Goal: Task Accomplishment & Management: Manage account settings

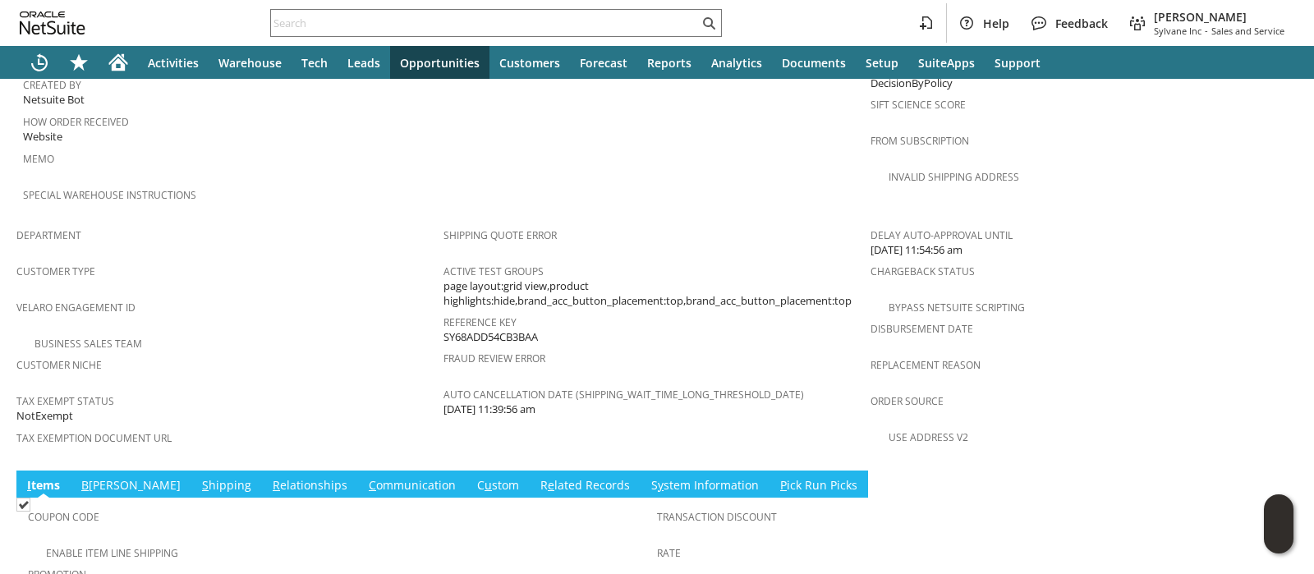
scroll to position [1192, 0]
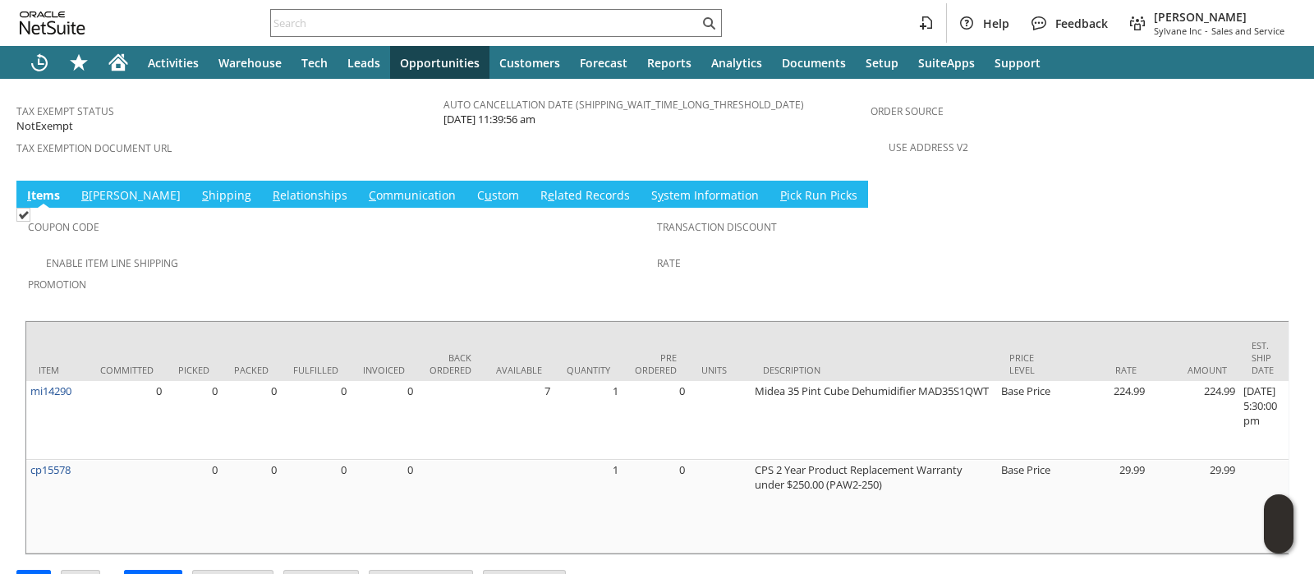
click at [99, 187] on link "B illing" at bounding box center [131, 196] width 108 height 18
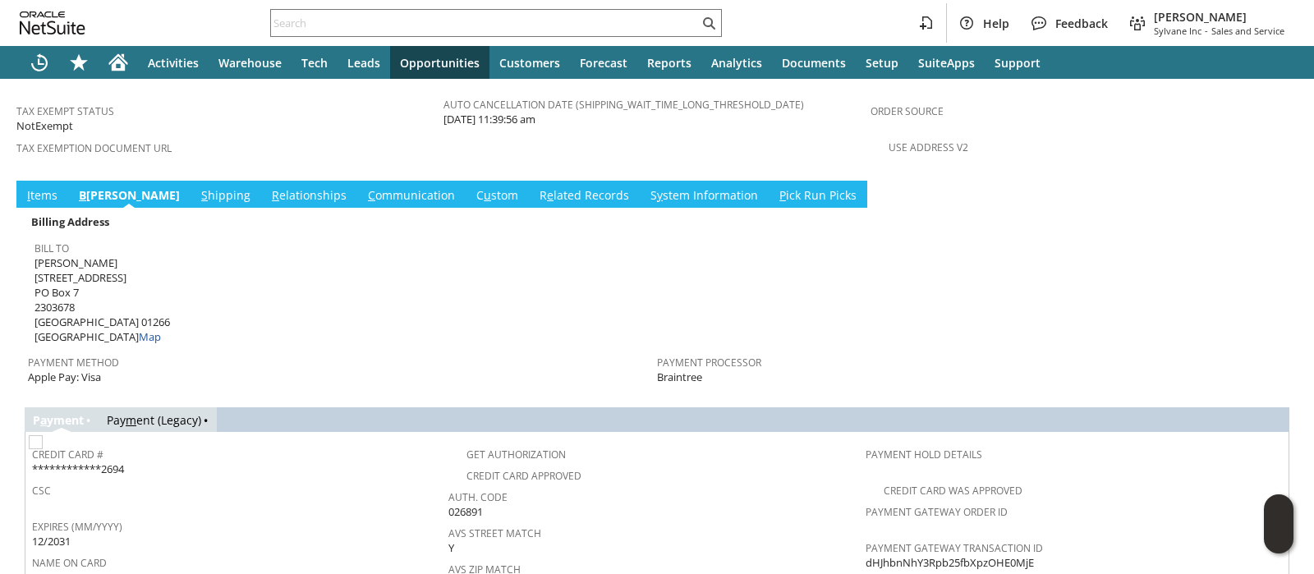
click at [197, 187] on link "S hipping" at bounding box center [225, 196] width 57 height 18
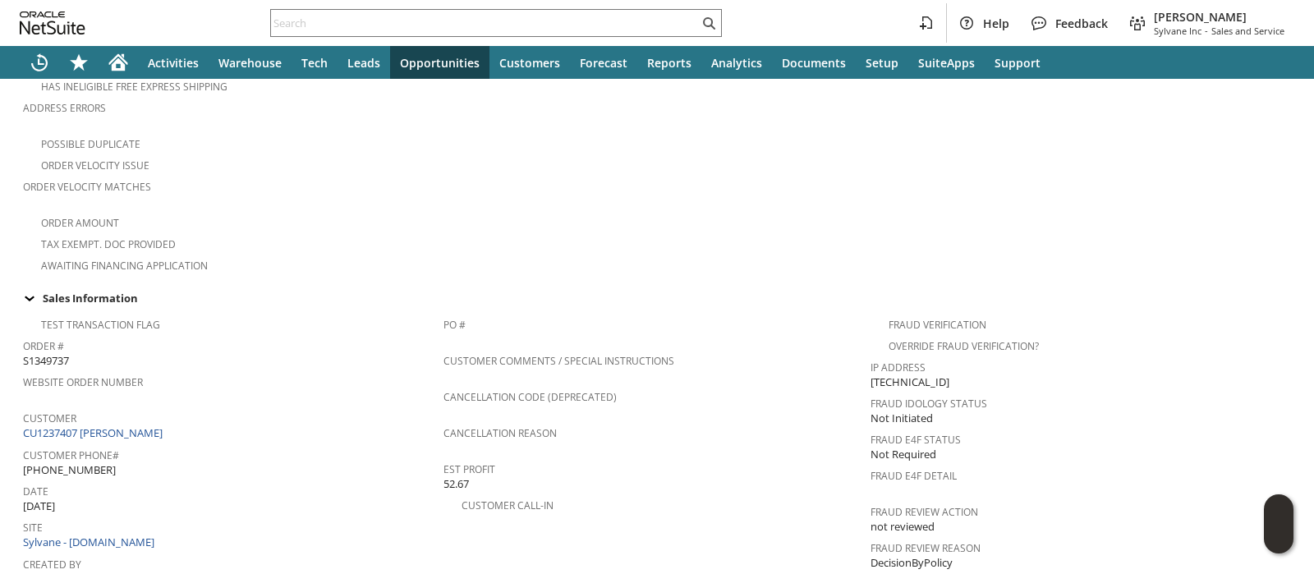
scroll to position [1141, 0]
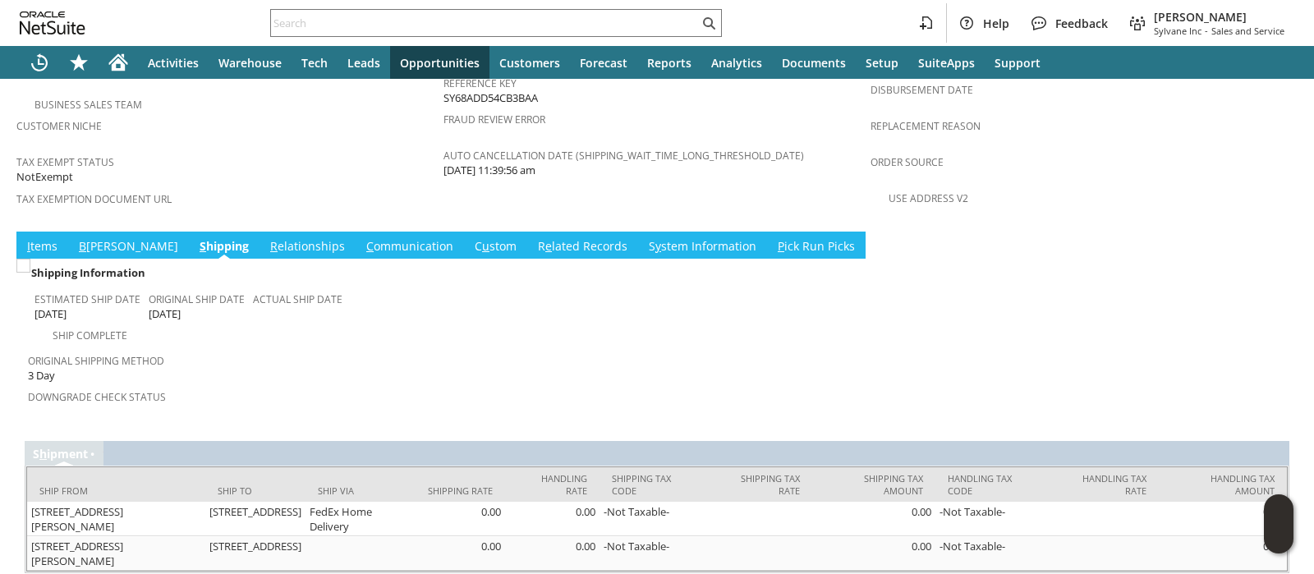
click at [107, 238] on link "B illing" at bounding box center [129, 247] width 108 height 18
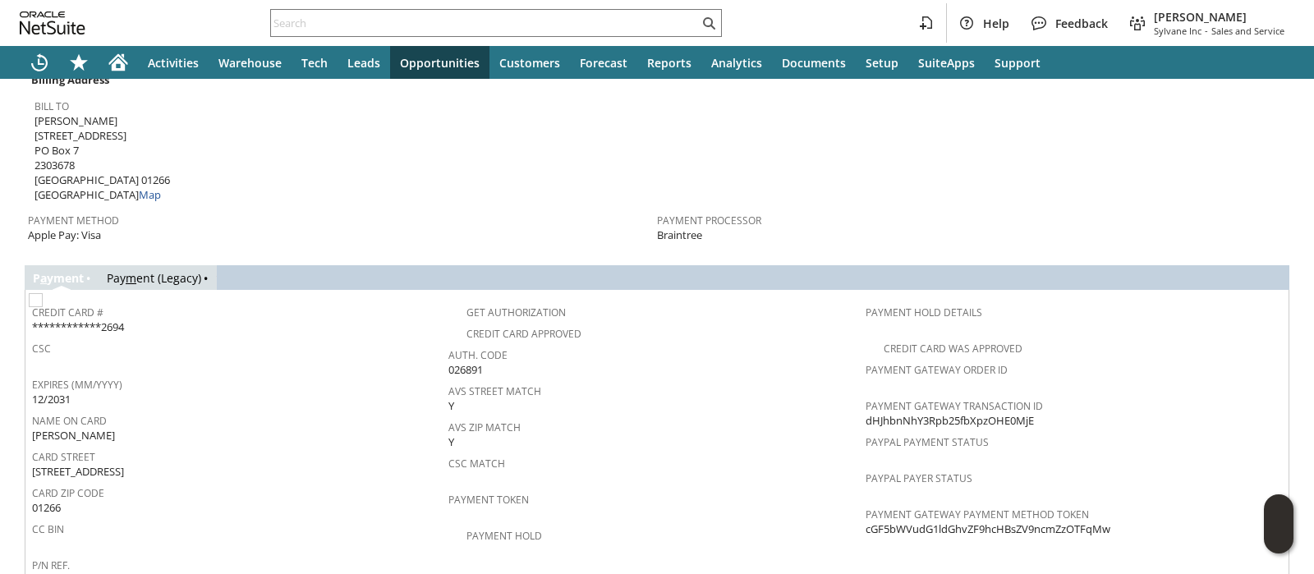
scroll to position [1232, 0]
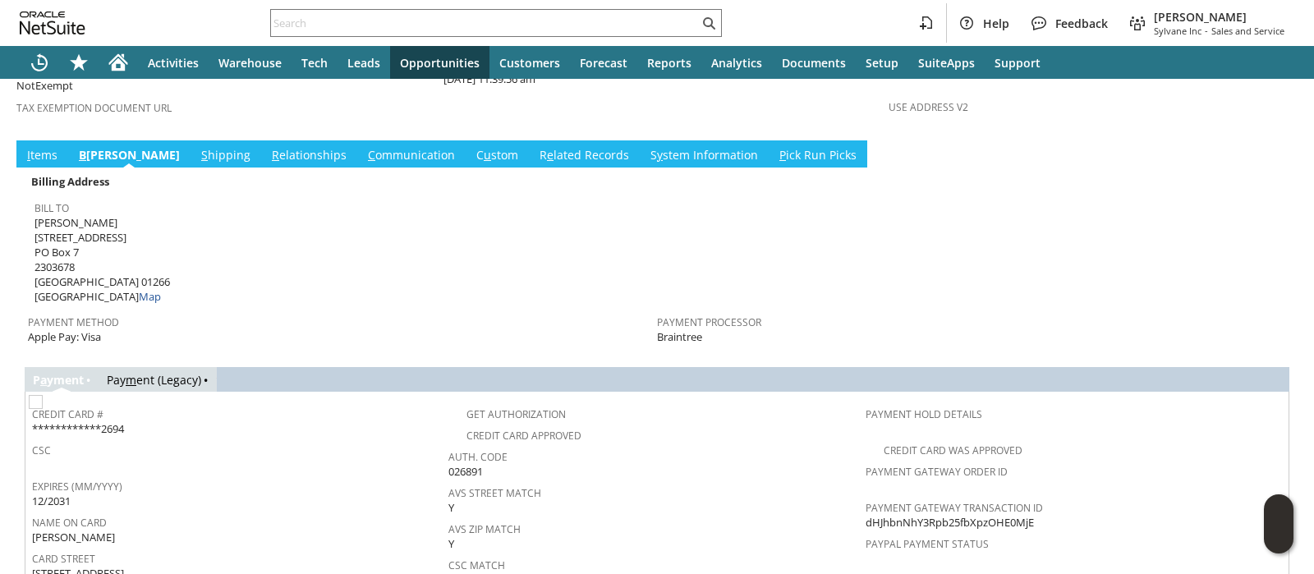
click at [197, 147] on link "S hipping" at bounding box center [225, 156] width 57 height 18
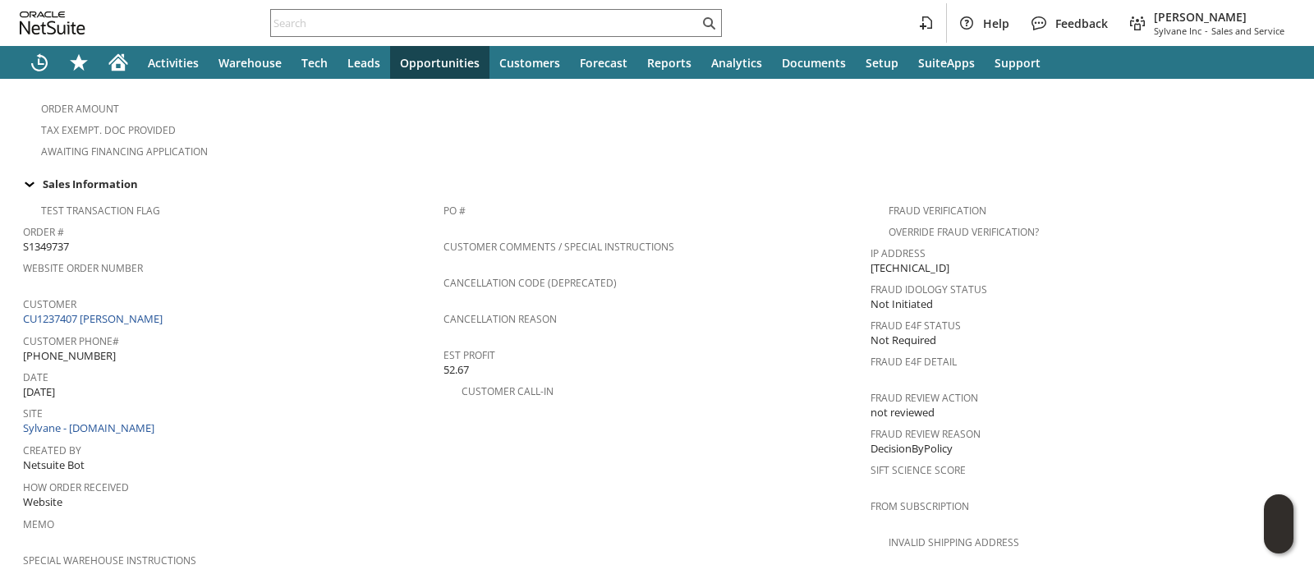
scroll to position [0, 0]
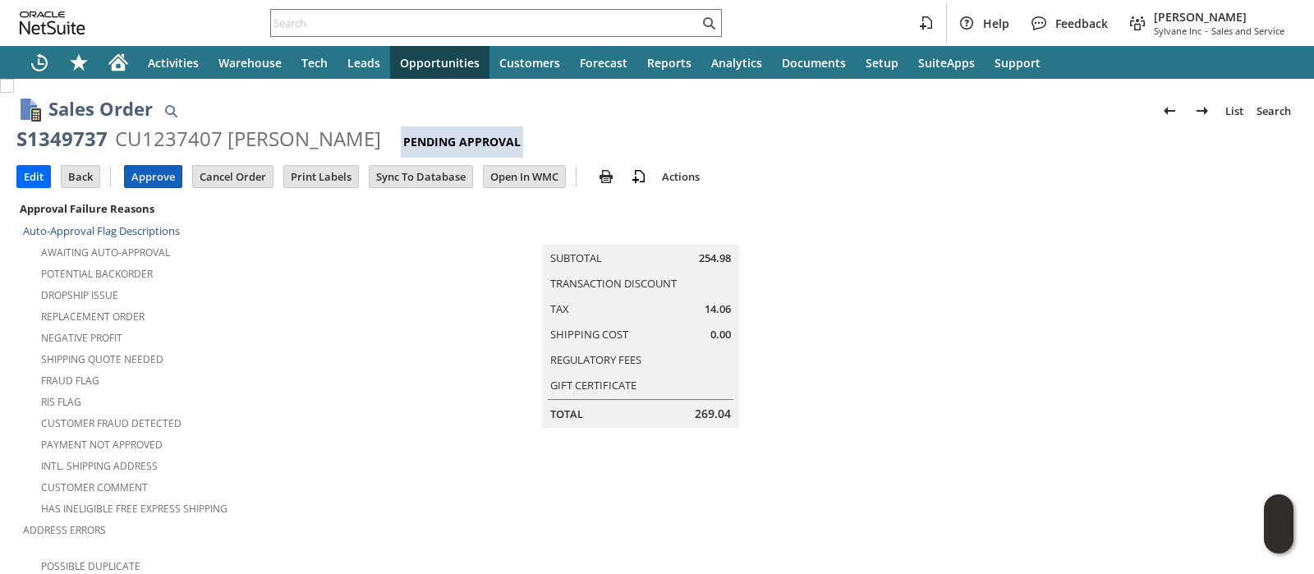
click at [154, 174] on input "Approve" at bounding box center [153, 176] width 57 height 21
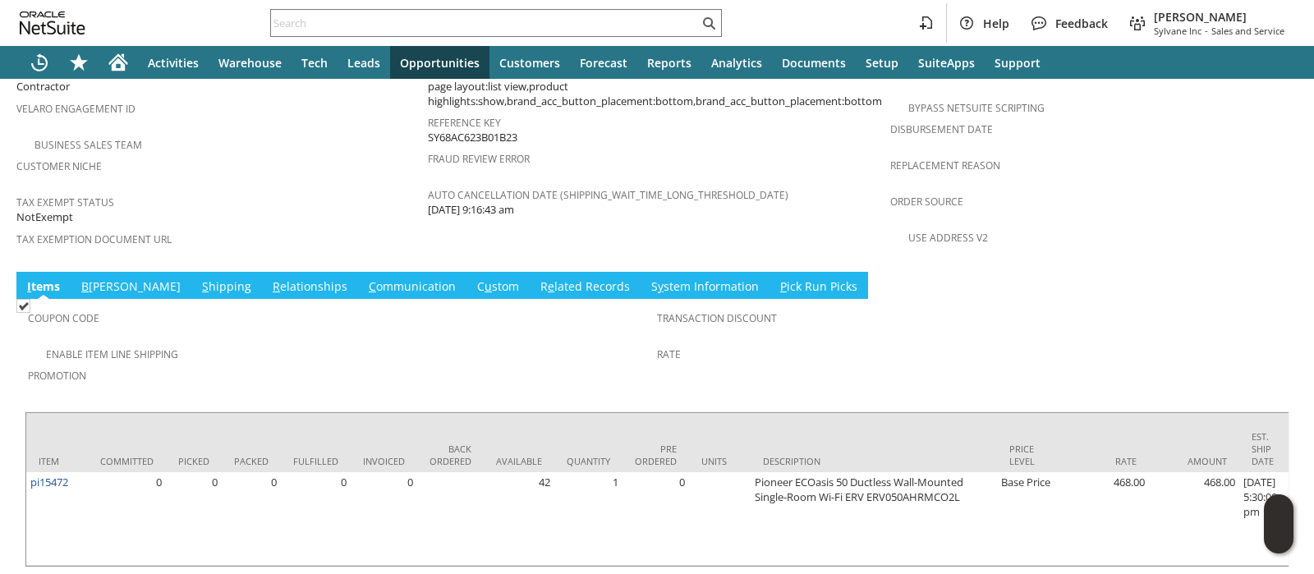
scroll to position [1129, 0]
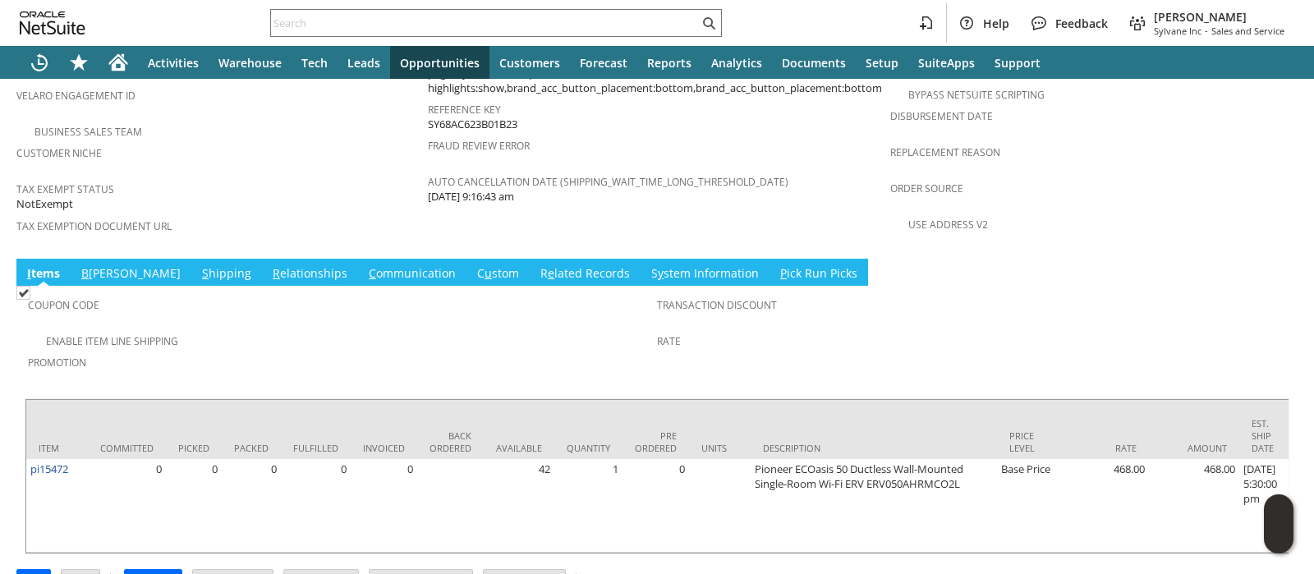
click at [365, 265] on link "C ommunication" at bounding box center [412, 274] width 95 height 18
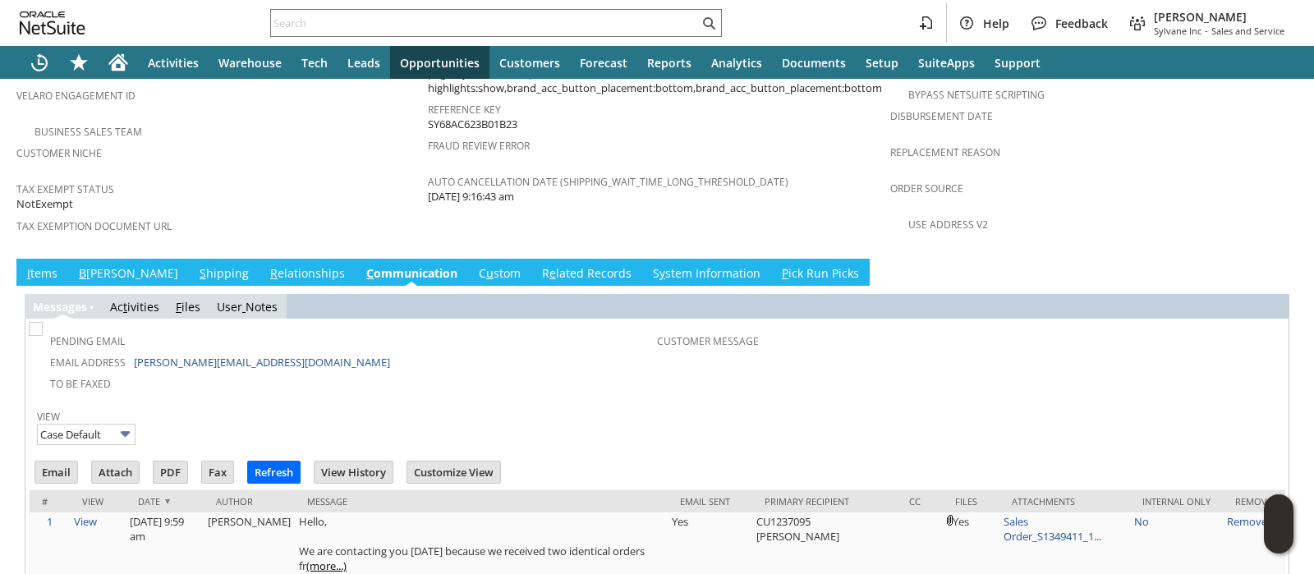
scroll to position [0, 0]
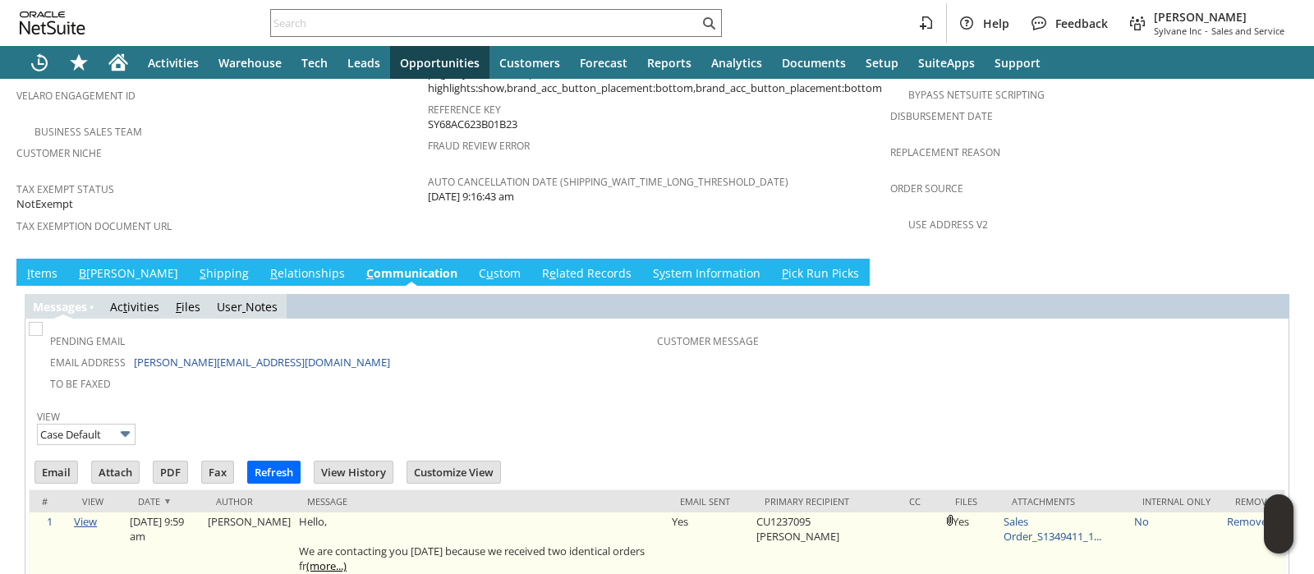
click at [87, 514] on link "View" at bounding box center [85, 521] width 23 height 15
click at [77, 514] on link "View" at bounding box center [85, 521] width 23 height 15
click at [90, 514] on link "View" at bounding box center [85, 521] width 23 height 15
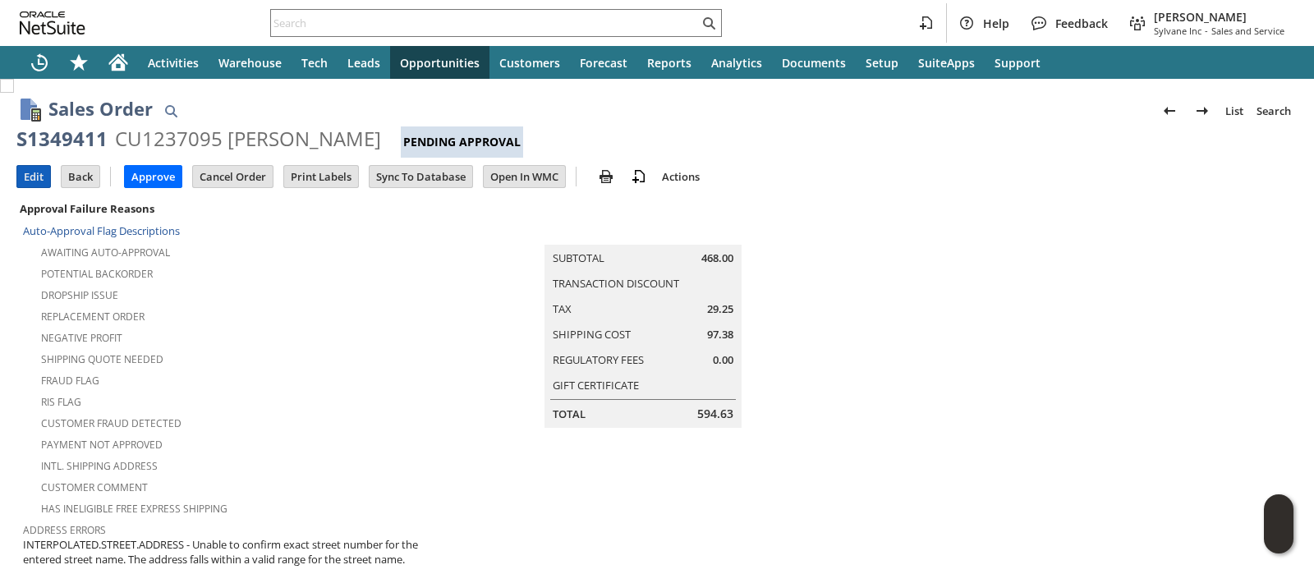
click at [29, 169] on input "Edit" at bounding box center [33, 176] width 33 height 21
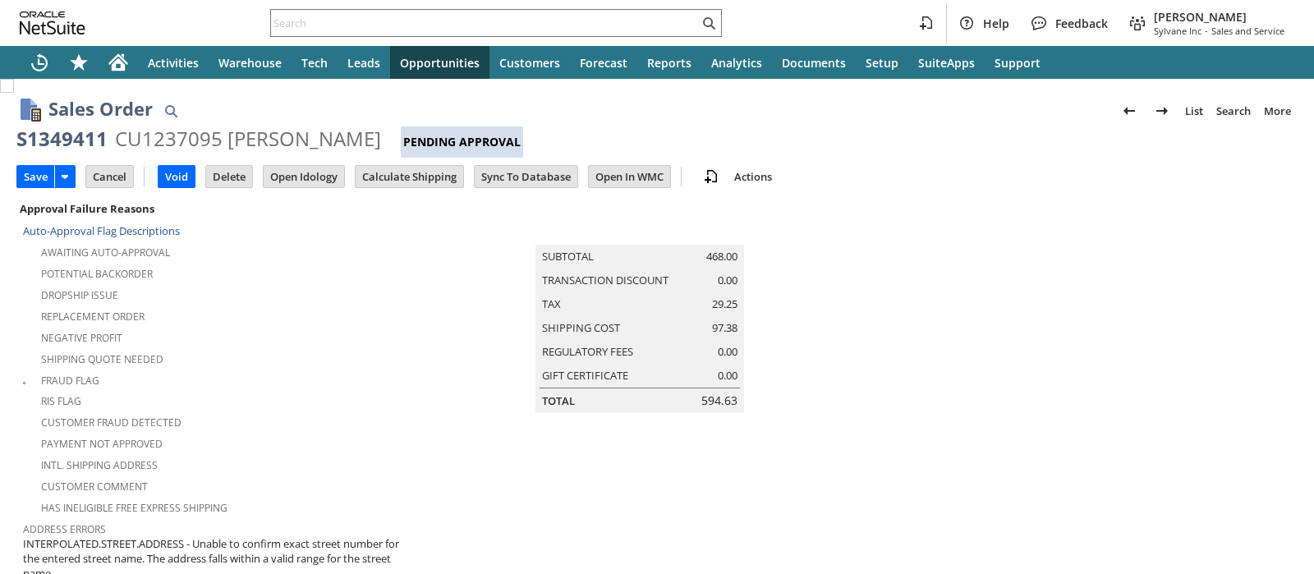
scroll to position [590, 0]
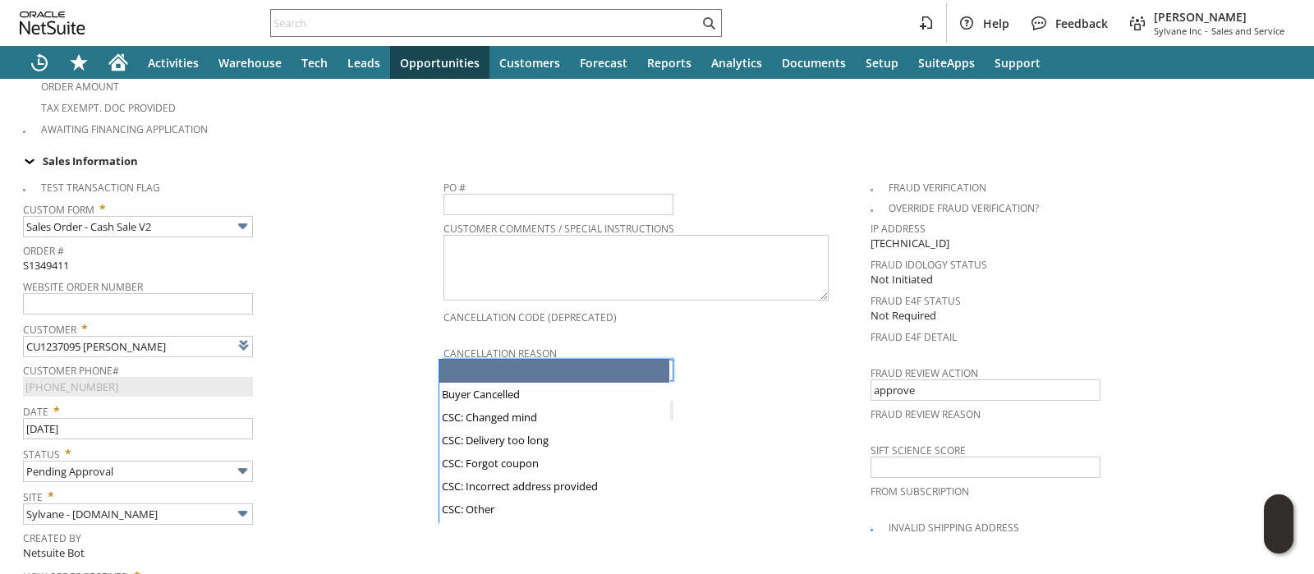
click at [464, 360] on input "text" at bounding box center [558, 370] width 230 height 21
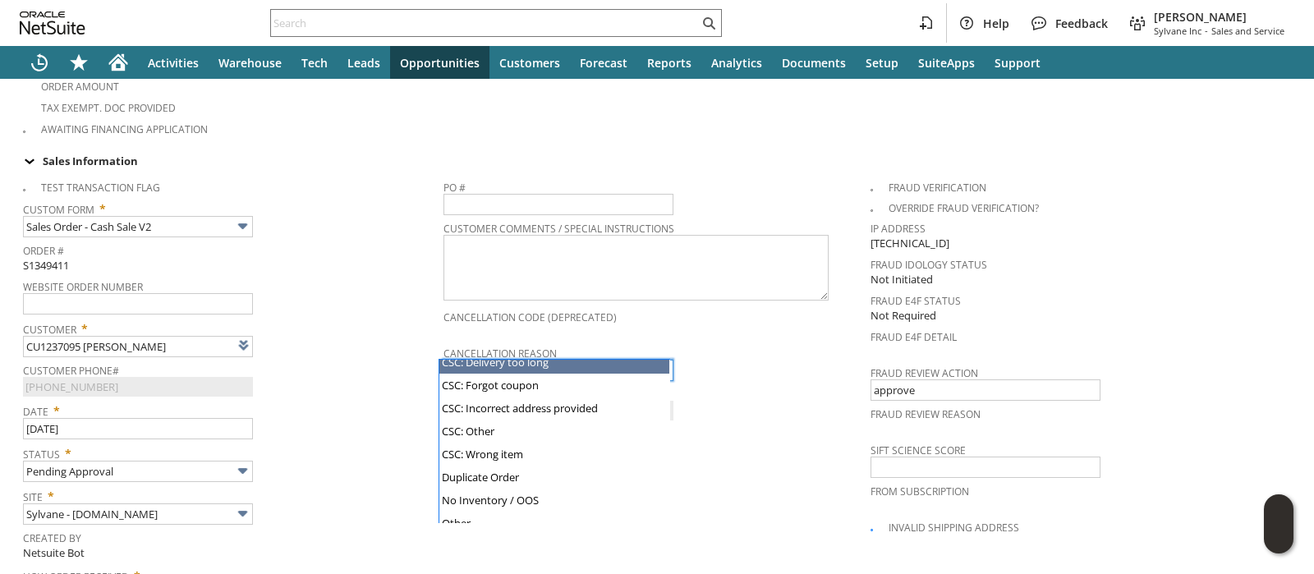
scroll to position [163, 0]
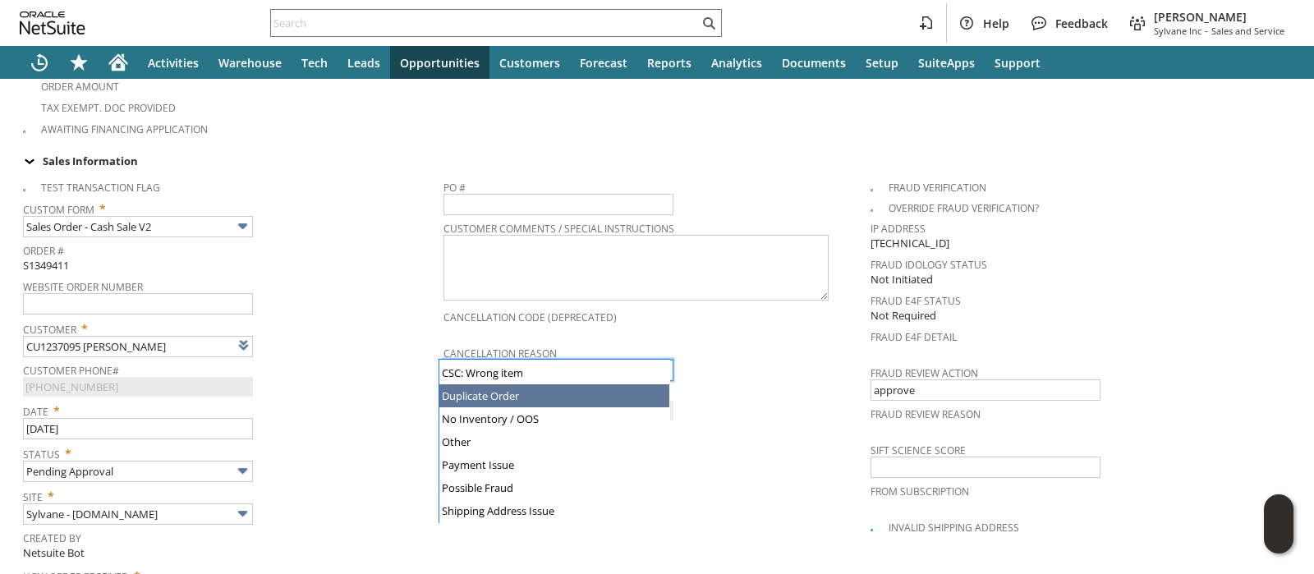
type input "Duplicate Order"
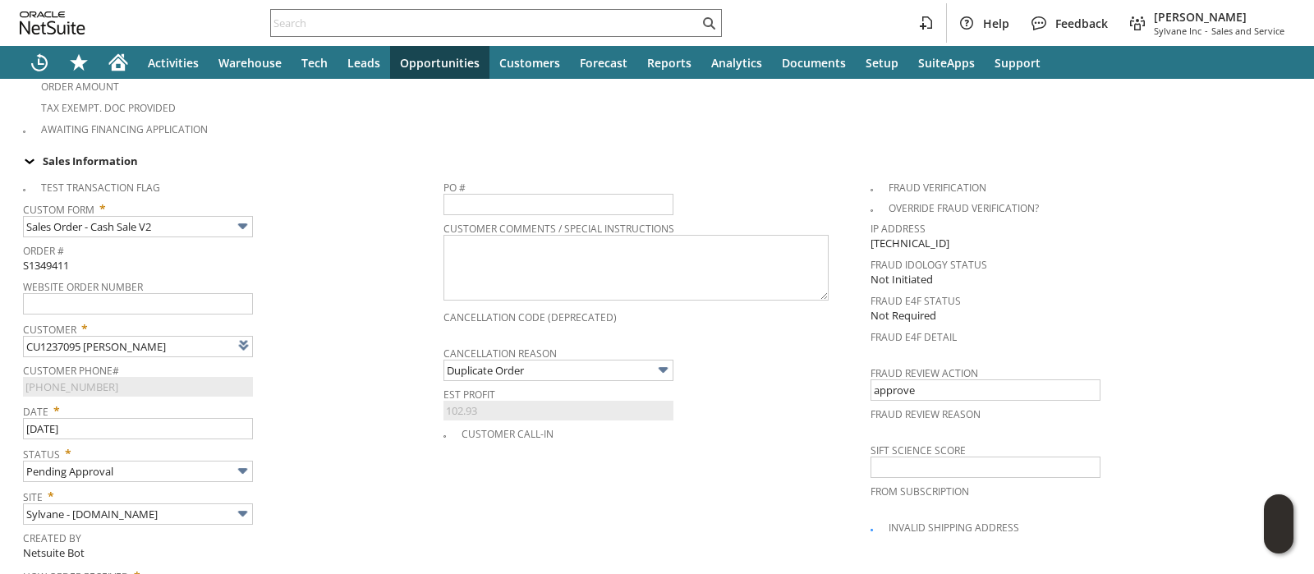
click at [391, 398] on span "Date *" at bounding box center [229, 408] width 412 height 20
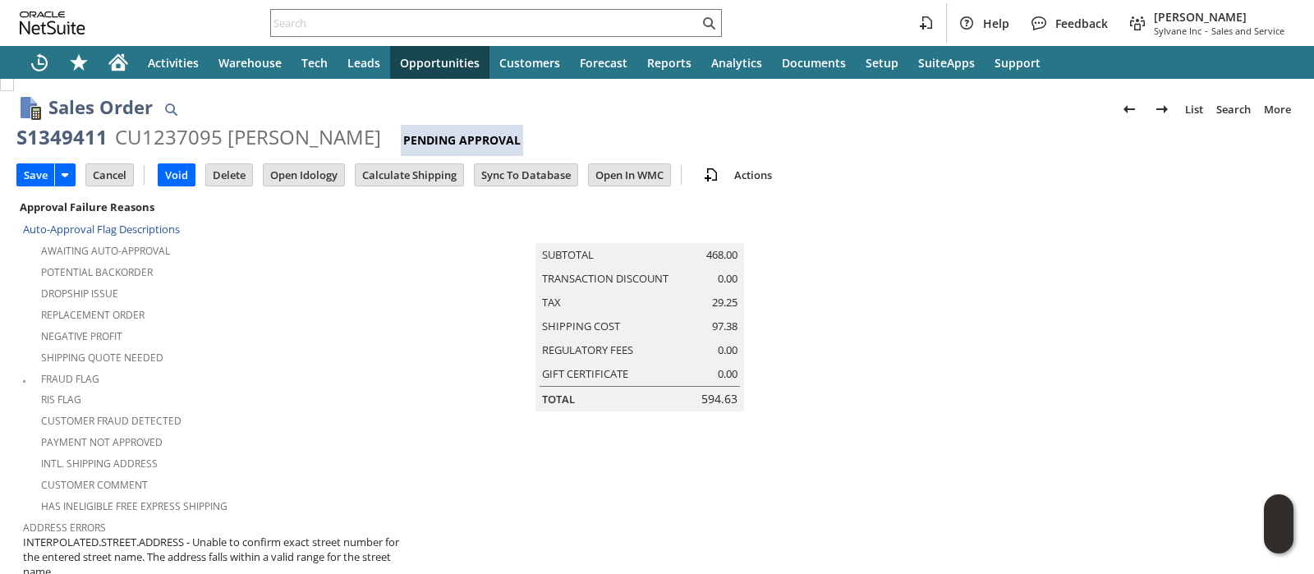
scroll to position [0, 0]
click at [37, 180] on input "Save" at bounding box center [35, 176] width 37 height 21
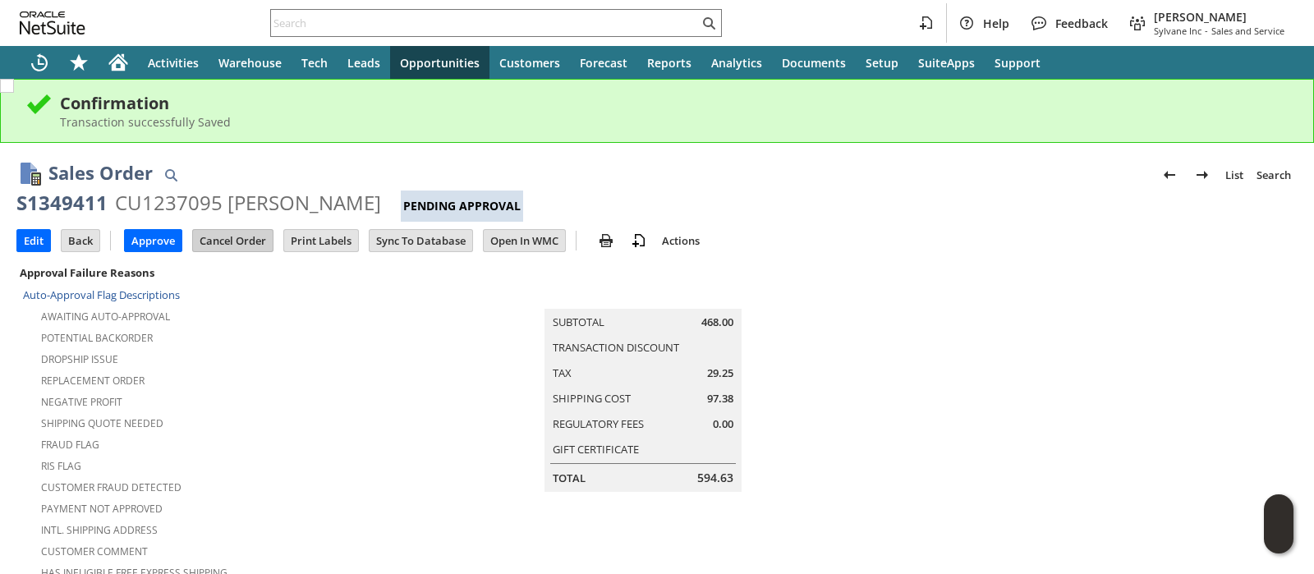
click at [245, 241] on input "Cancel Order" at bounding box center [233, 240] width 80 height 21
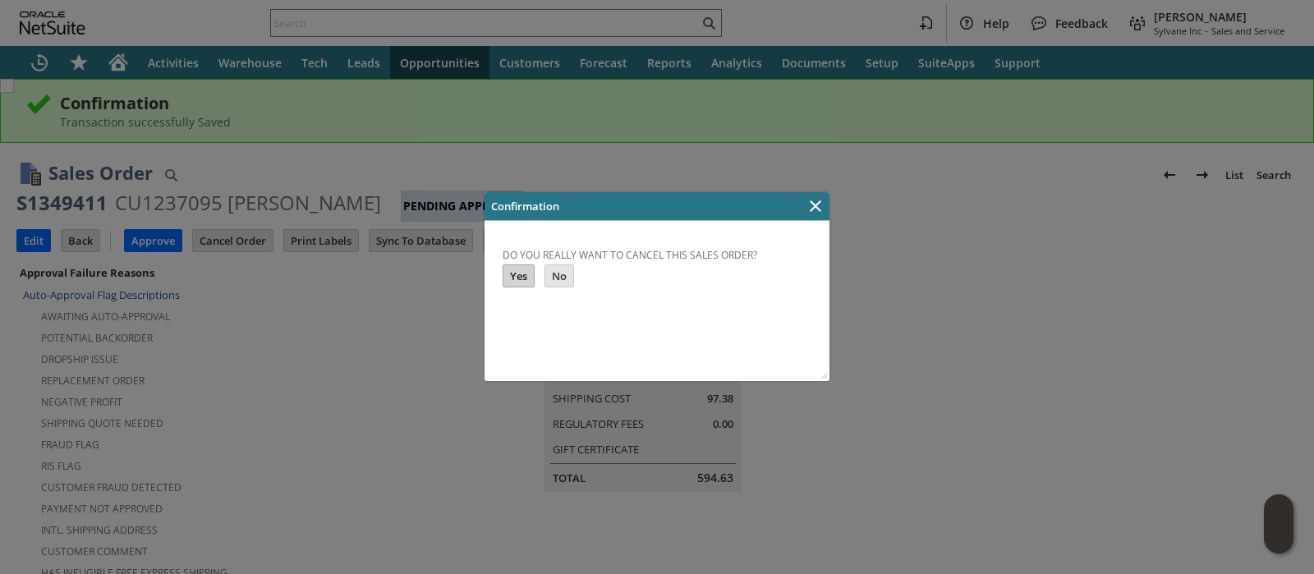
click at [510, 275] on input "Yes" at bounding box center [518, 275] width 30 height 21
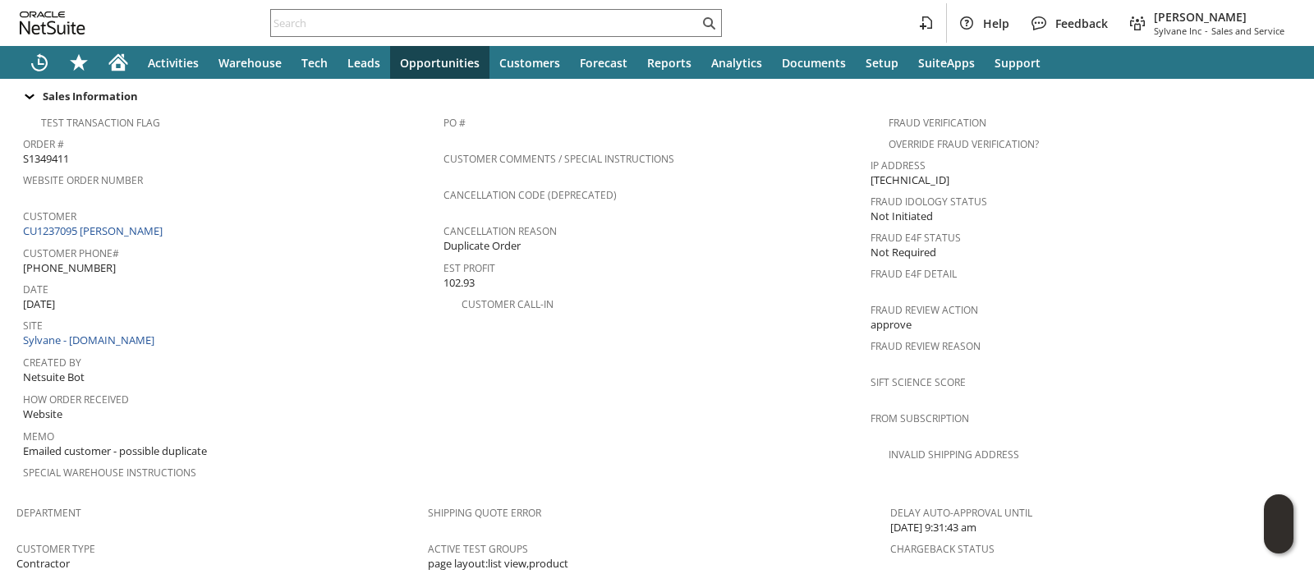
scroll to position [718, 0]
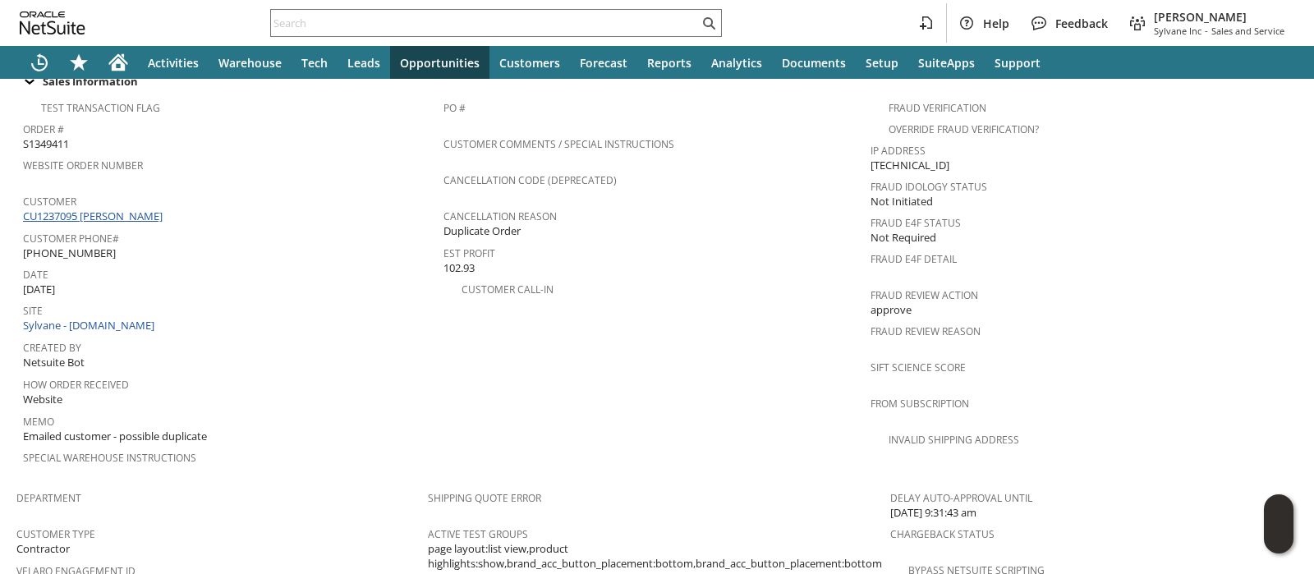
click at [117, 209] on link "CU1237095 [PERSON_NAME]" at bounding box center [95, 216] width 144 height 15
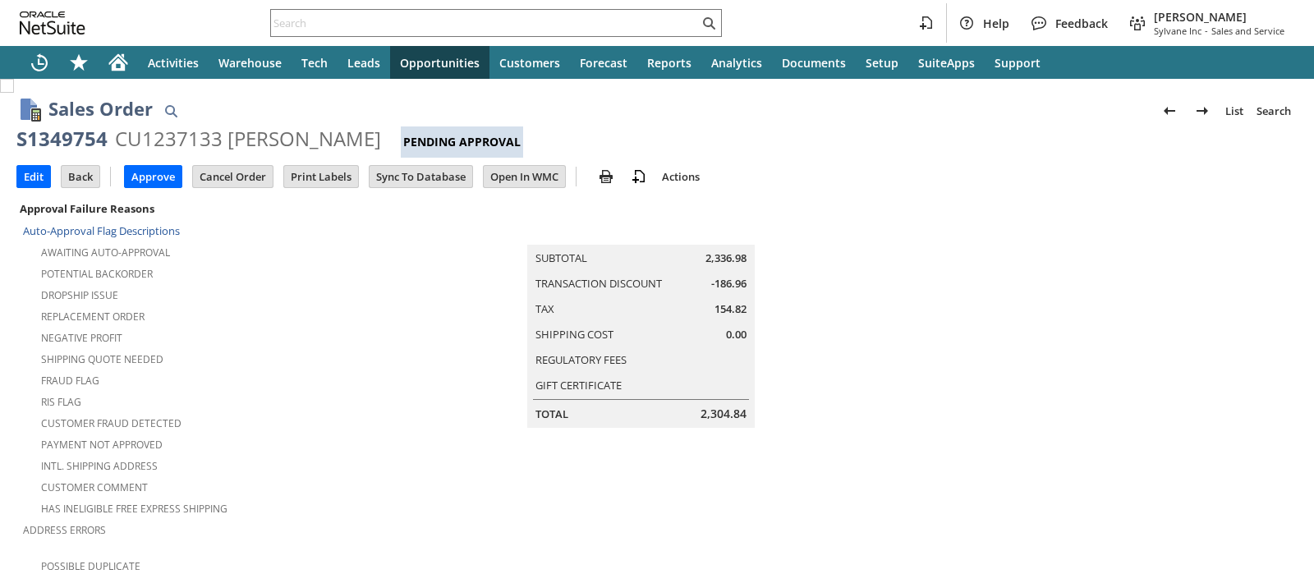
scroll to position [102, 0]
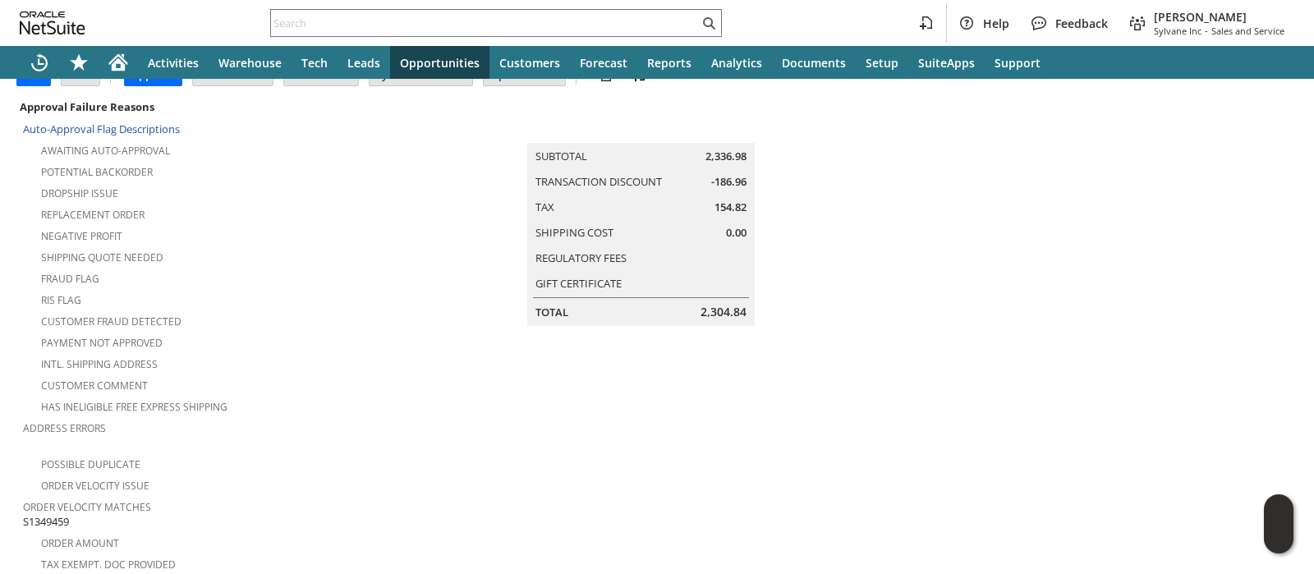
click at [48, 514] on span "S1349459" at bounding box center [46, 522] width 46 height 16
copy span "S1349459"
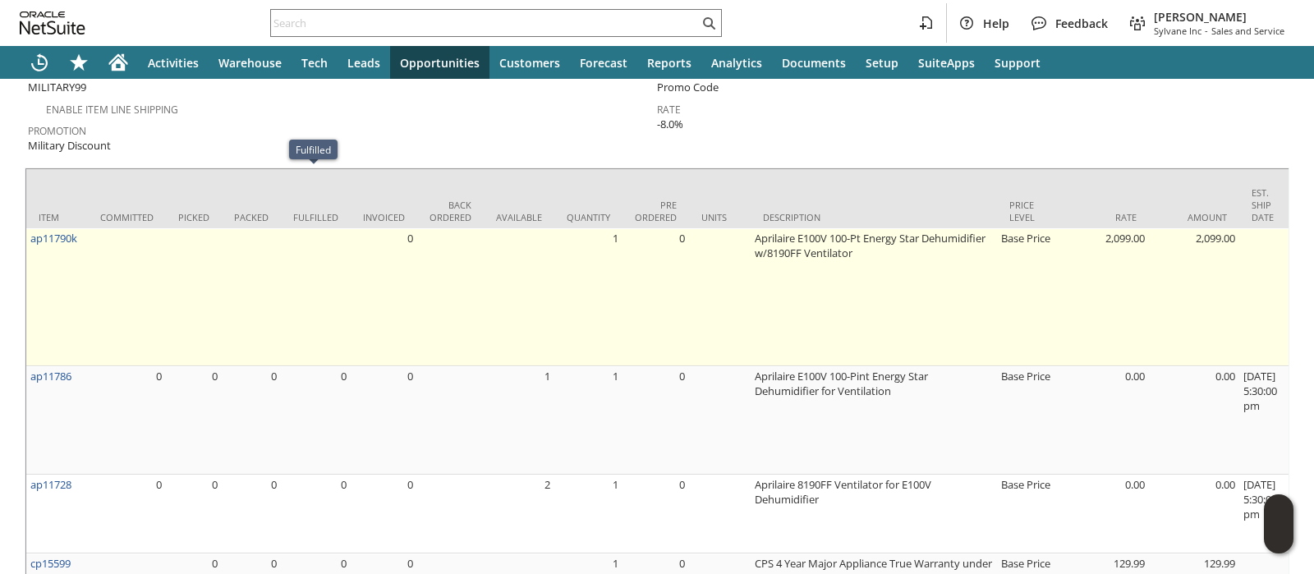
scroll to position [1039, 0]
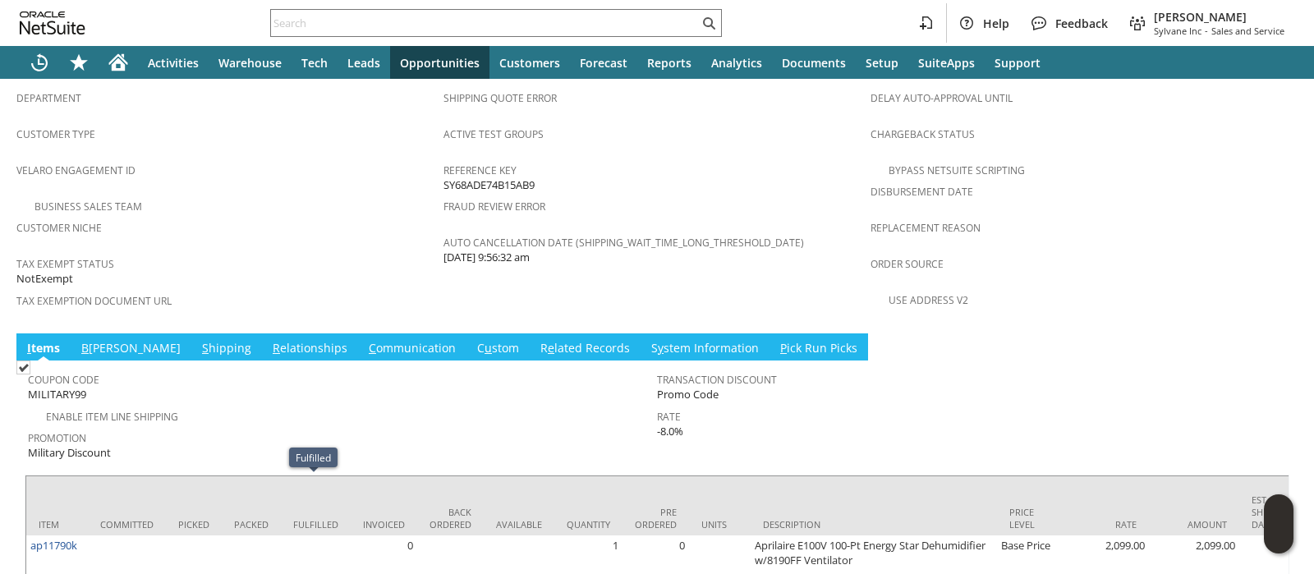
click at [198, 340] on link "S hipping" at bounding box center [226, 349] width 57 height 18
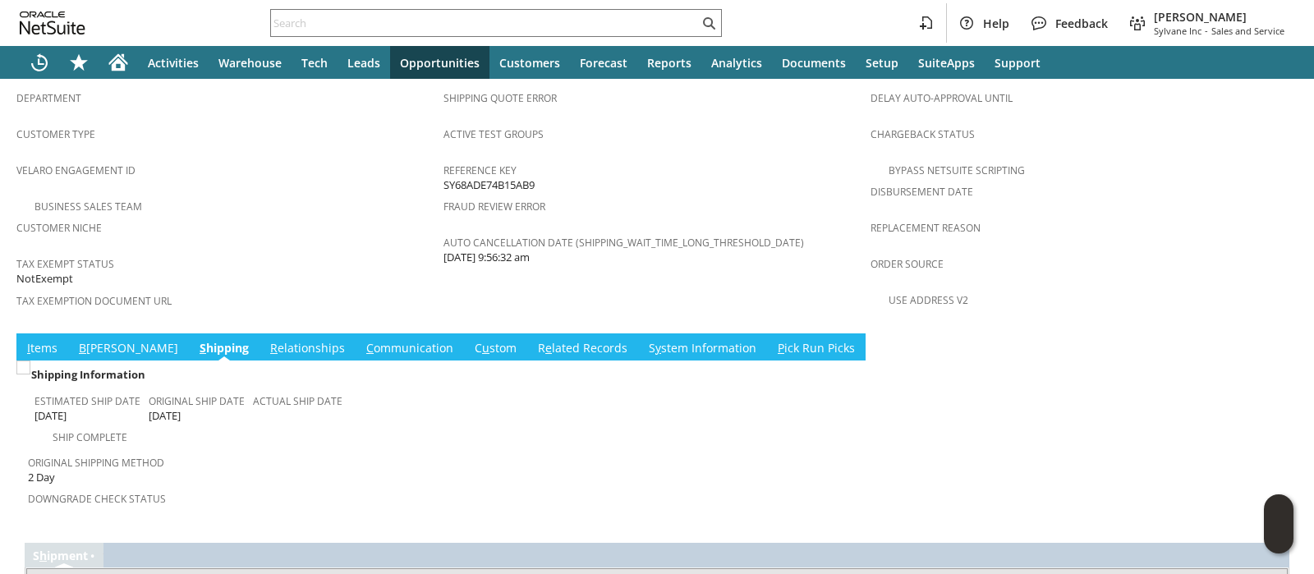
scroll to position [1141, 0]
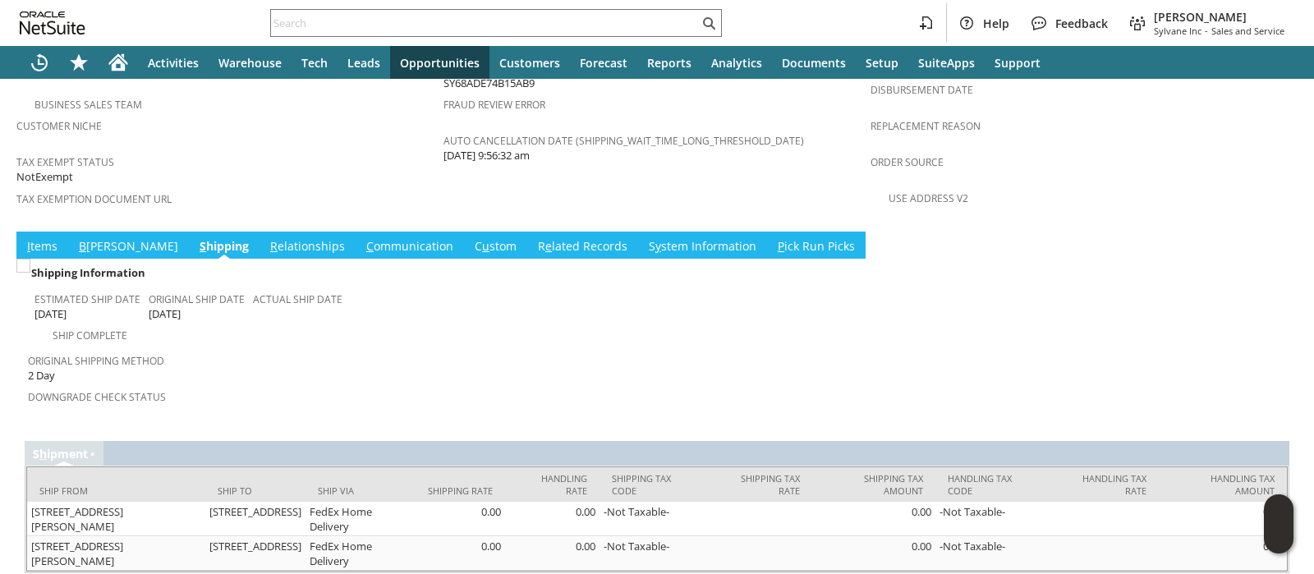
click at [362, 238] on link "C ommunication" at bounding box center [409, 247] width 95 height 18
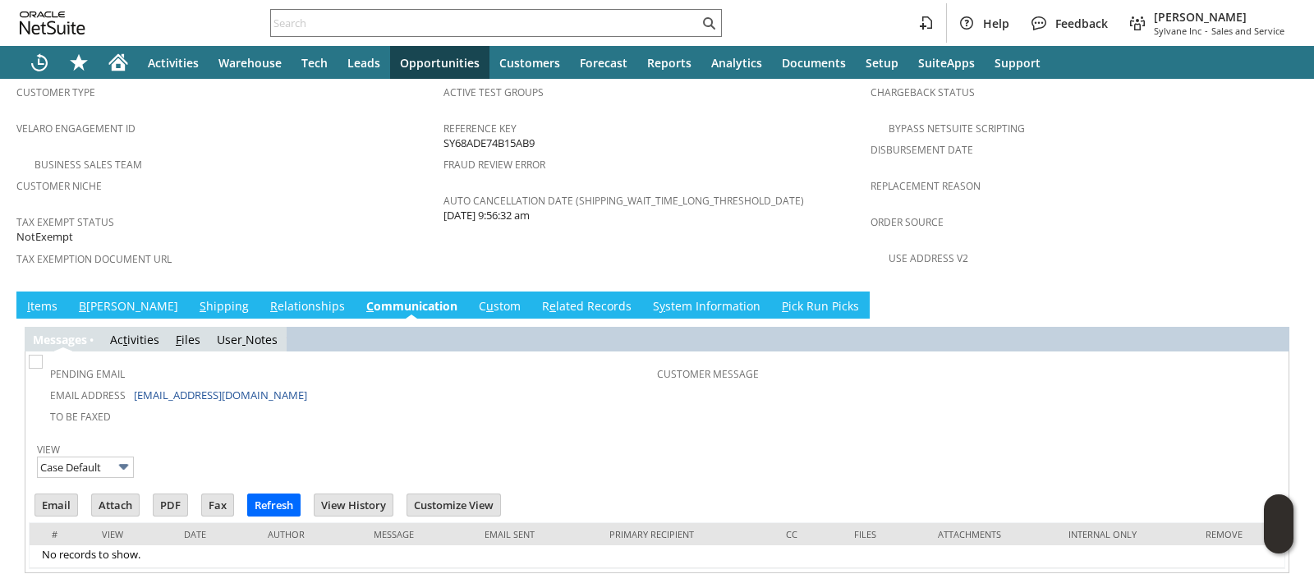
scroll to position [0, 0]
click at [58, 298] on link "I tems" at bounding box center [42, 307] width 39 height 18
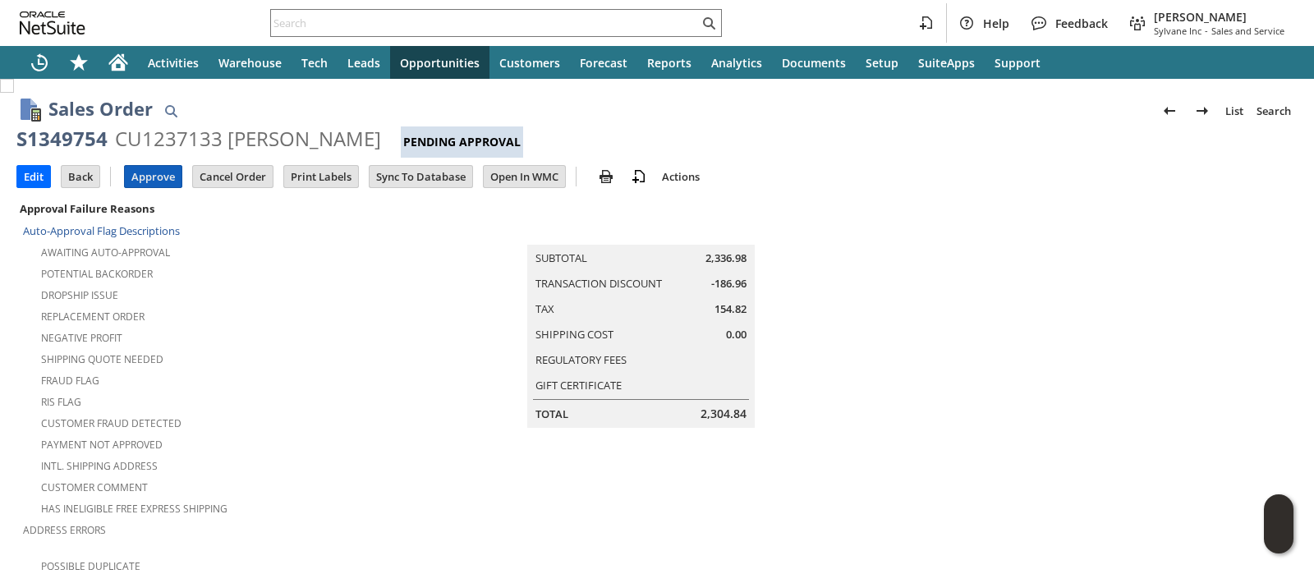
click at [168, 181] on input "Approve" at bounding box center [153, 176] width 57 height 21
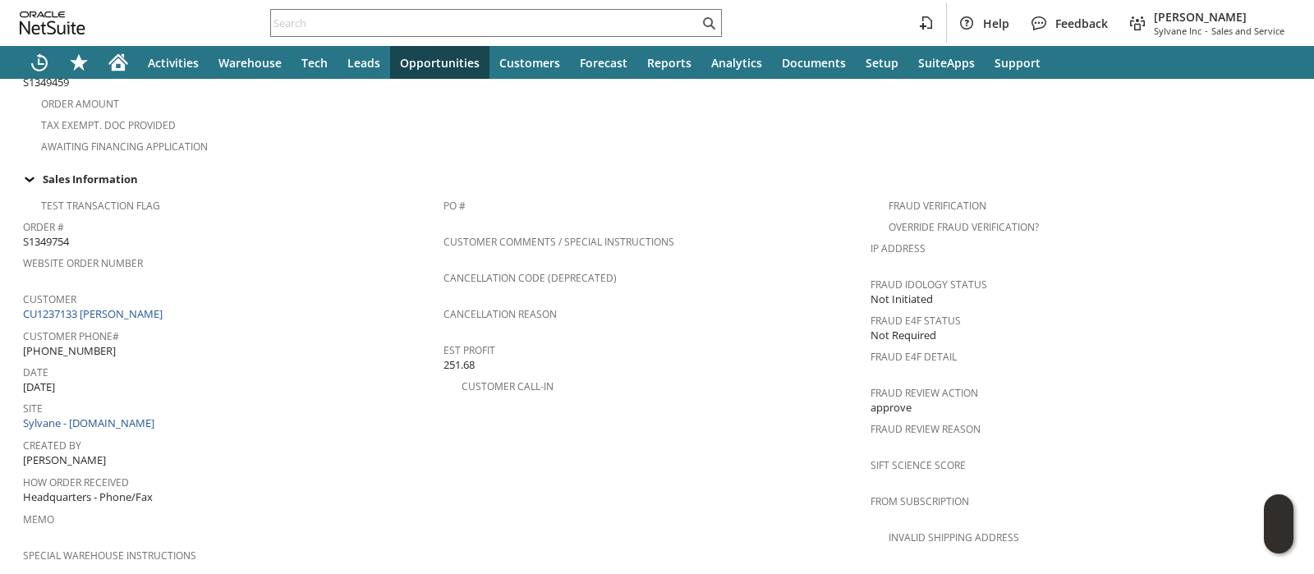
scroll to position [616, 0]
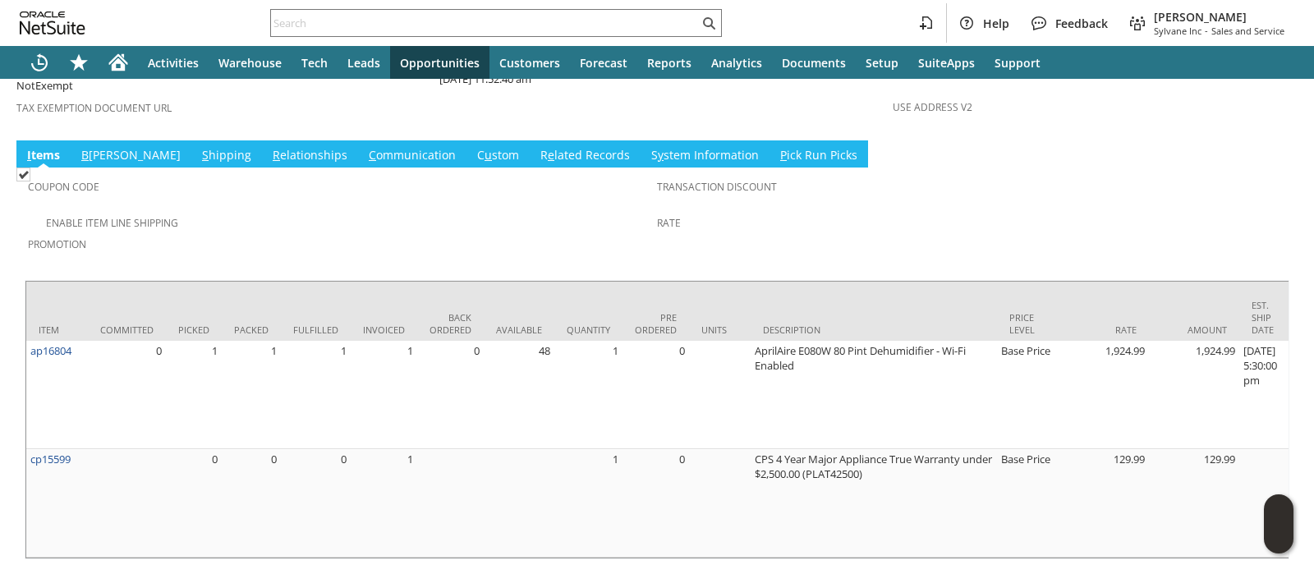
scroll to position [1237, 0]
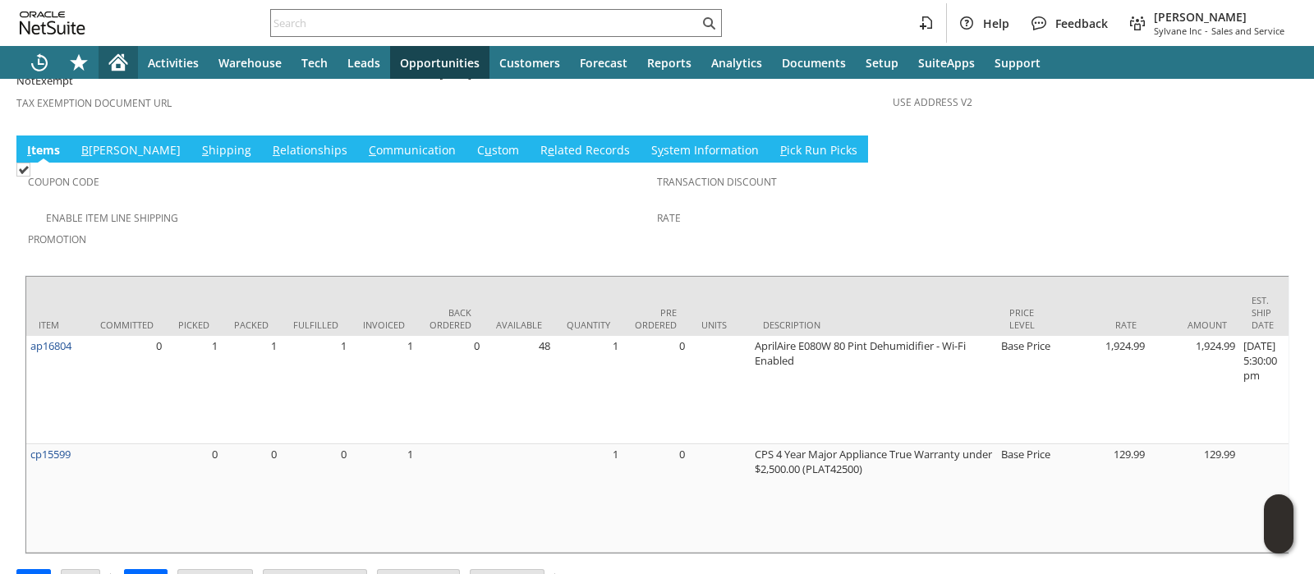
click at [114, 63] on icon "Home" at bounding box center [118, 64] width 13 height 12
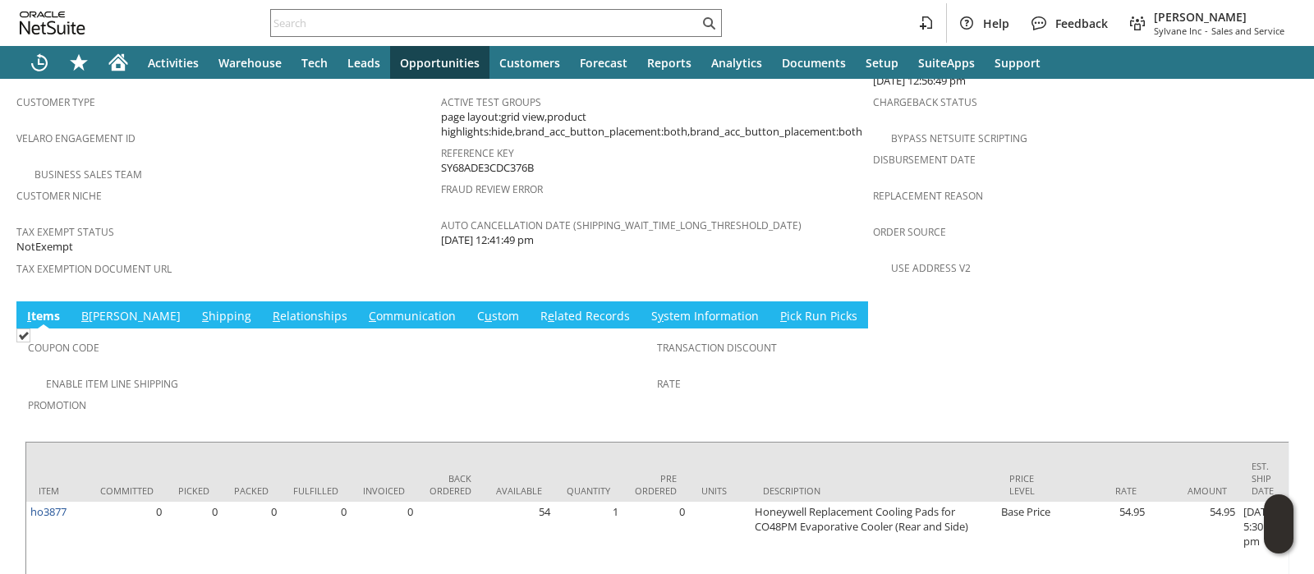
scroll to position [1112, 0]
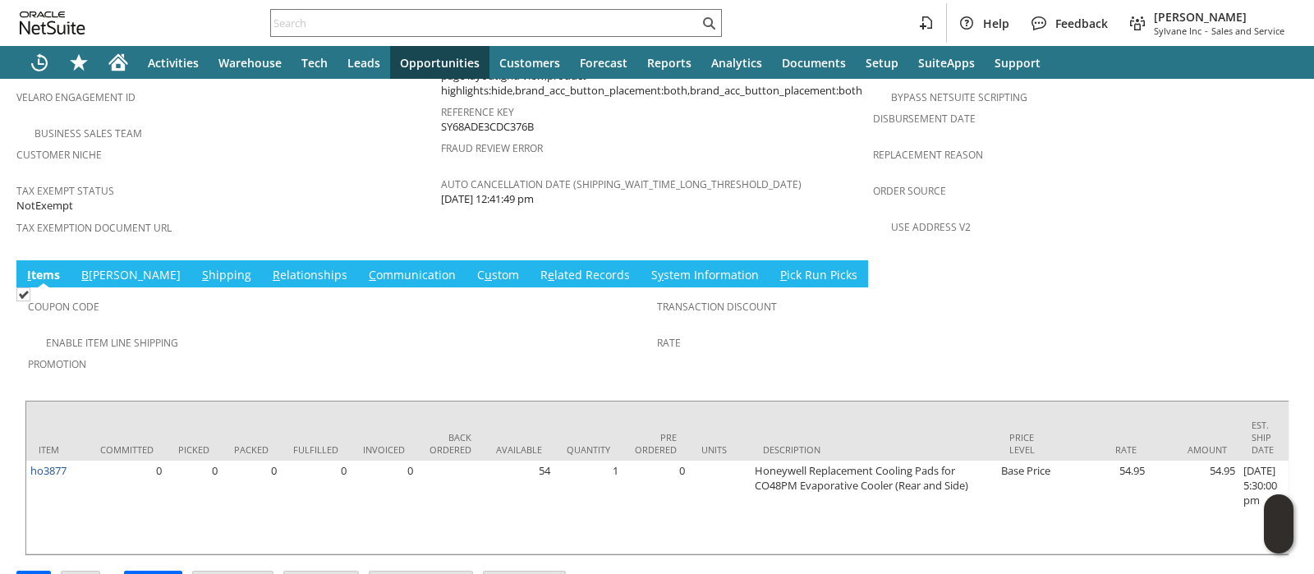
click at [95, 267] on link "B illing" at bounding box center [131, 276] width 108 height 18
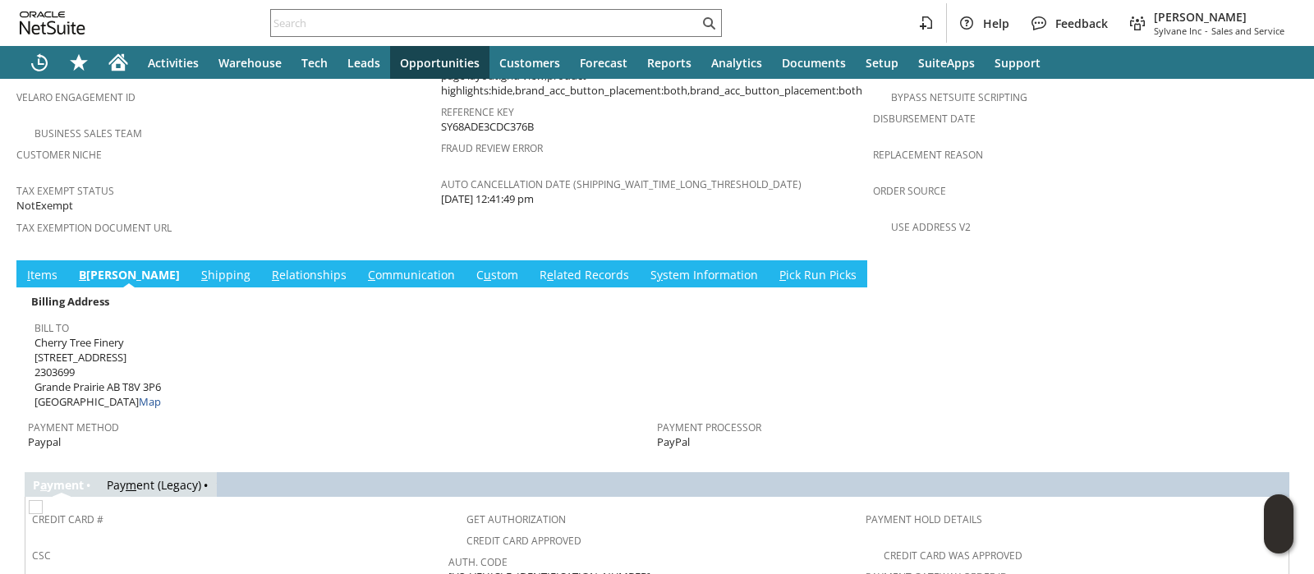
click at [197, 267] on link "S hipping" at bounding box center [225, 276] width 57 height 18
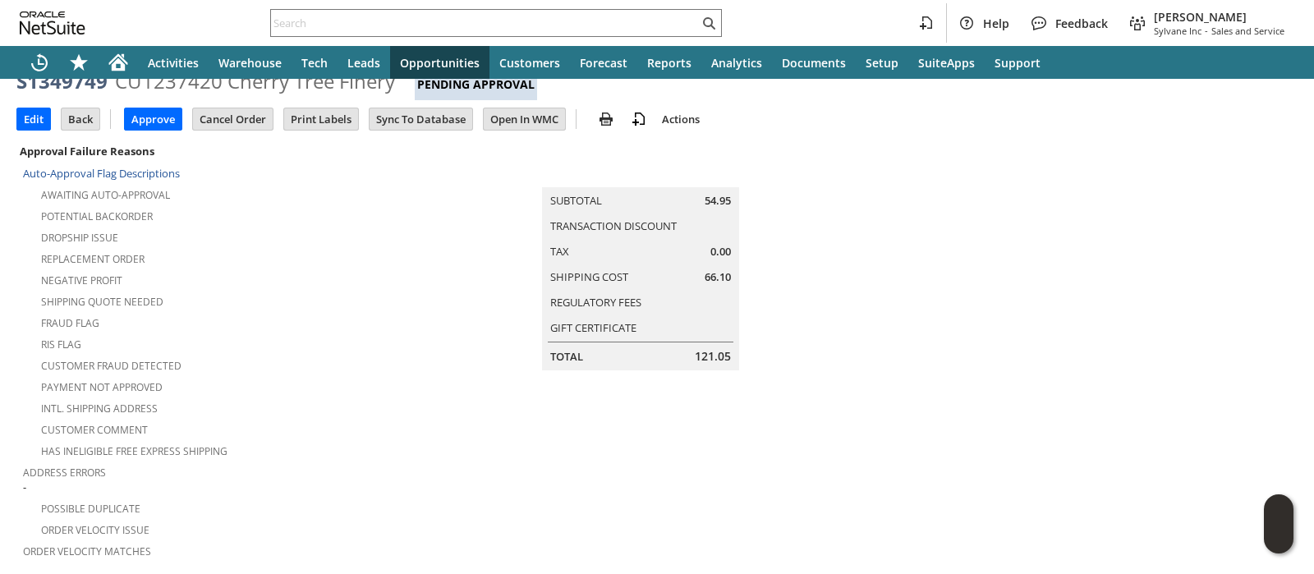
scroll to position [0, 0]
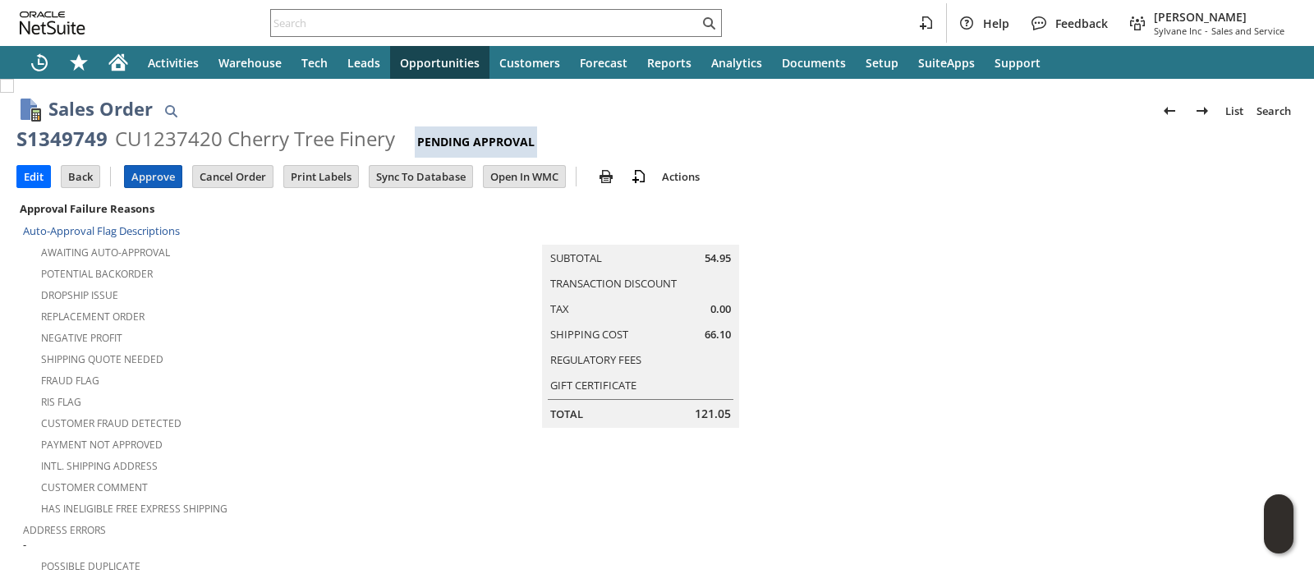
click at [140, 171] on input "Approve" at bounding box center [153, 176] width 57 height 21
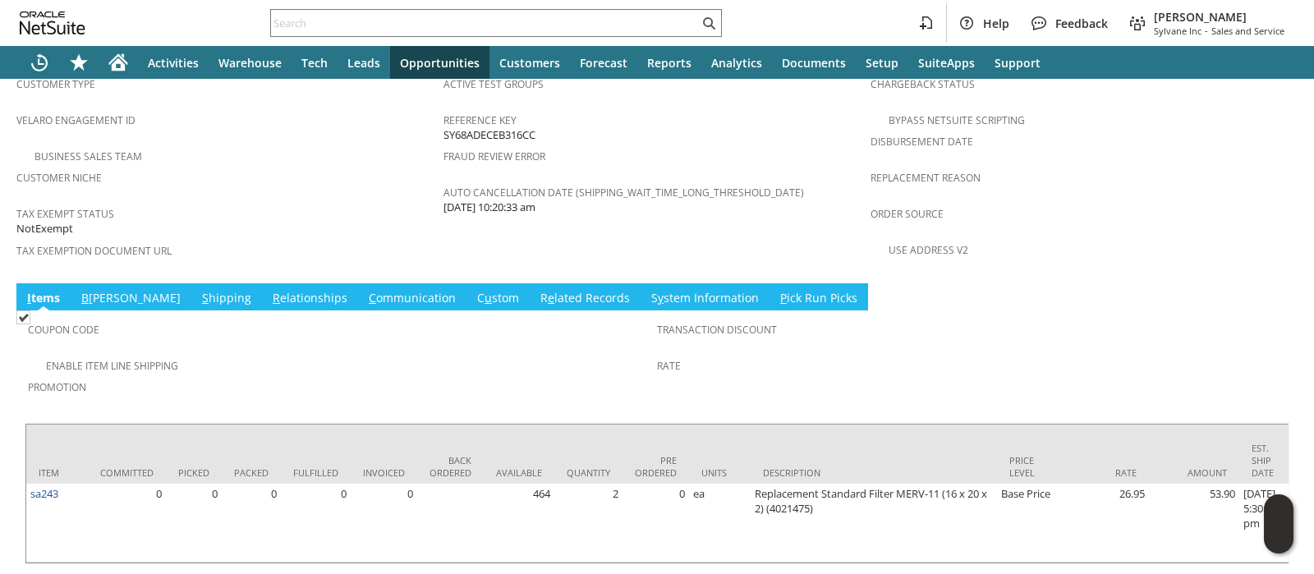
scroll to position [1096, 0]
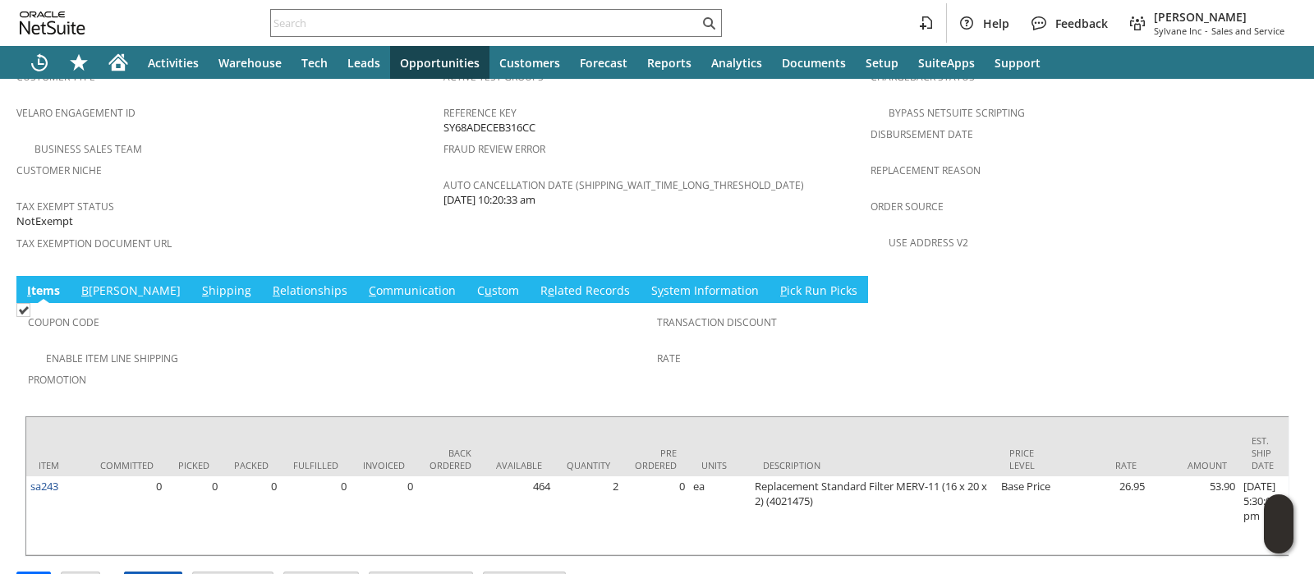
click at [163, 572] on input "Approve" at bounding box center [153, 582] width 57 height 21
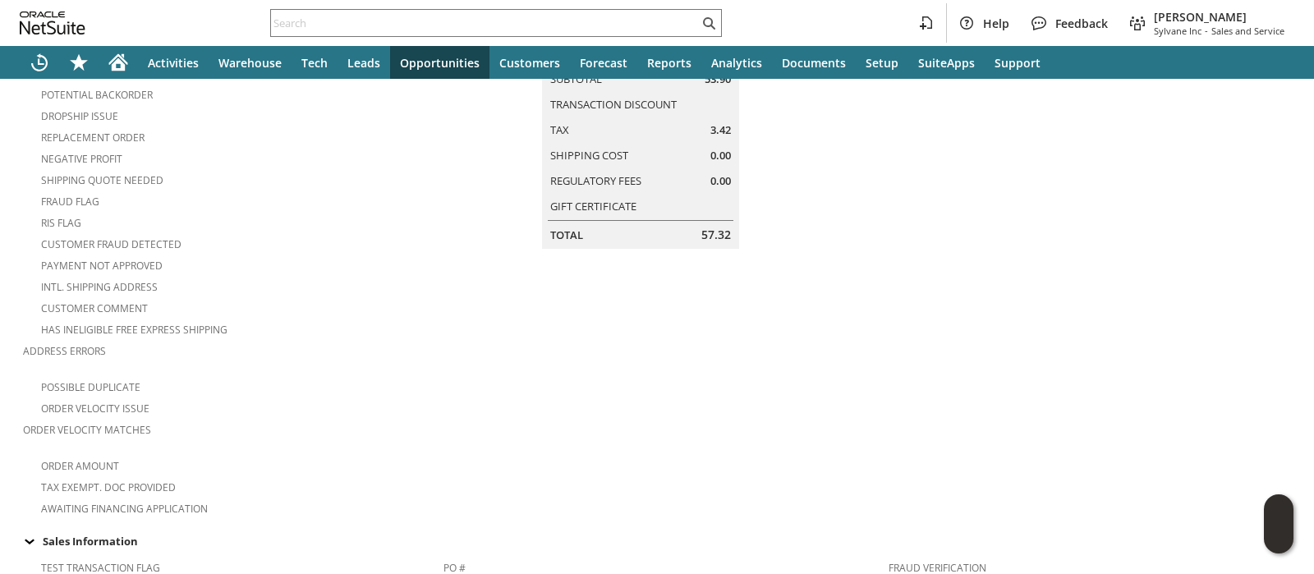
scroll to position [0, 0]
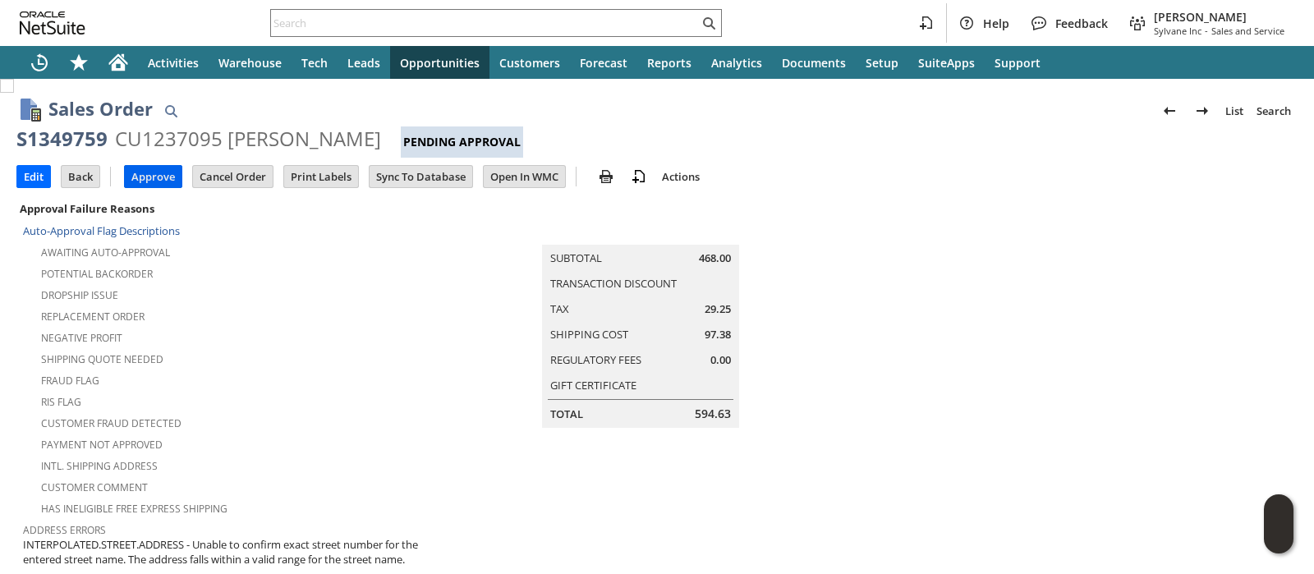
click at [154, 178] on input "Approve" at bounding box center [153, 176] width 57 height 21
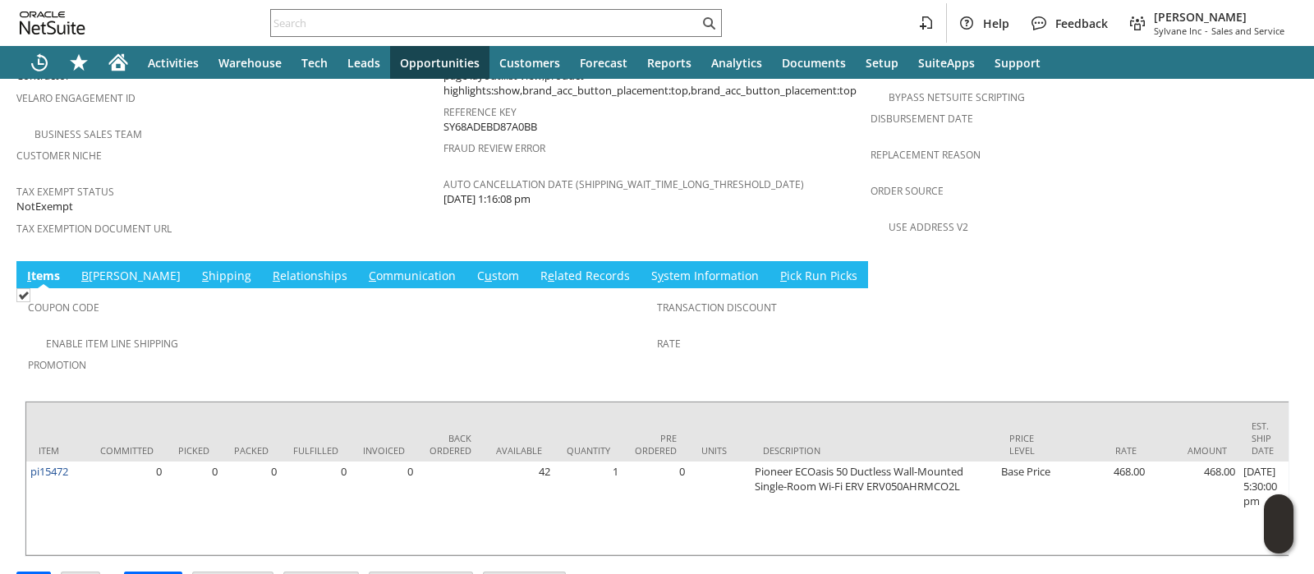
click at [198, 268] on link "S hipping" at bounding box center [226, 277] width 57 height 18
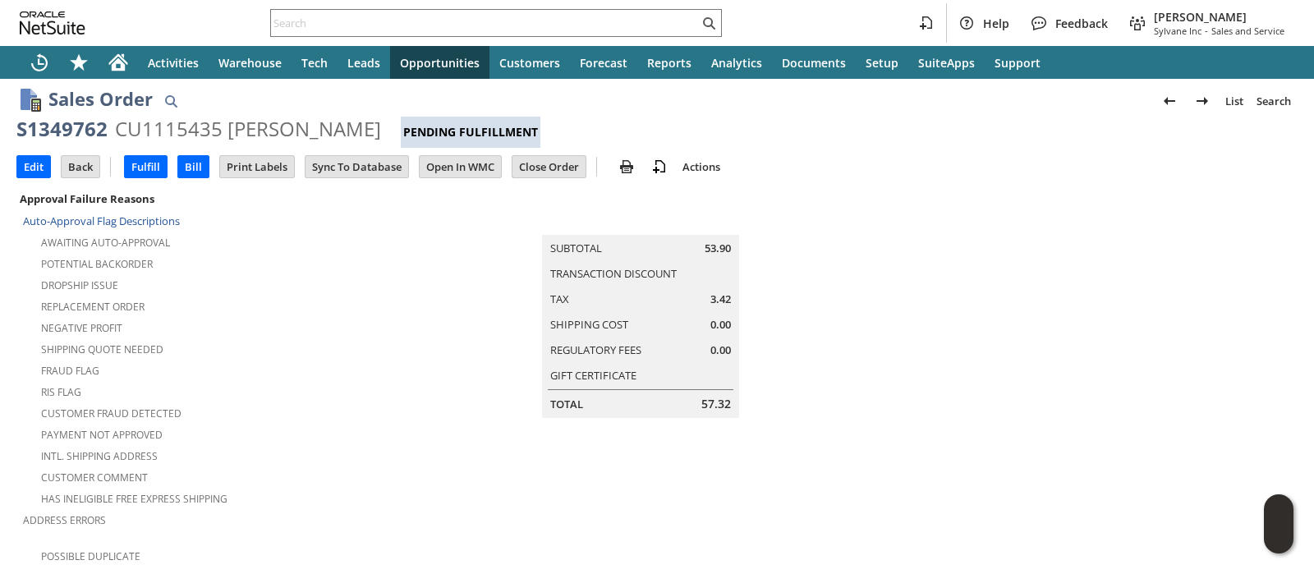
scroll to position [102, 0]
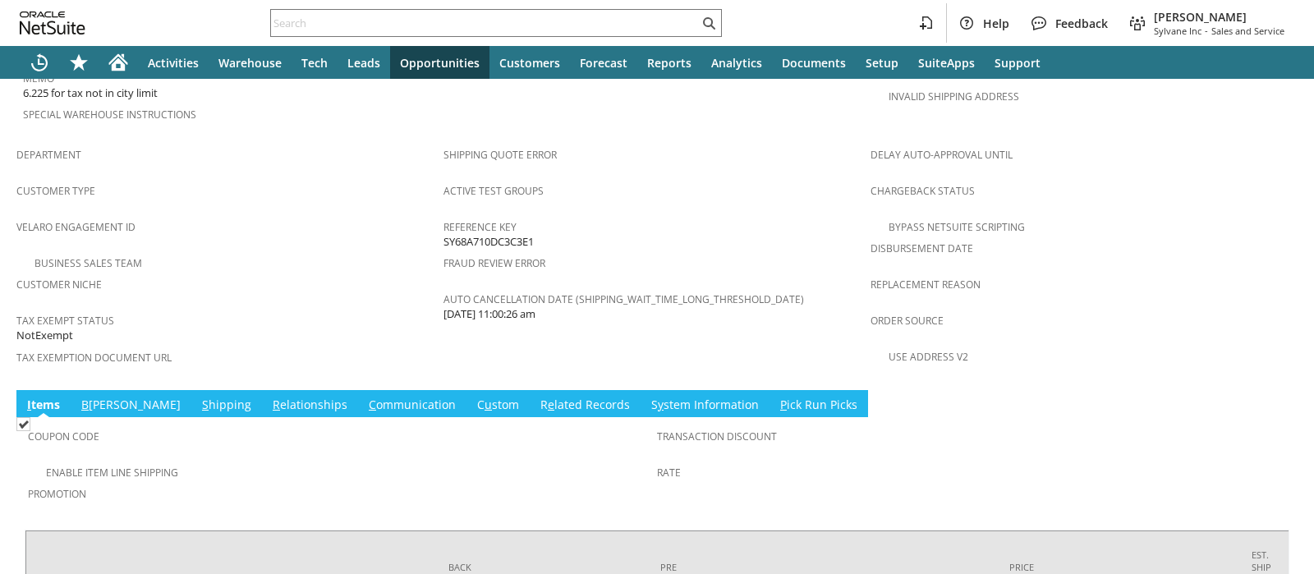
scroll to position [1272, 0]
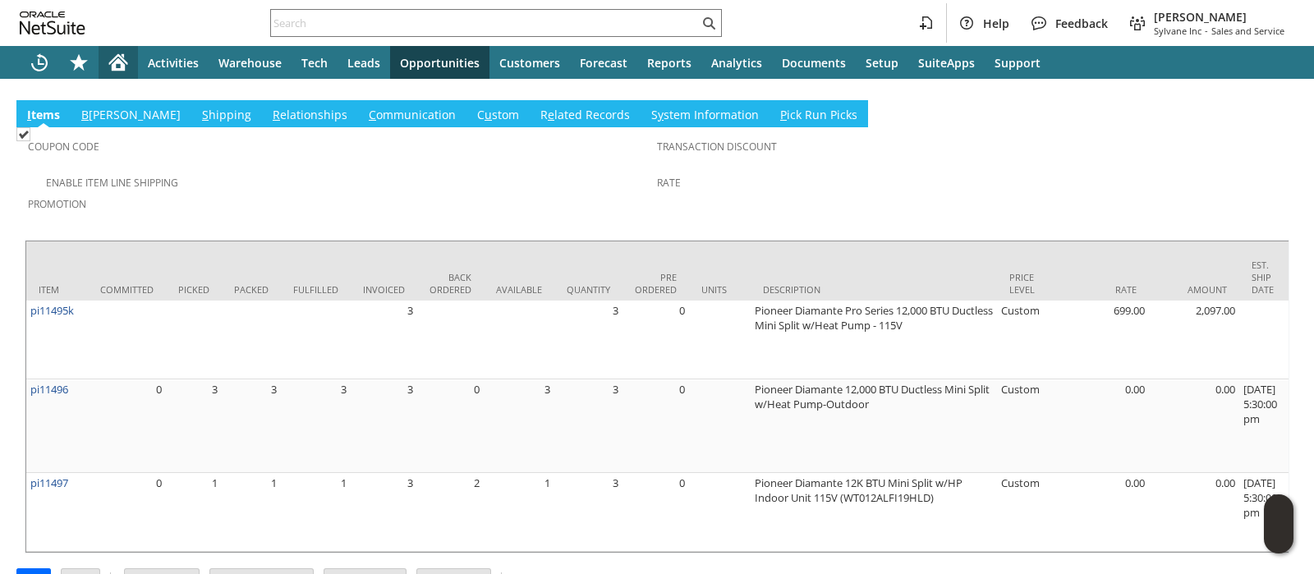
click at [113, 65] on icon "Home" at bounding box center [118, 64] width 13 height 12
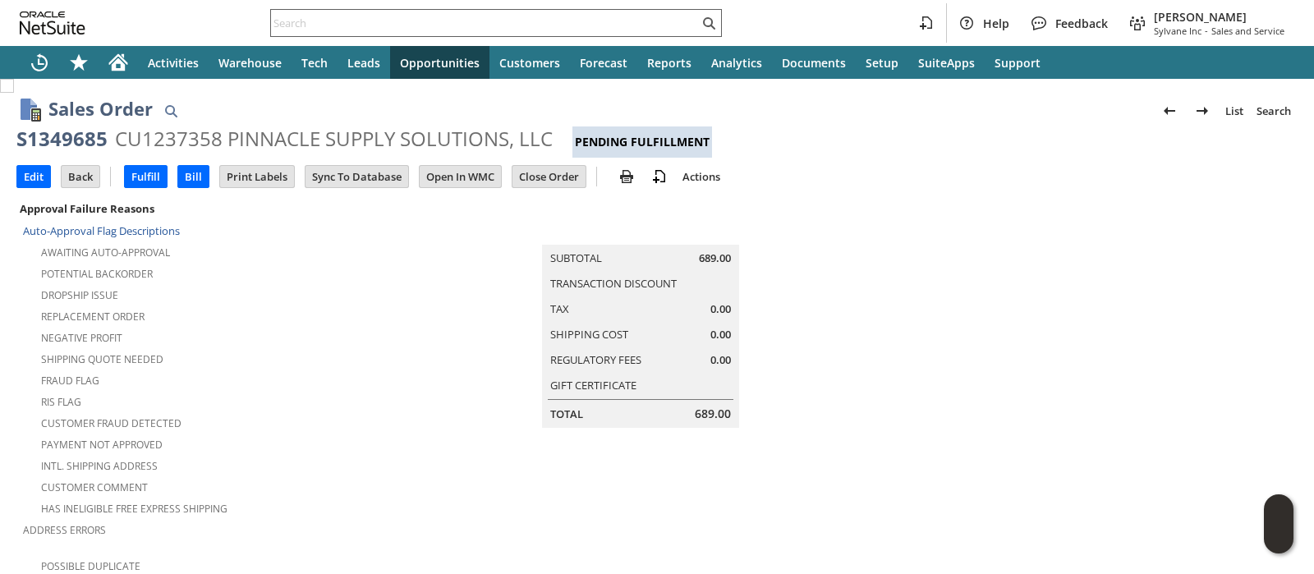
click at [554, 24] on input "text" at bounding box center [485, 23] width 428 height 20
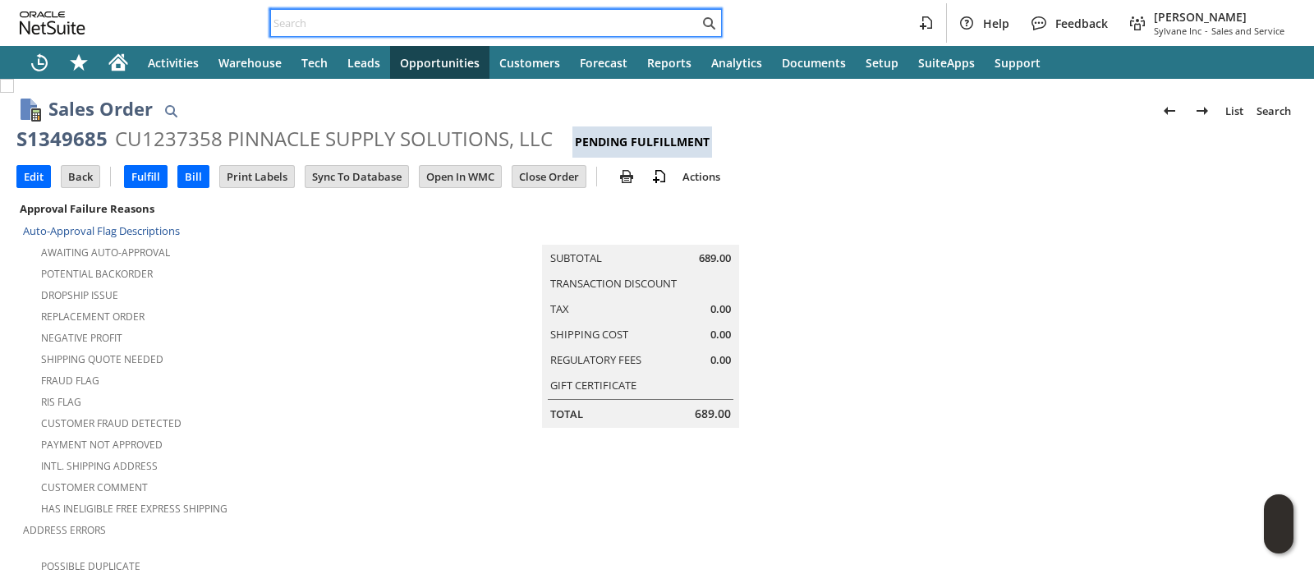
paste input "113-2577120-0387402"
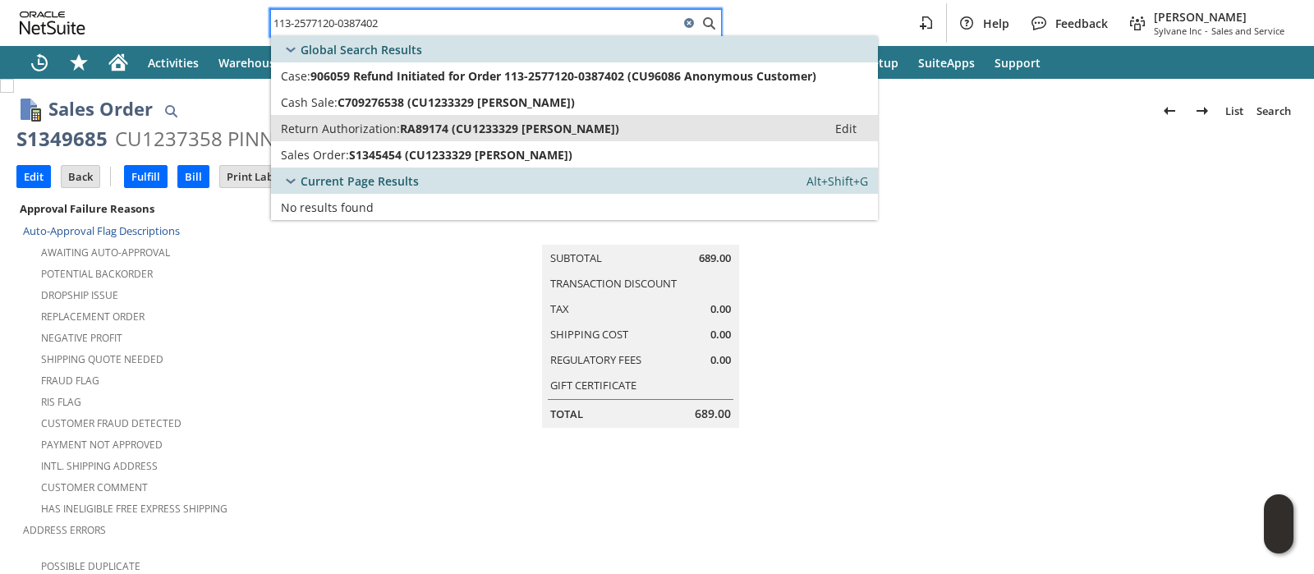
type input "113-2577120-0387402"
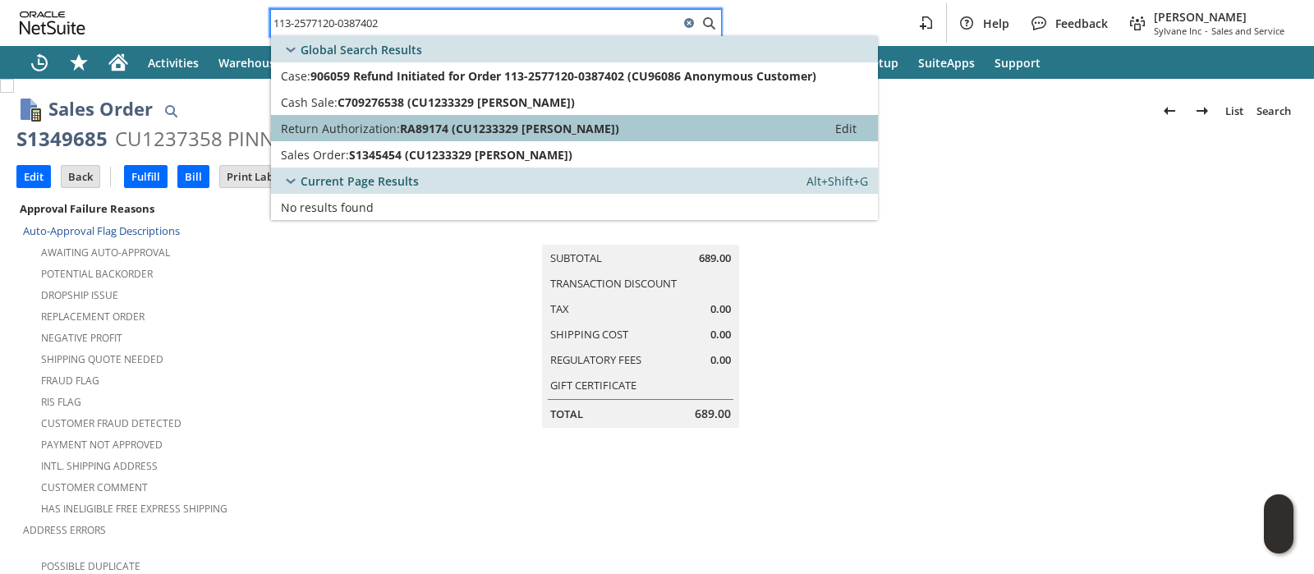
click at [528, 126] on span "RA89174 (CU1233329 Sharon Mack)" at bounding box center [509, 129] width 219 height 16
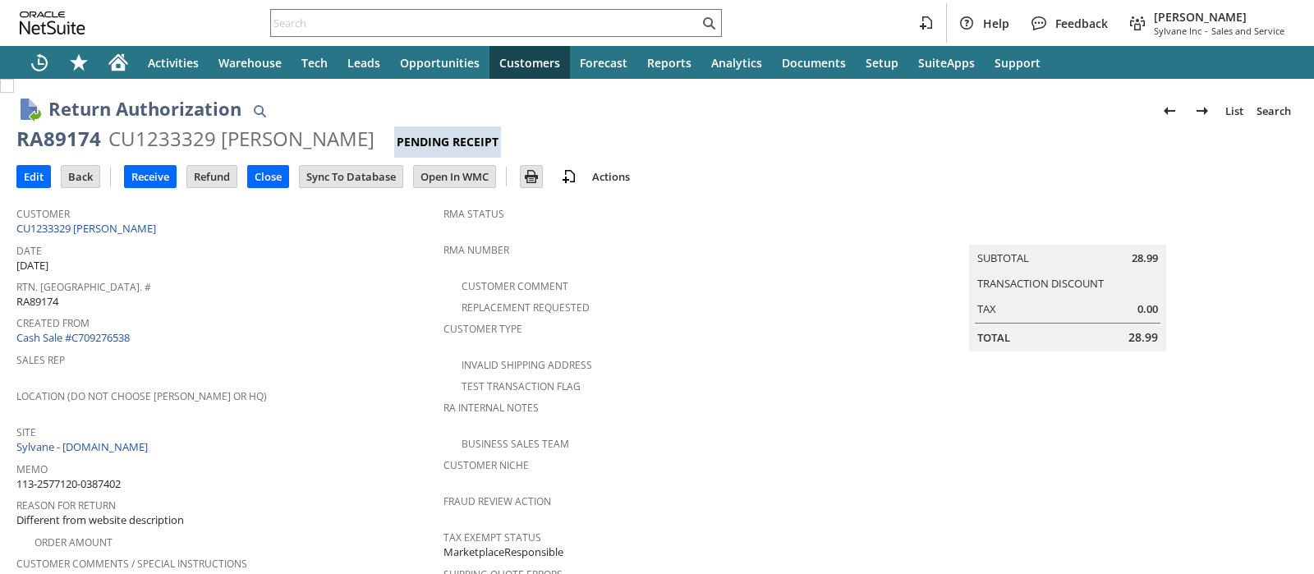
click at [189, 140] on div "CU1233329 Sharon Mack" at bounding box center [241, 139] width 266 height 26
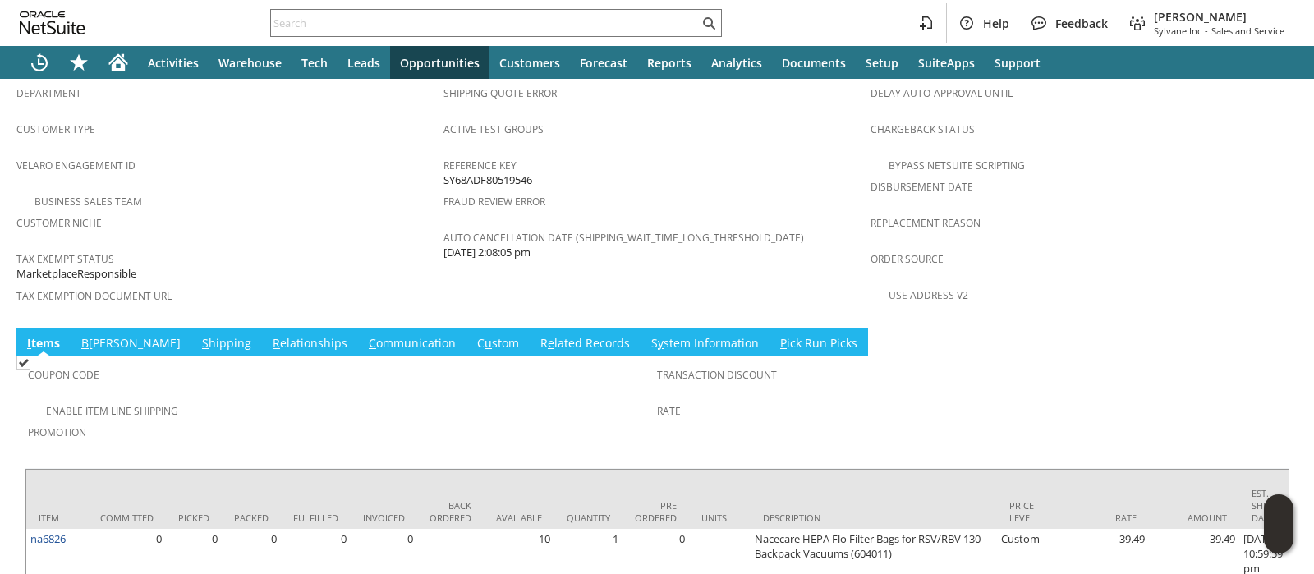
scroll to position [1127, 0]
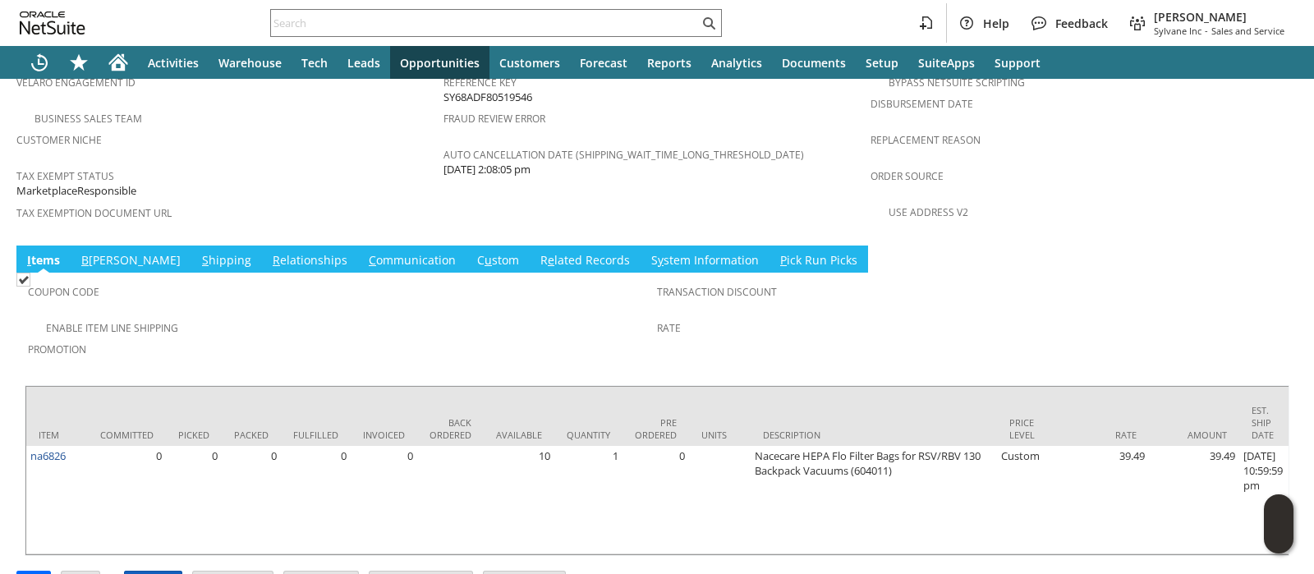
click at [164, 572] on input "Approve" at bounding box center [153, 582] width 57 height 21
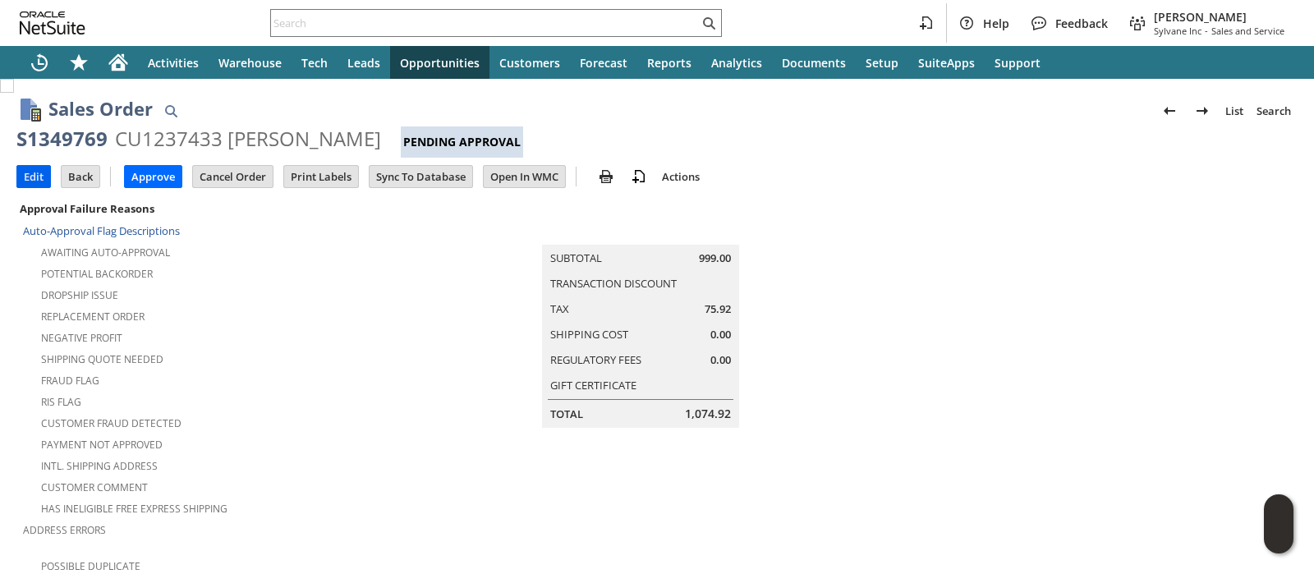
click at [31, 170] on input "Edit" at bounding box center [33, 176] width 33 height 21
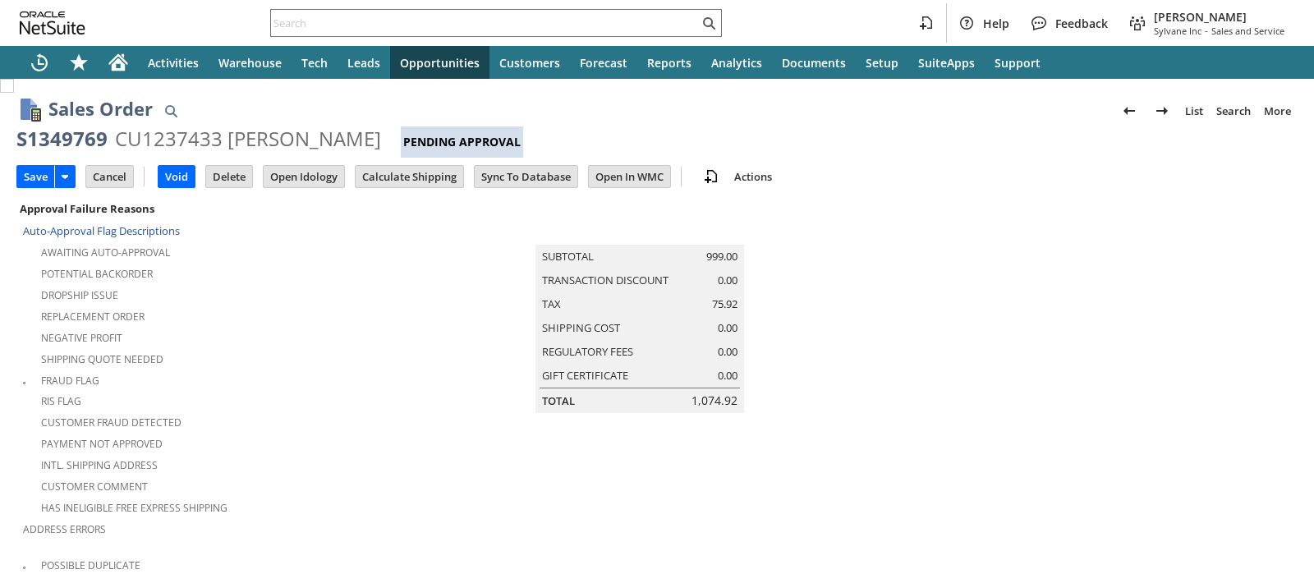
scroll to position [560, 0]
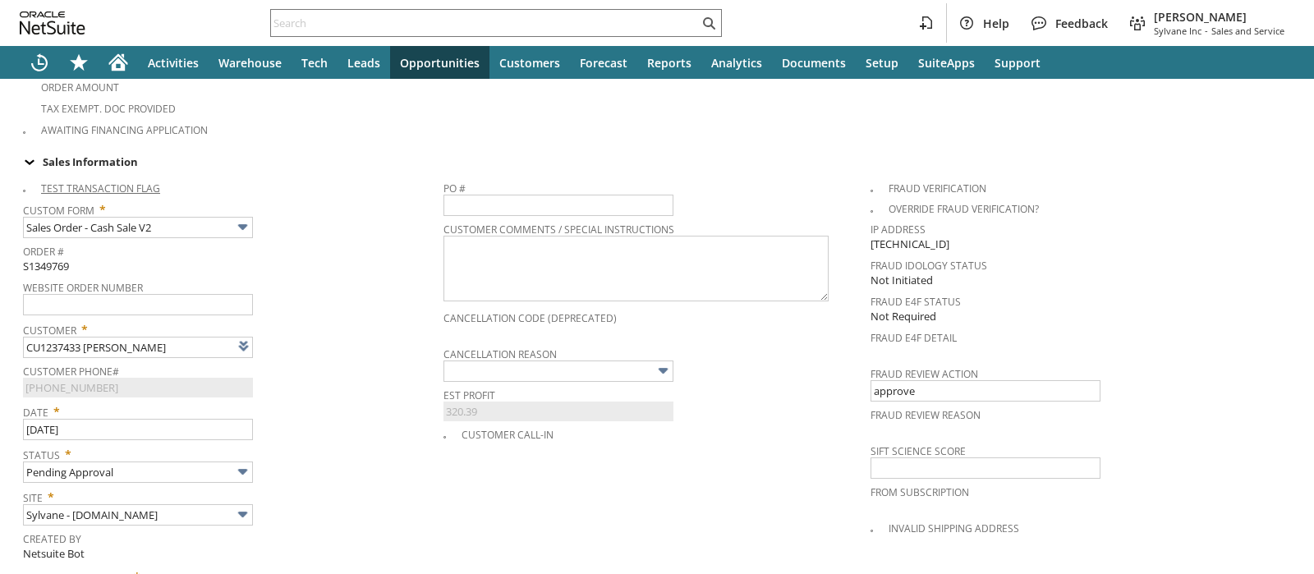
type input "Intelligent Recommendations ⁰"
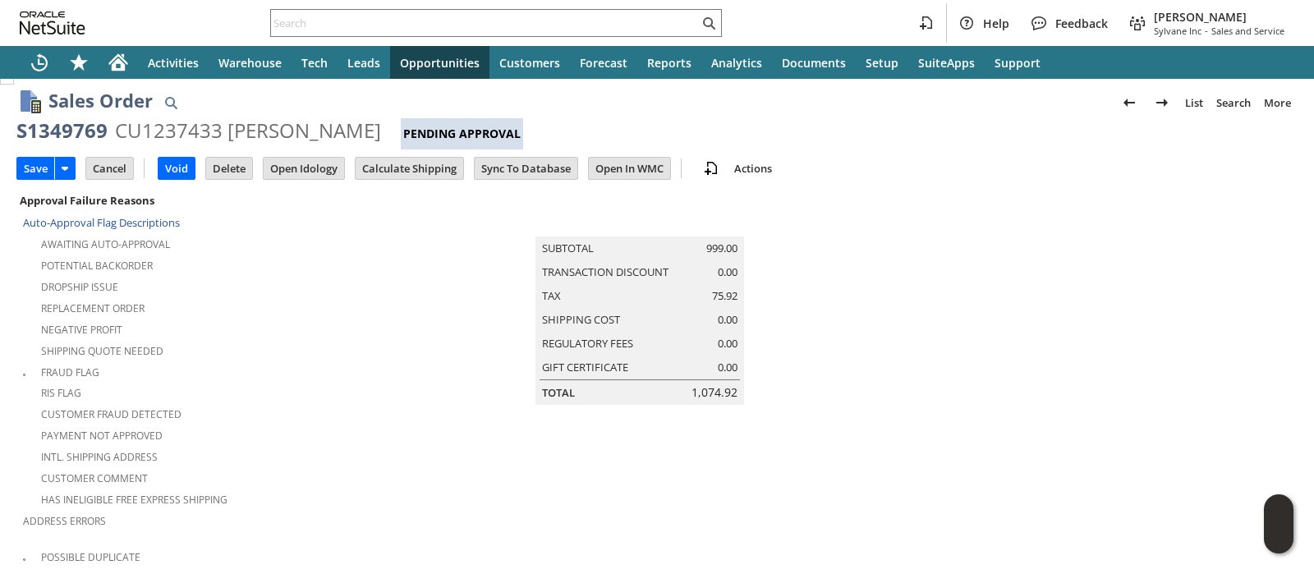
scroll to position [0, 0]
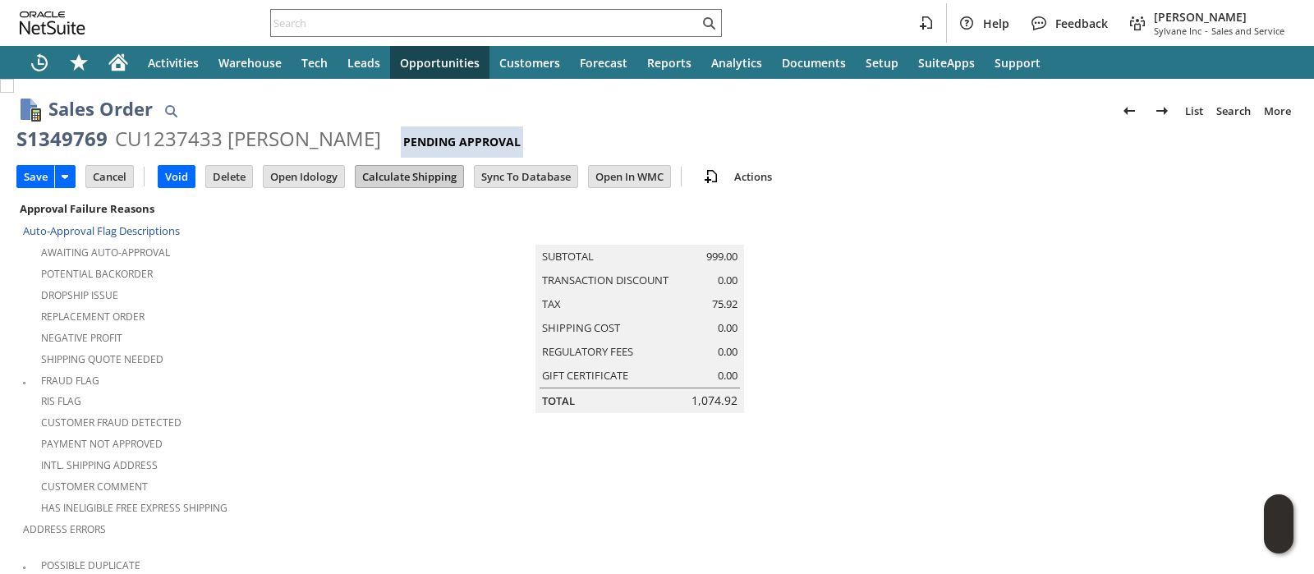
click at [370, 181] on input "Calculate Shipping" at bounding box center [410, 176] width 108 height 21
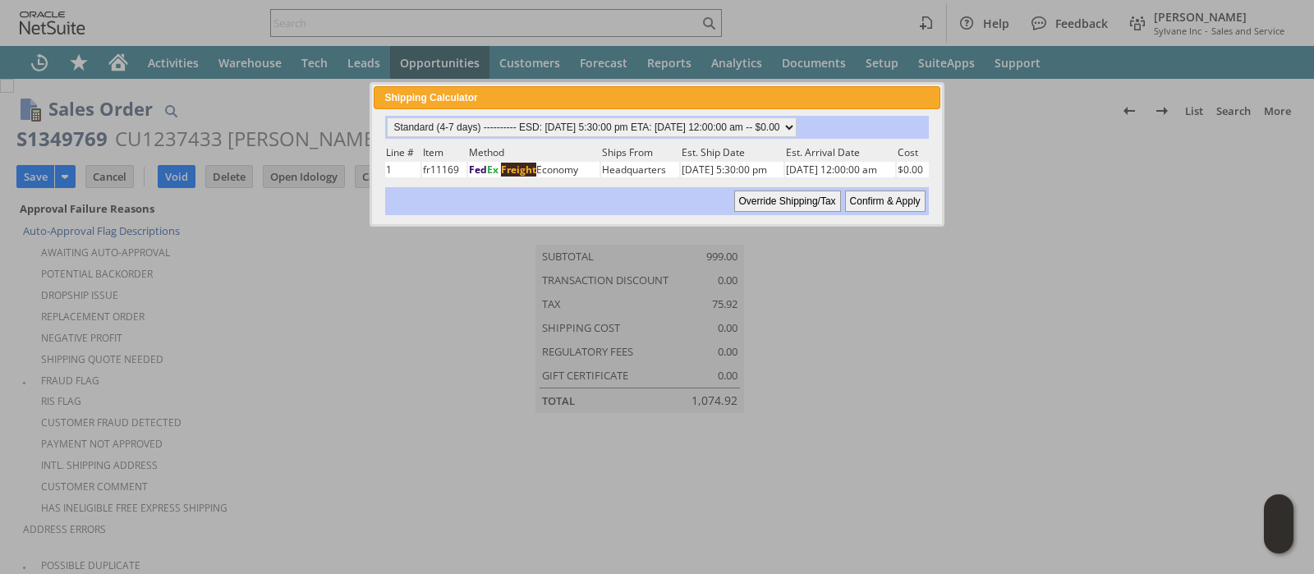
click at [907, 195] on input "Confirm & Apply" at bounding box center [885, 201] width 80 height 21
type input "Add"
type input "Copy Previous"
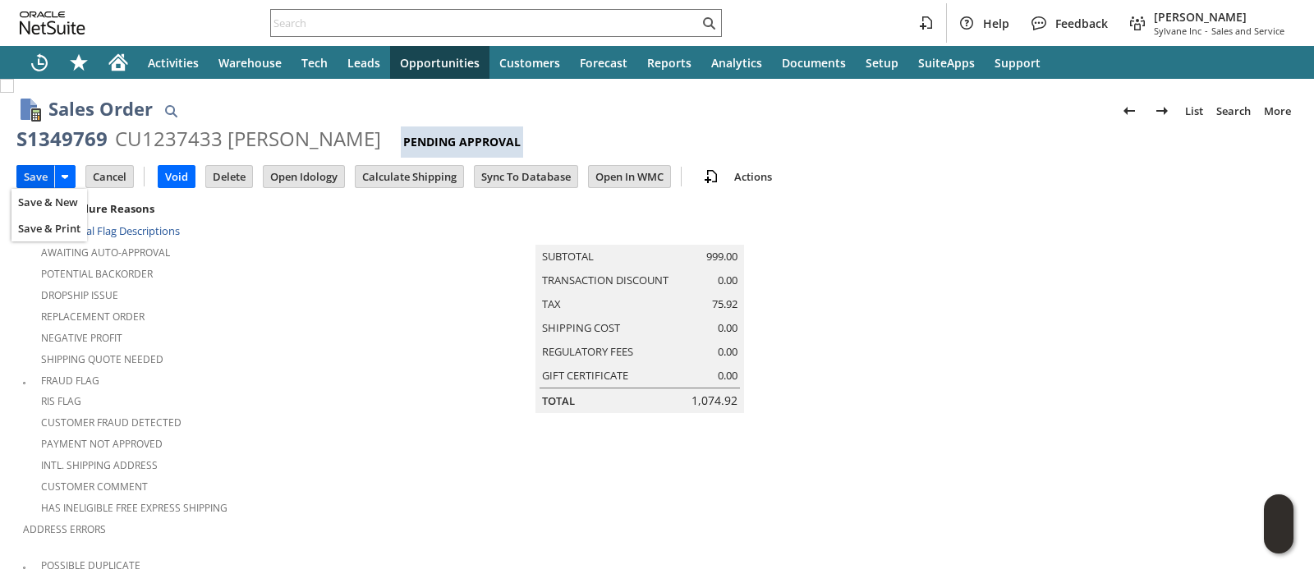
click at [33, 177] on input "Save" at bounding box center [35, 176] width 37 height 21
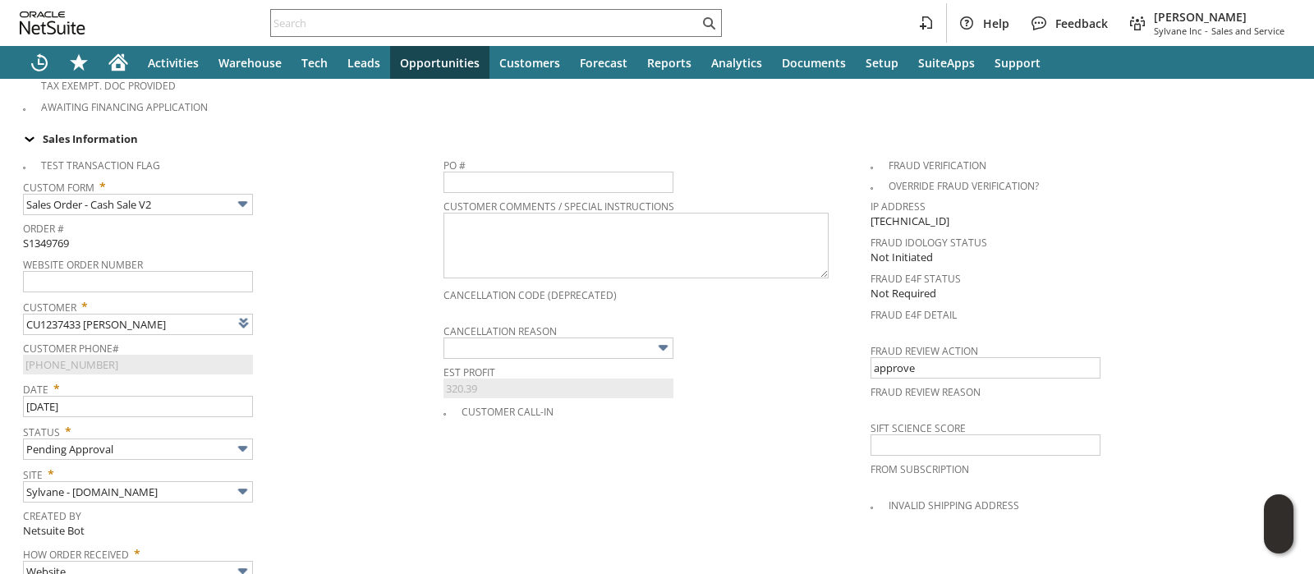
scroll to position [616, 0]
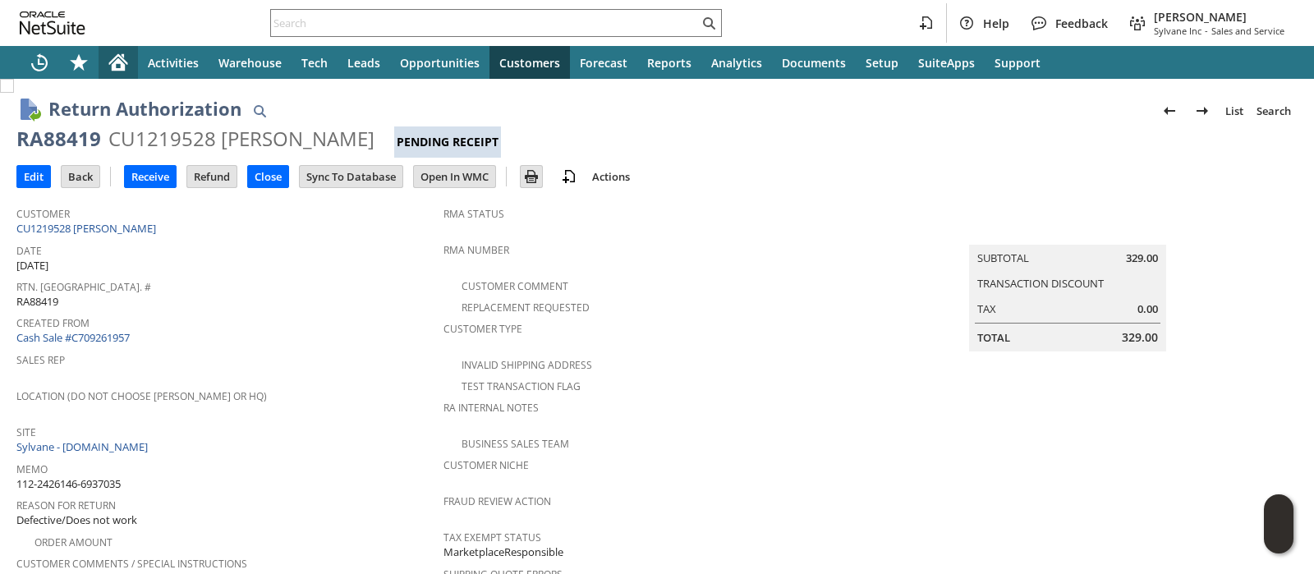
click at [125, 63] on icon "Home" at bounding box center [118, 59] width 19 height 11
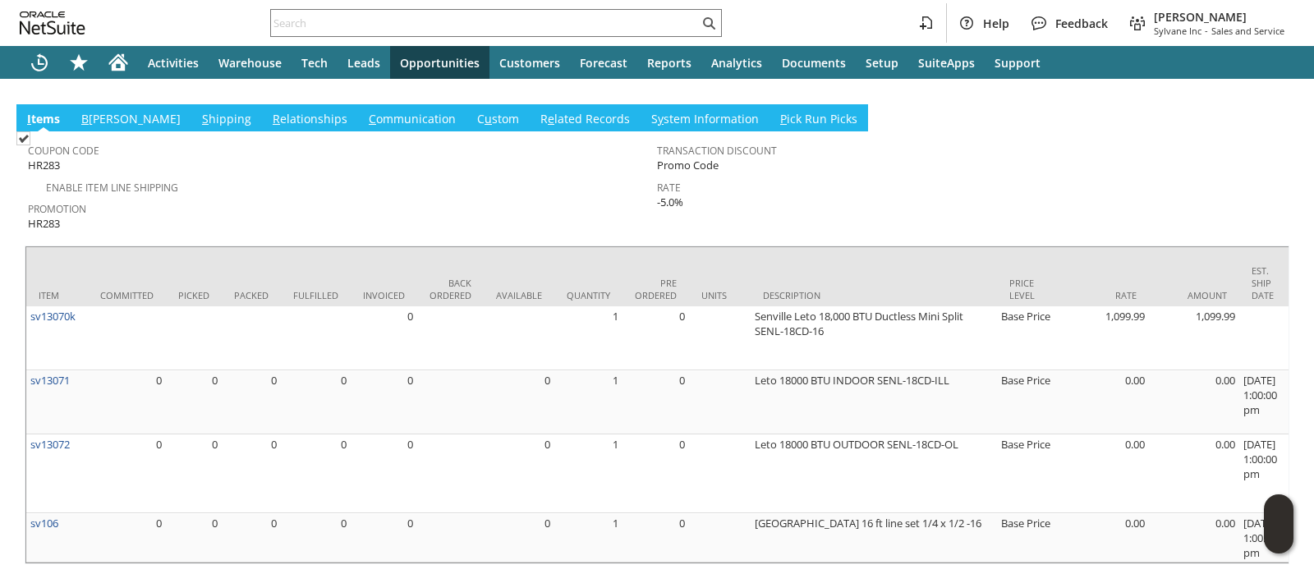
scroll to position [1306, 0]
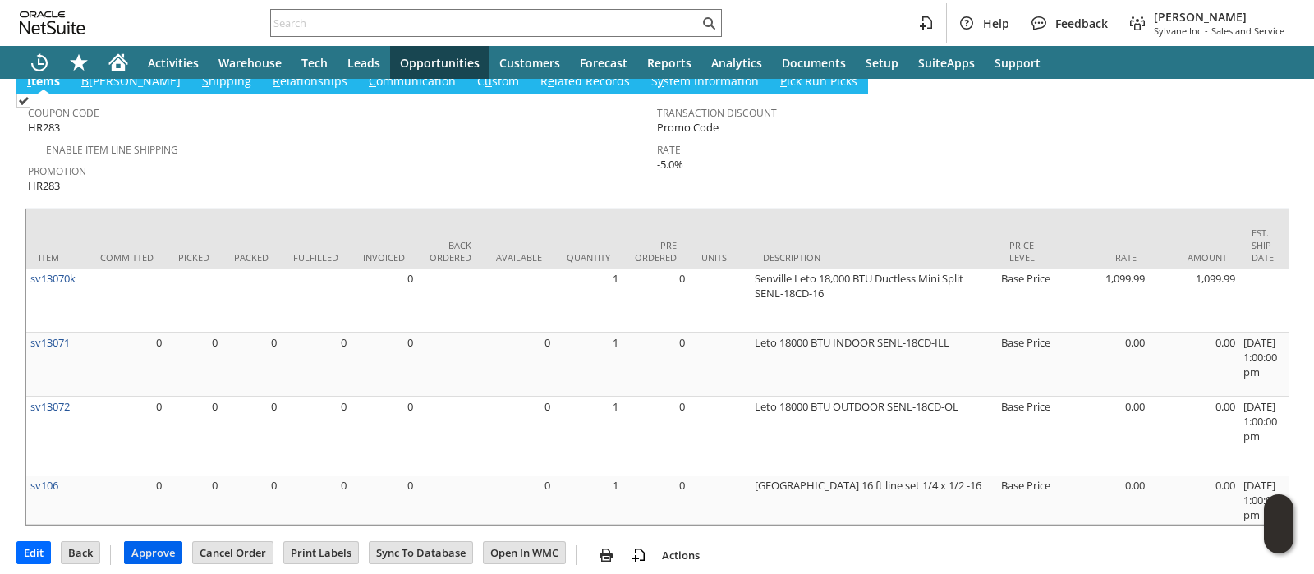
click at [161, 547] on input "Approve" at bounding box center [153, 552] width 57 height 21
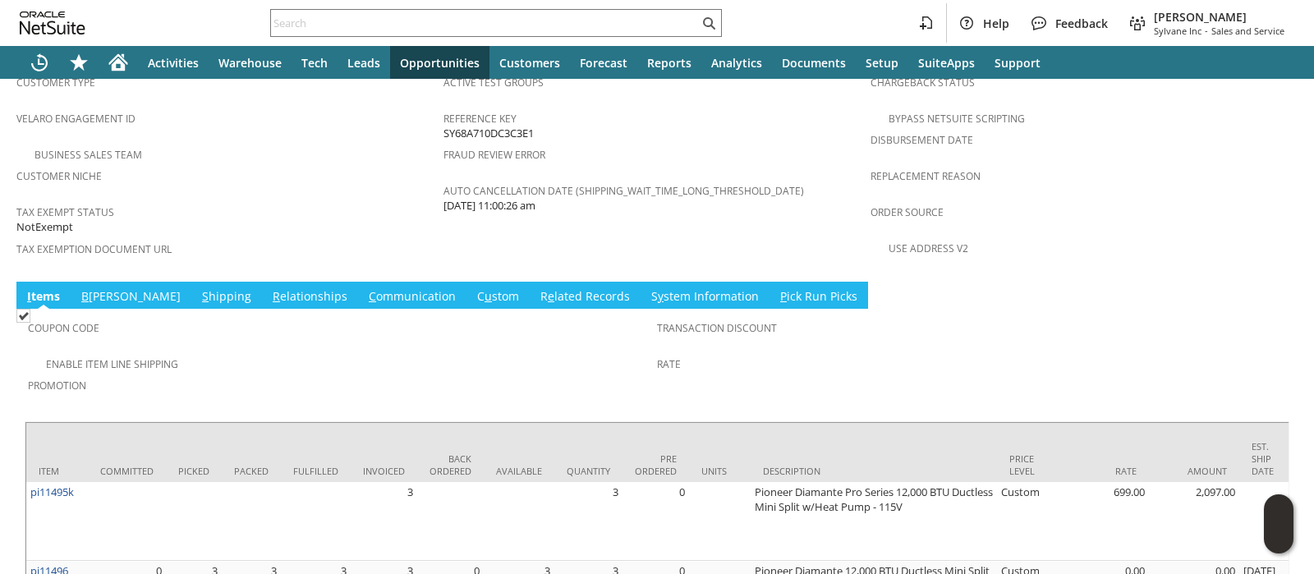
scroll to position [964, 0]
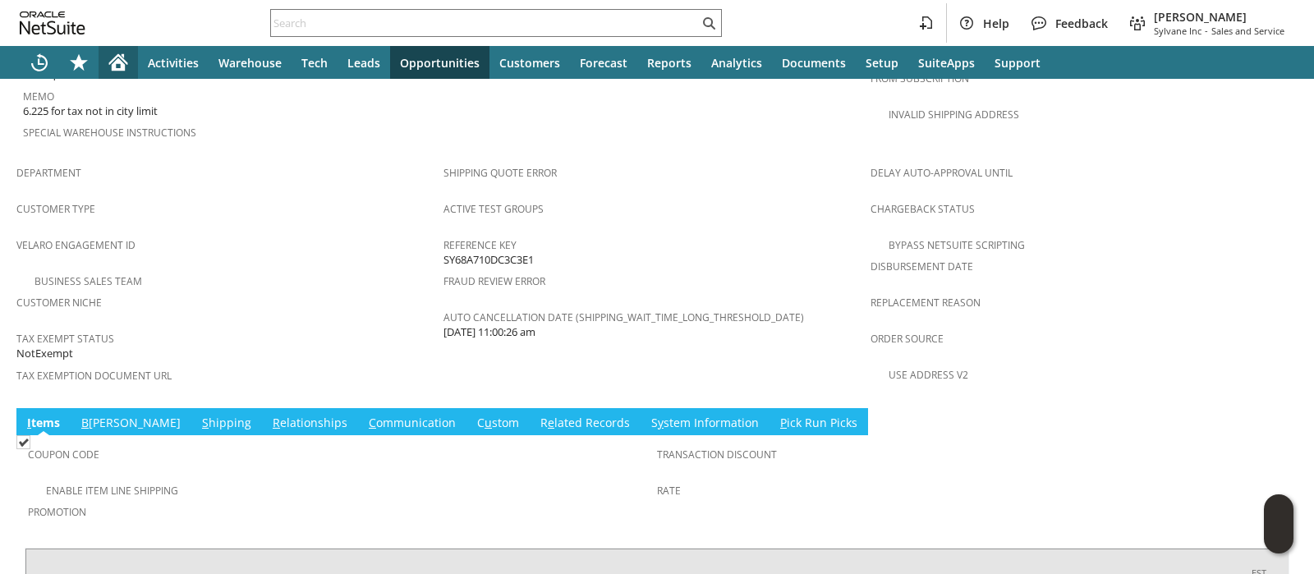
click at [119, 66] on icon "Home" at bounding box center [118, 63] width 20 height 20
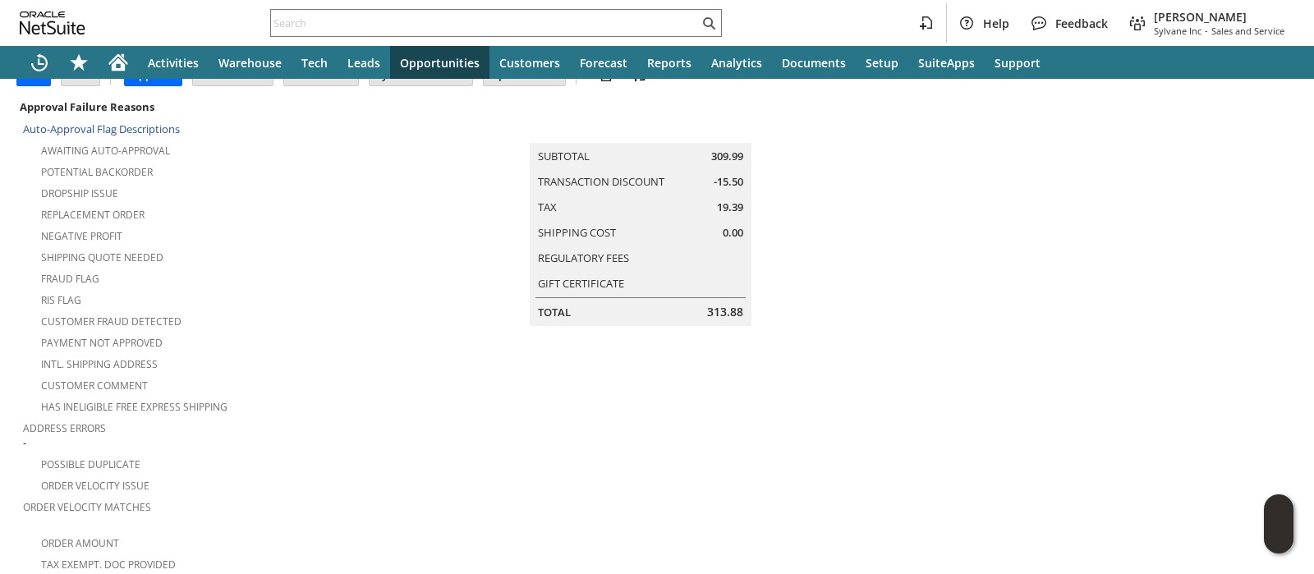
scroll to position [204, 0]
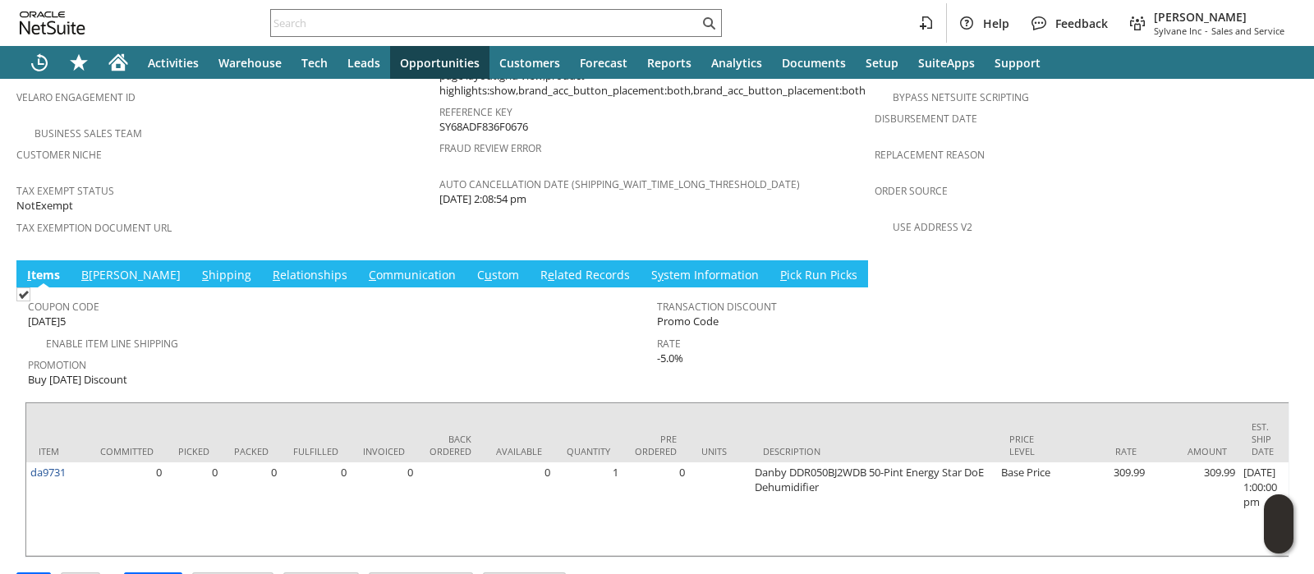
click at [198, 267] on link "S hipping" at bounding box center [226, 276] width 57 height 18
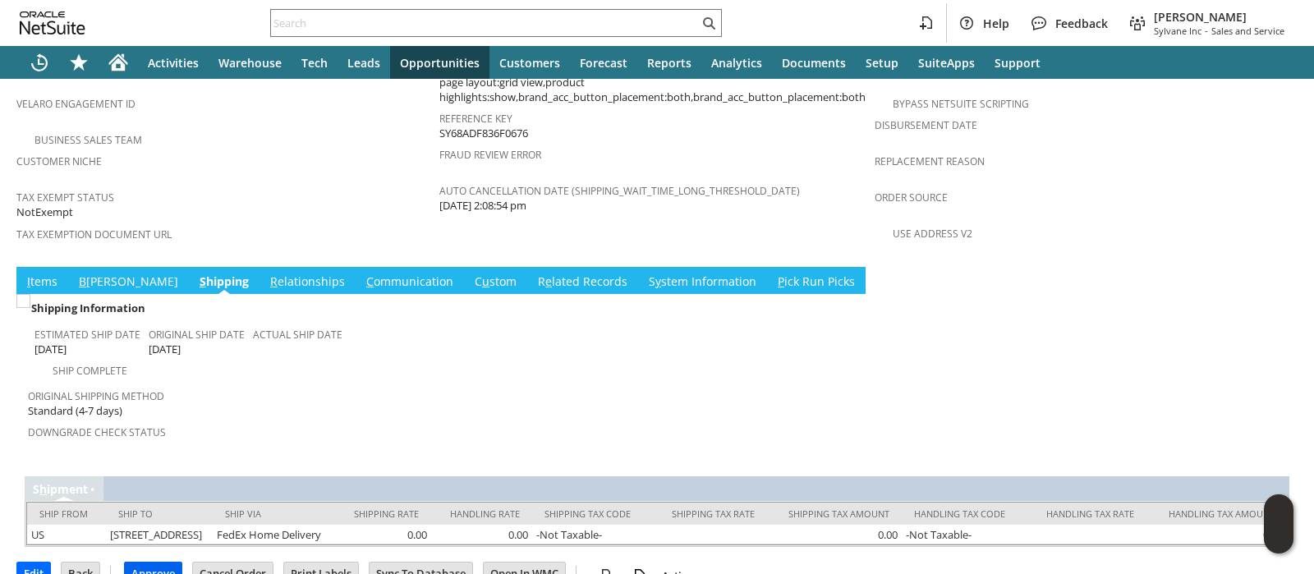
click at [166, 563] on input "Approve" at bounding box center [153, 573] width 57 height 21
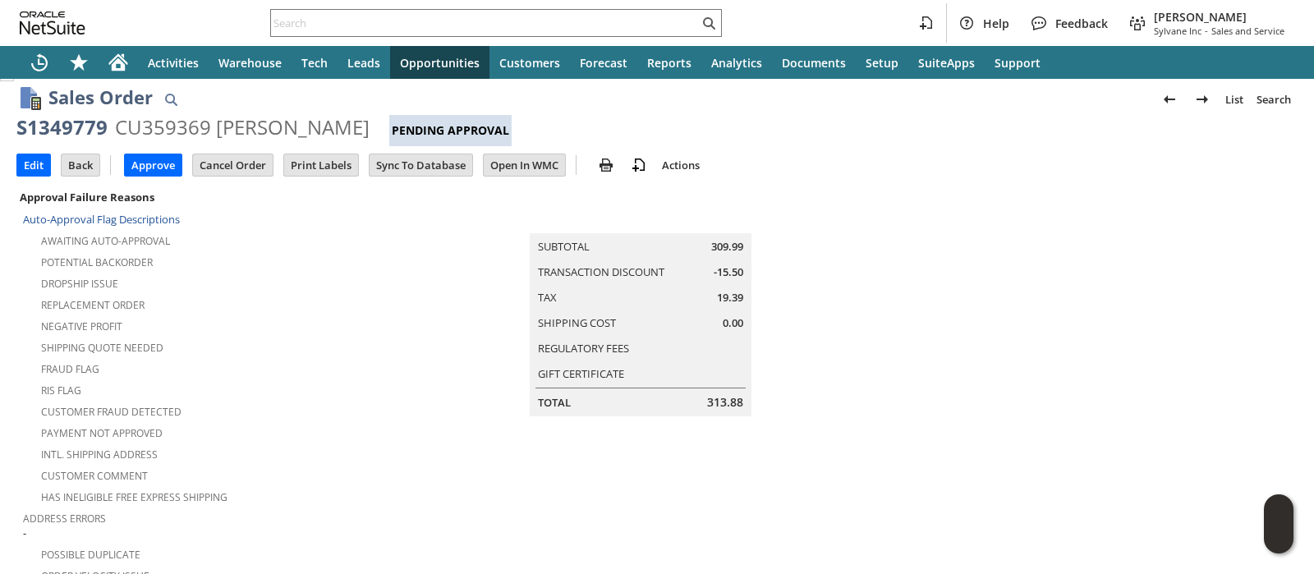
scroll to position [0, 0]
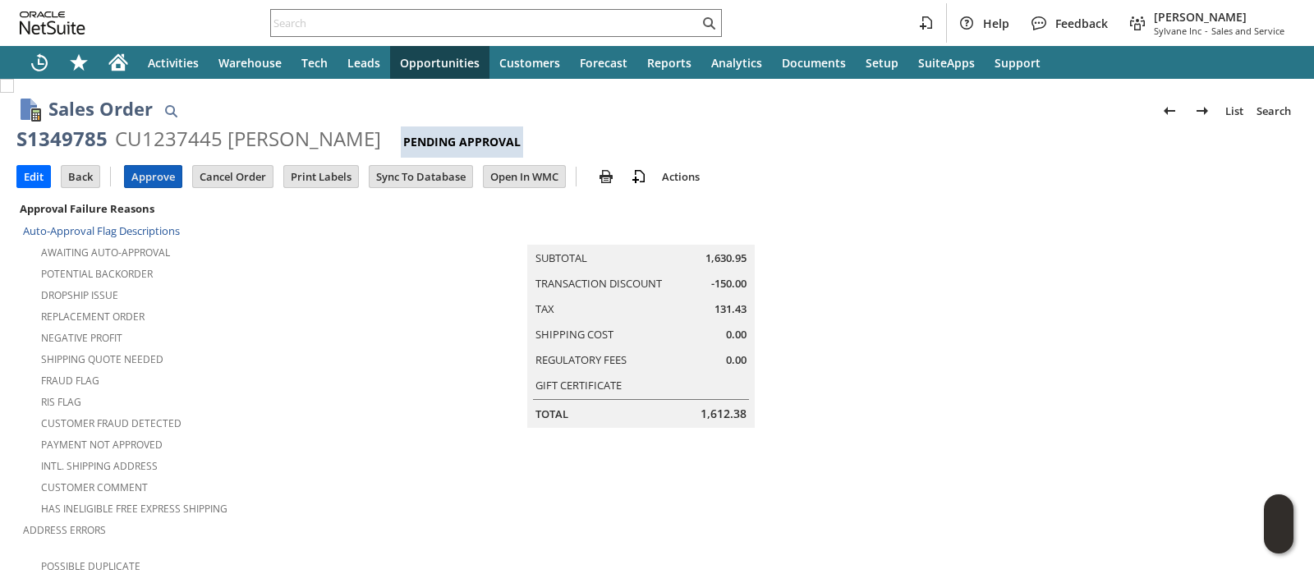
click at [139, 182] on input "Approve" at bounding box center [153, 176] width 57 height 21
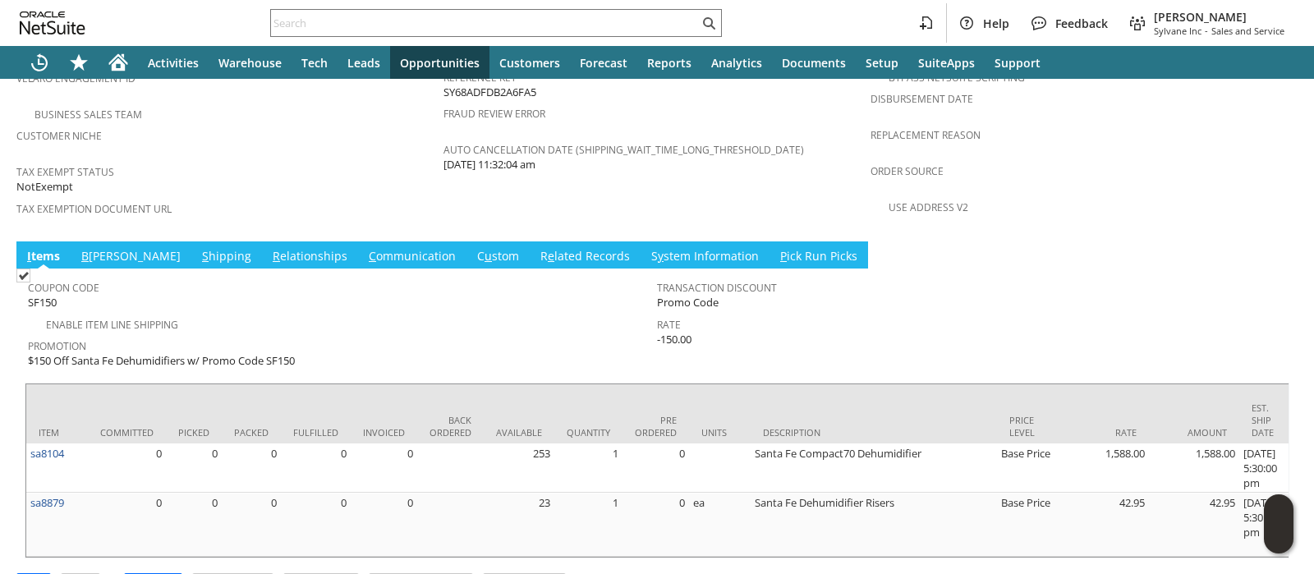
click at [198, 248] on link "S hipping" at bounding box center [226, 257] width 57 height 18
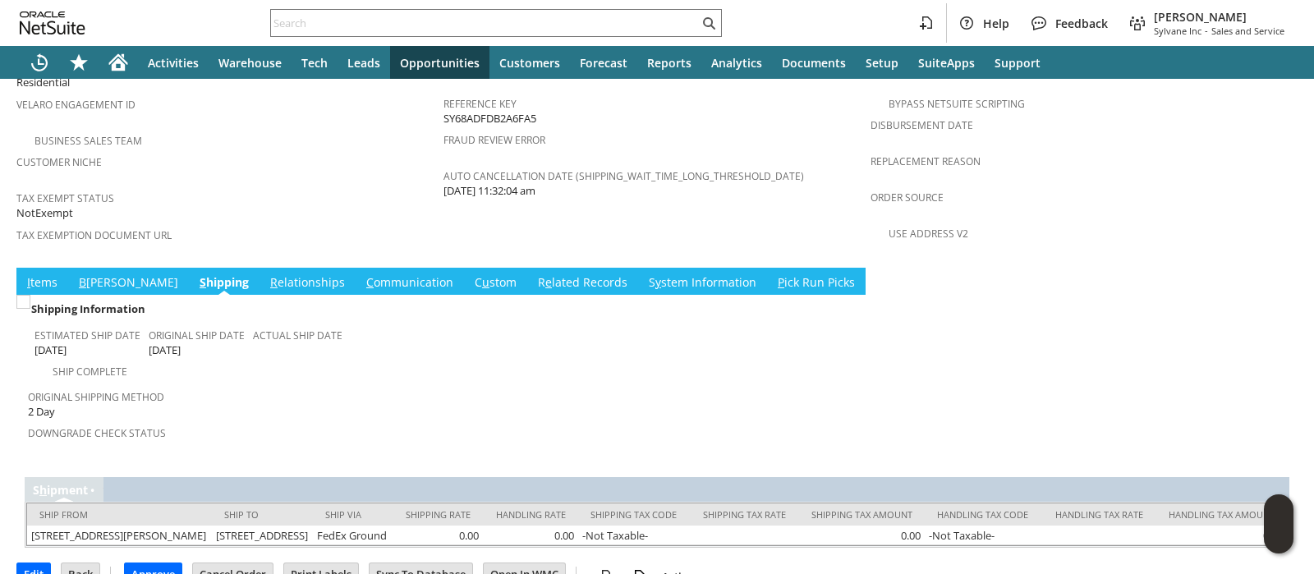
click at [52, 274] on link "I tems" at bounding box center [42, 283] width 39 height 18
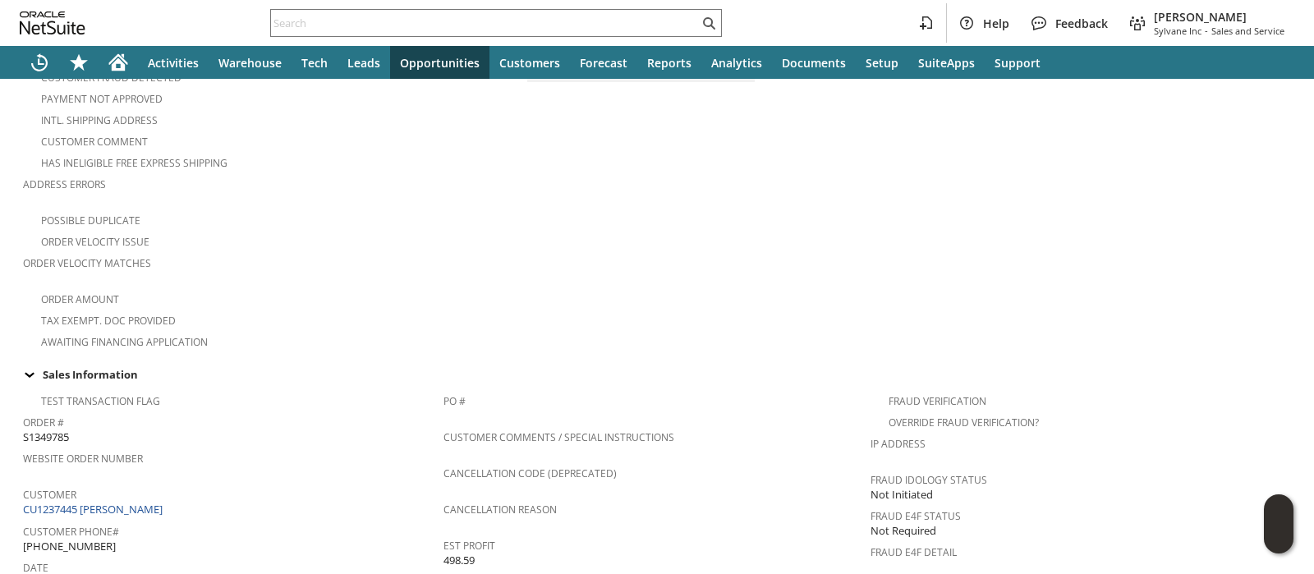
scroll to position [513, 0]
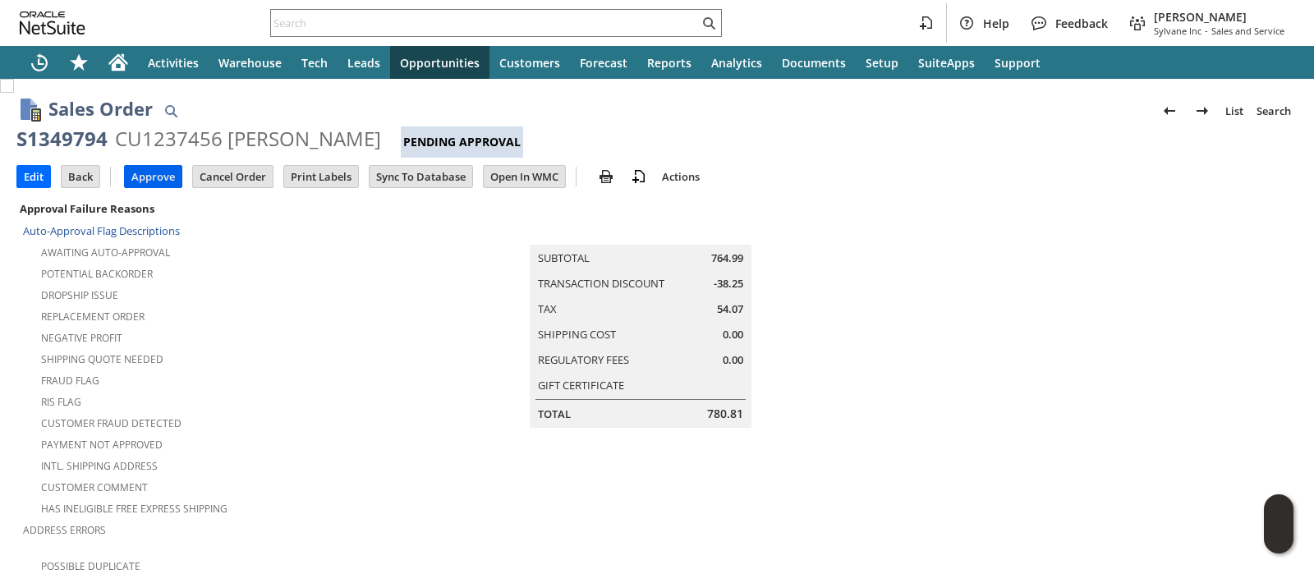
click at [149, 170] on input "Approve" at bounding box center [153, 176] width 57 height 21
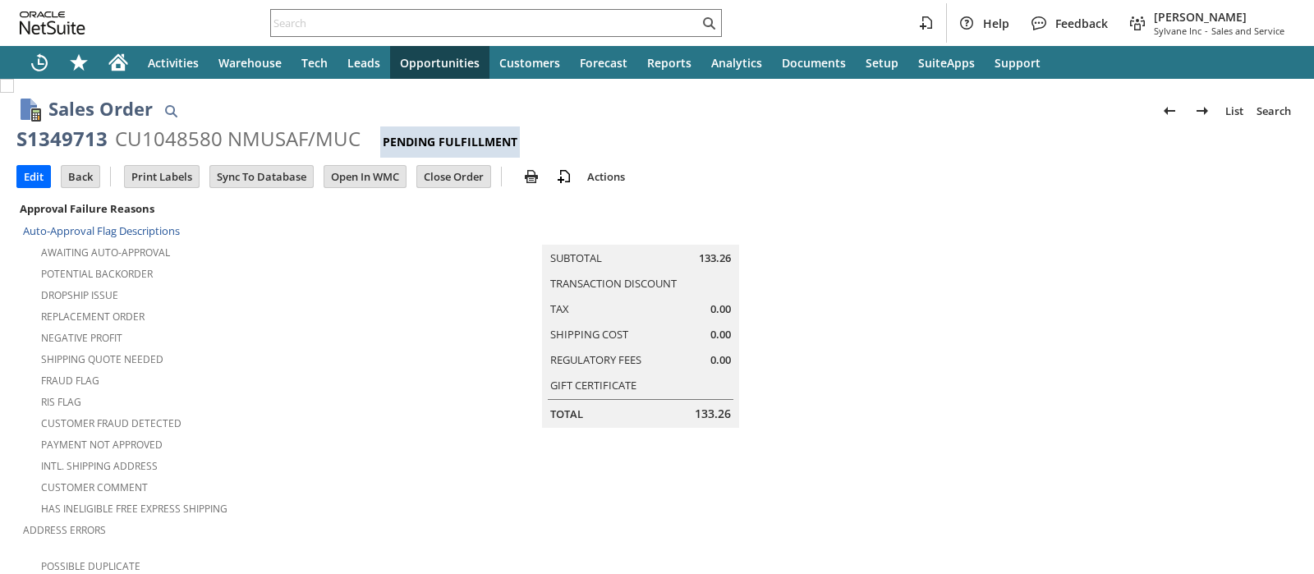
scroll to position [1141, 0]
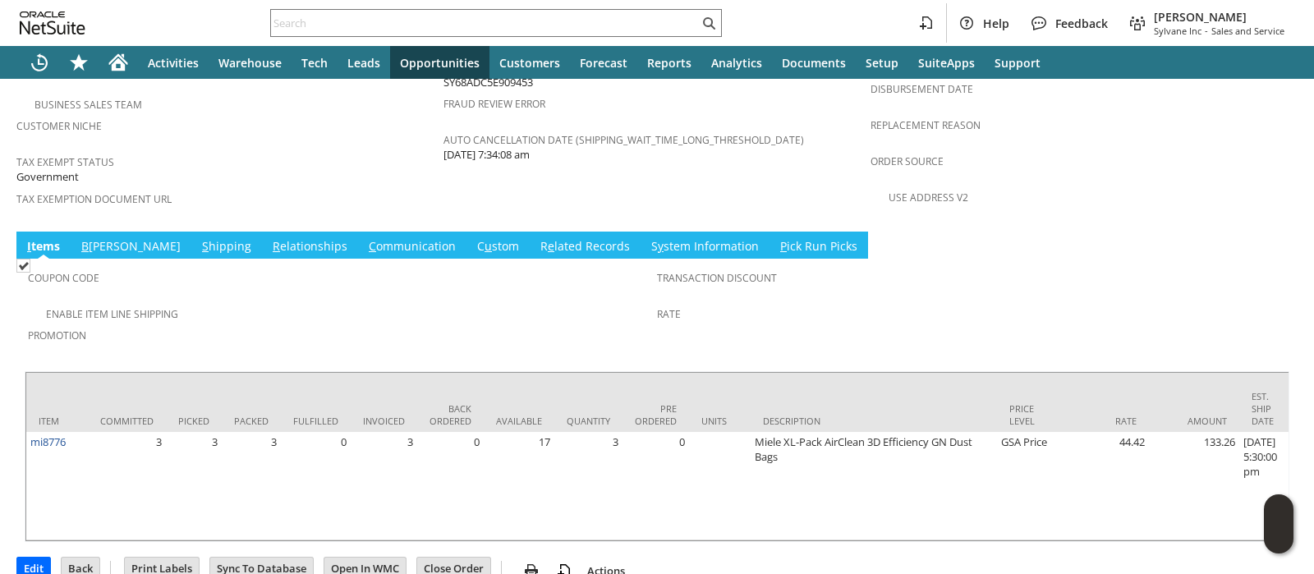
click at [198, 238] on link "S hipping" at bounding box center [226, 247] width 57 height 18
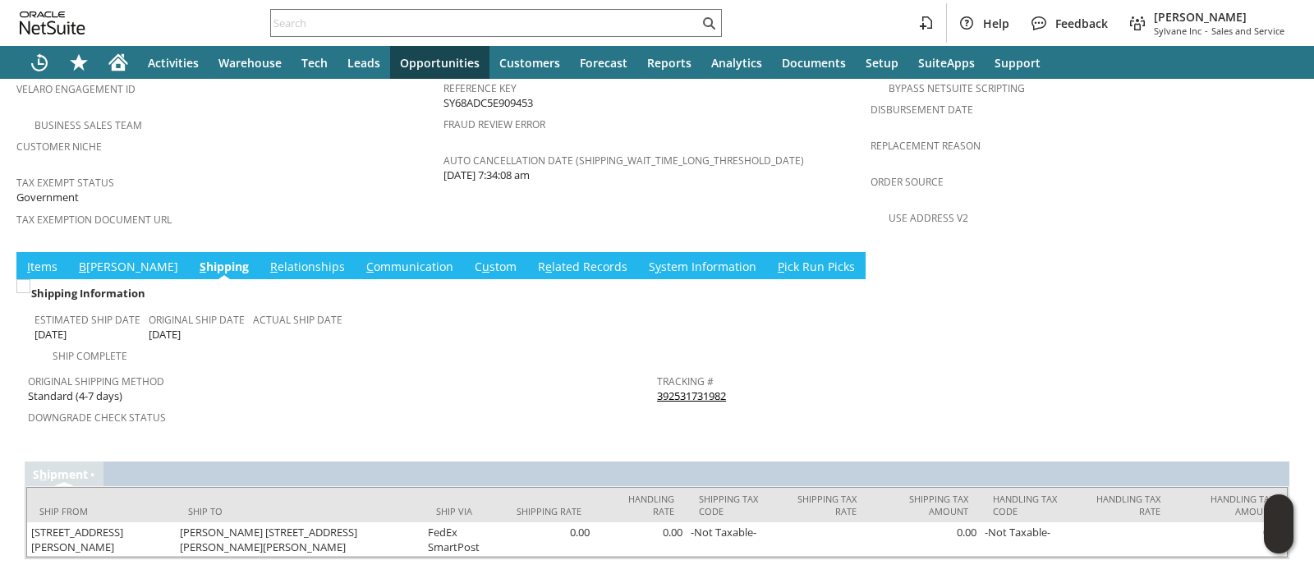
click at [733, 370] on div "Tracking # 392531731982" at bounding box center [967, 387] width 621 height 34
copy tbody "392531731982 Return Tracking #"
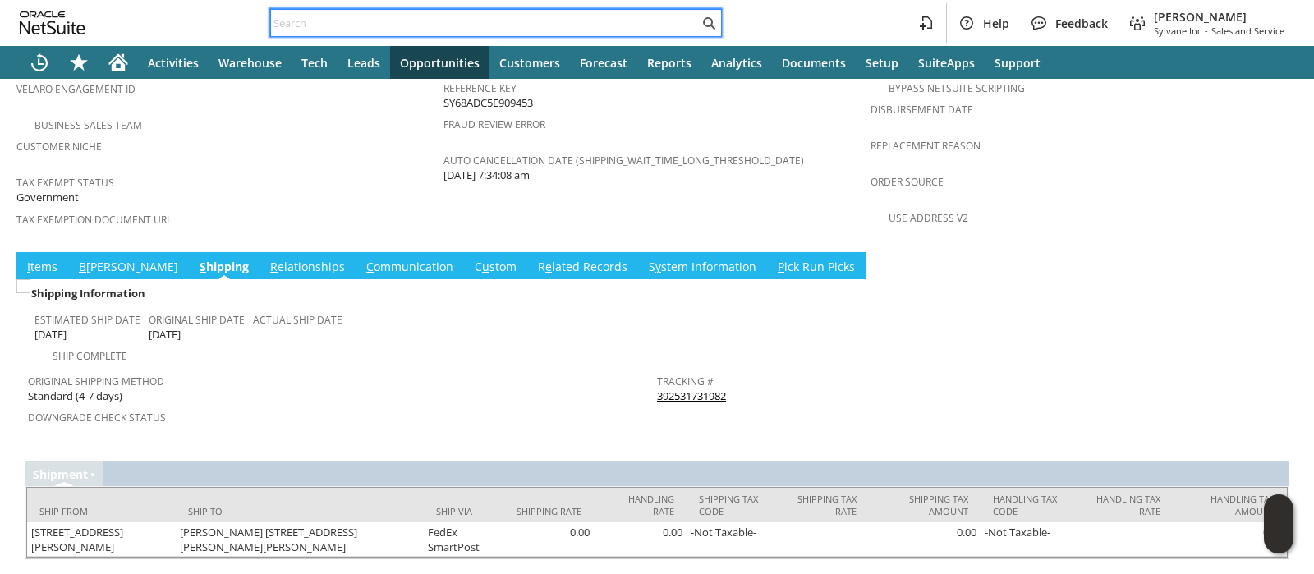
click at [624, 20] on input "text" at bounding box center [485, 23] width 428 height 20
paste input "47QDCC25MDR8J"
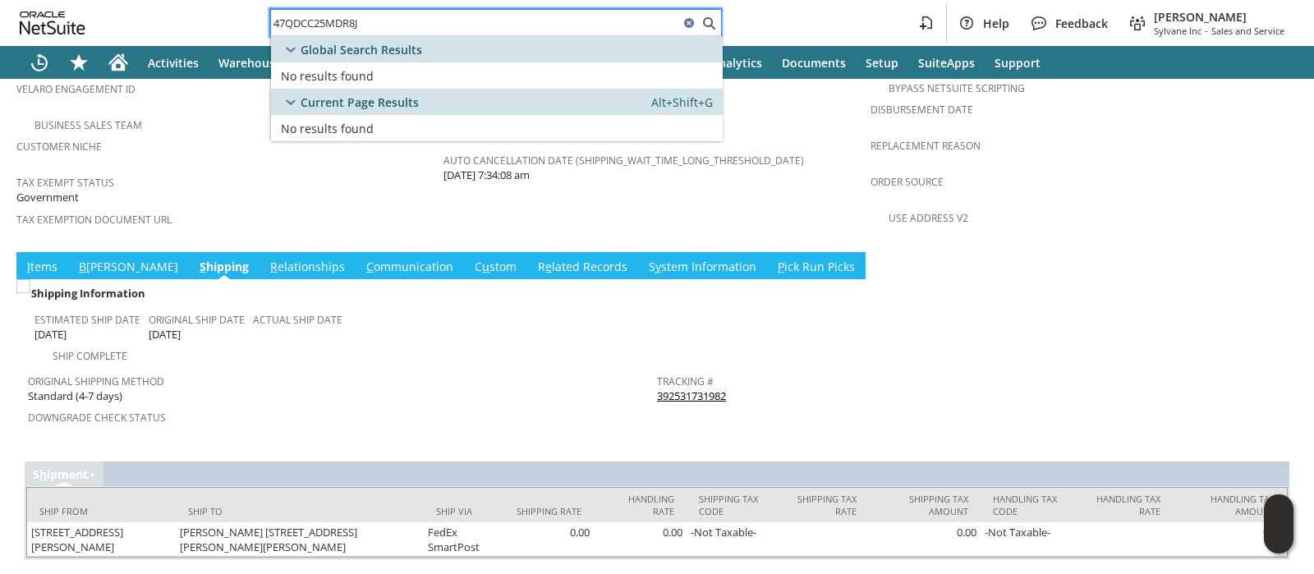
click at [649, 18] on input "47QDCC25MDR8J" at bounding box center [475, 23] width 408 height 20
paste input "ni4318"
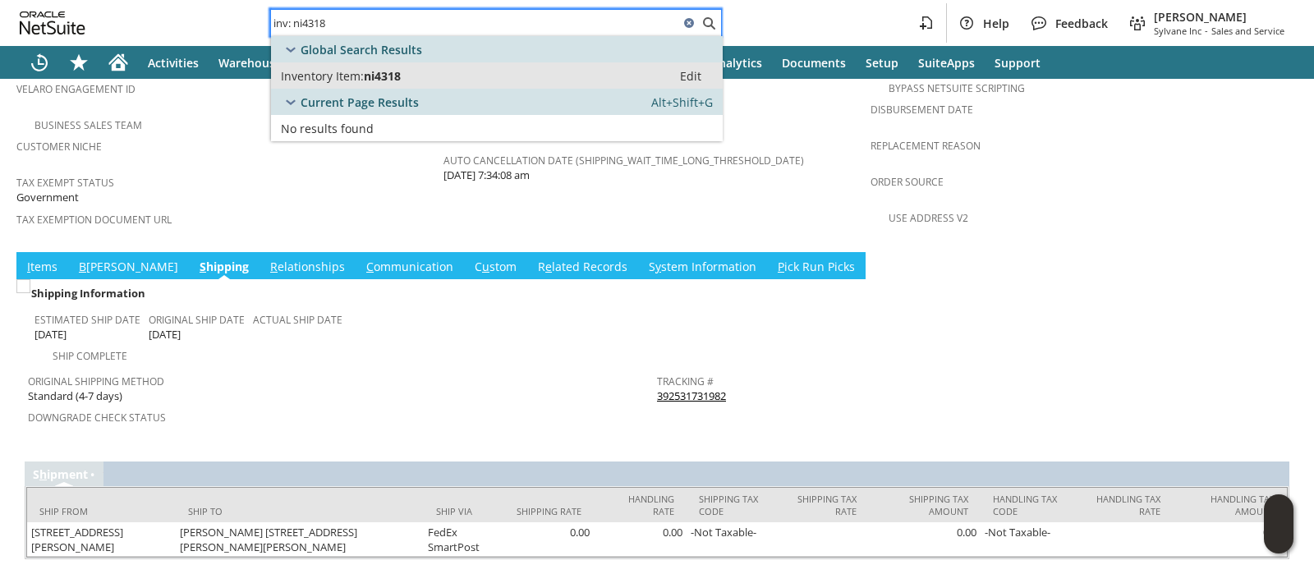
type input "inv: ni4318"
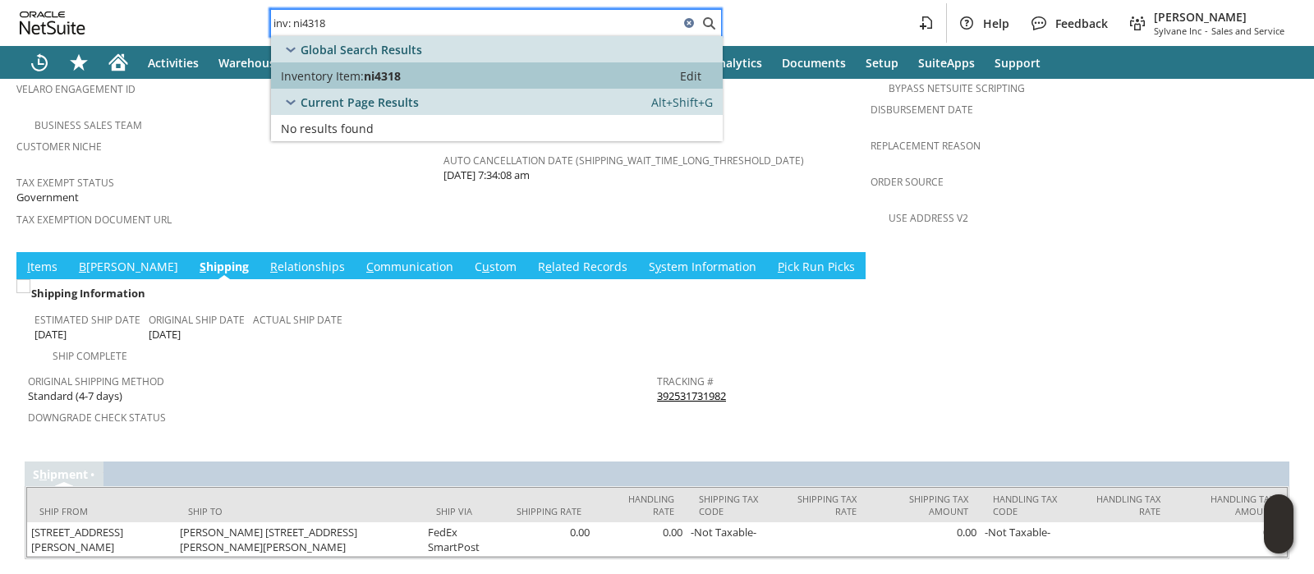
click at [572, 71] on div "Inventory Item: ni4318" at bounding box center [471, 76] width 381 height 16
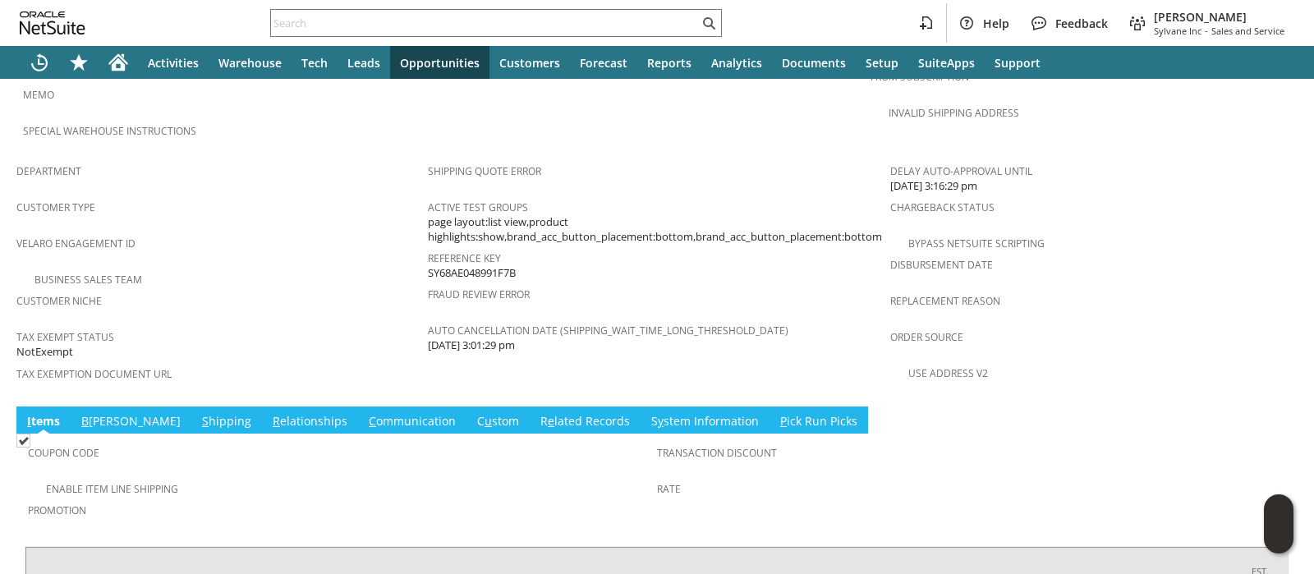
scroll to position [1112, 0]
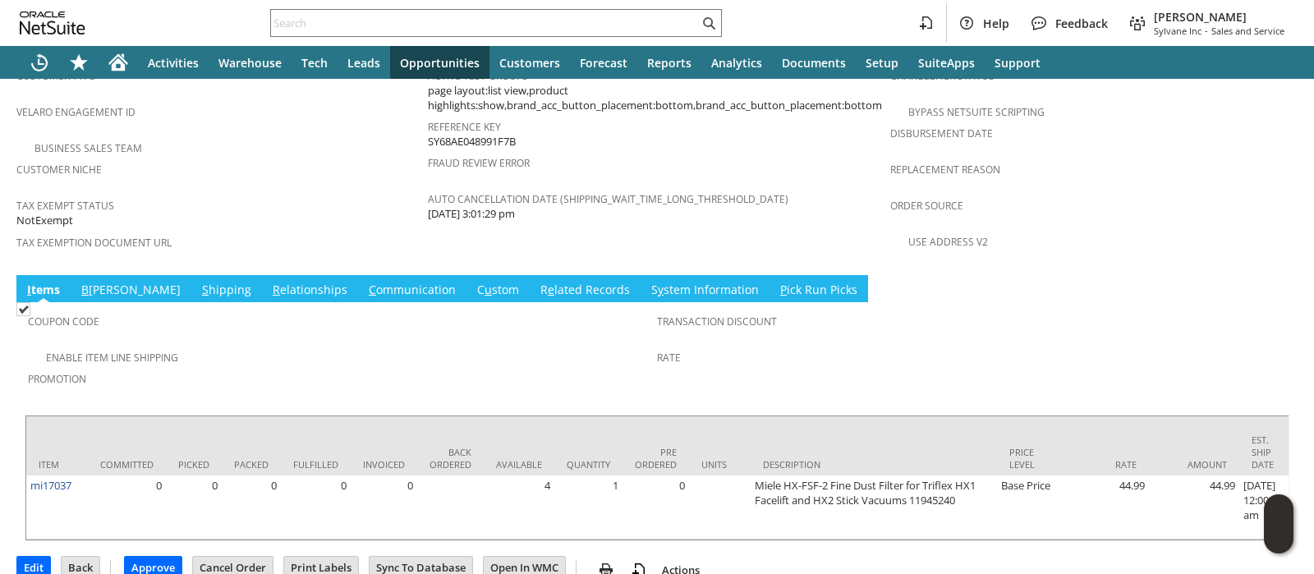
click at [198, 282] on link "S hipping" at bounding box center [226, 291] width 57 height 18
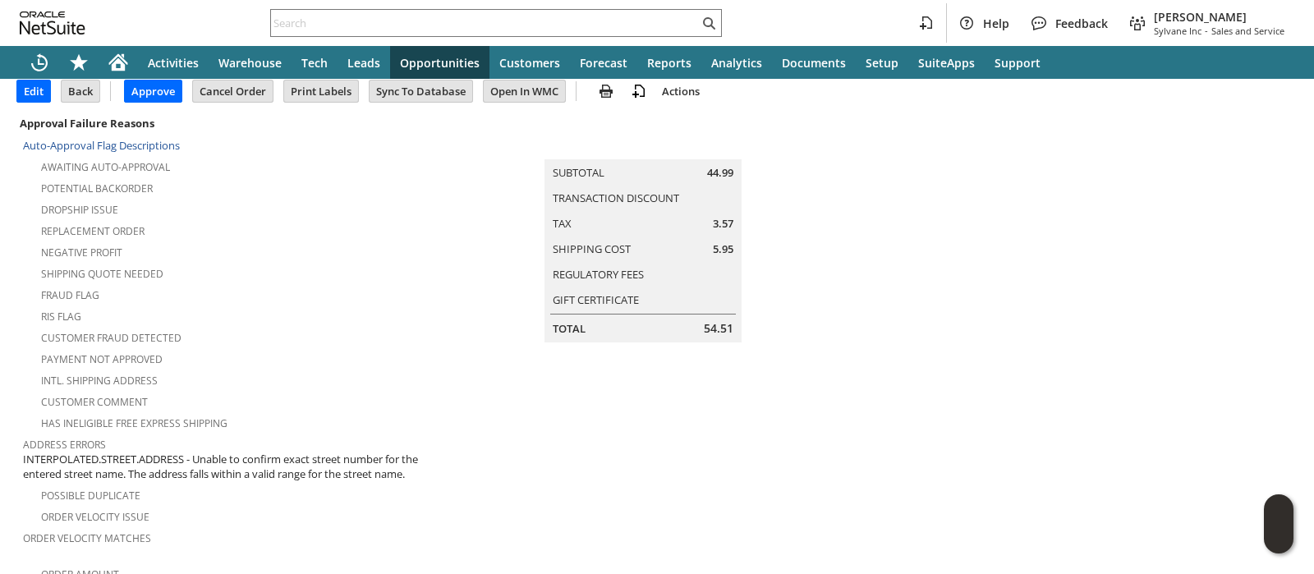
scroll to position [0, 0]
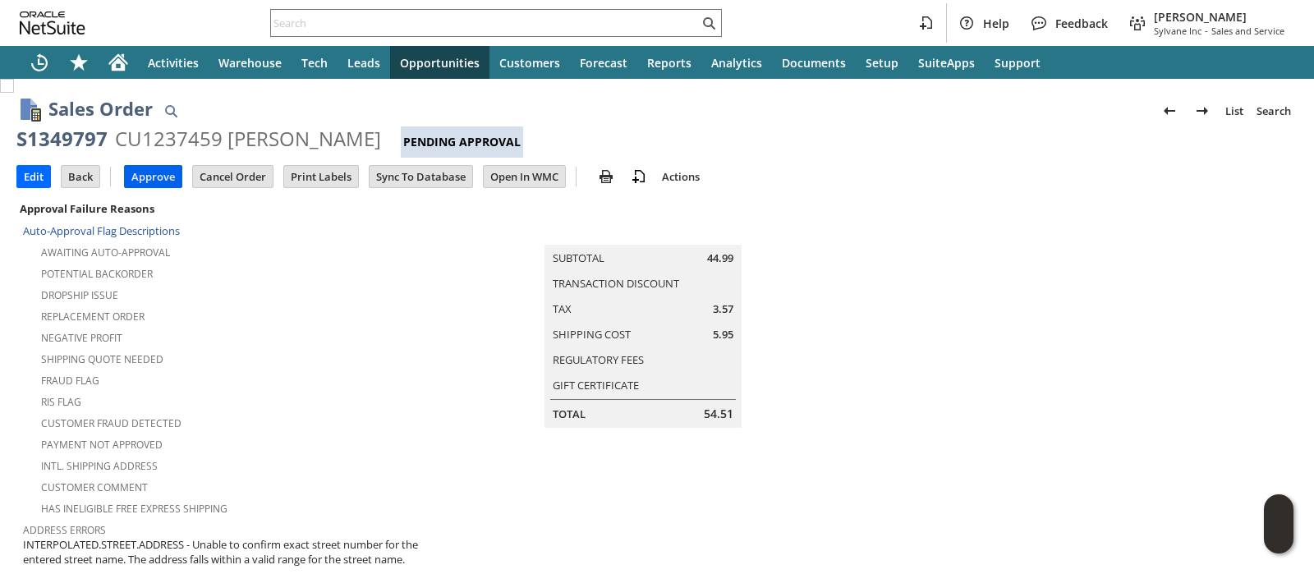
click at [163, 172] on input "Approve" at bounding box center [153, 176] width 57 height 21
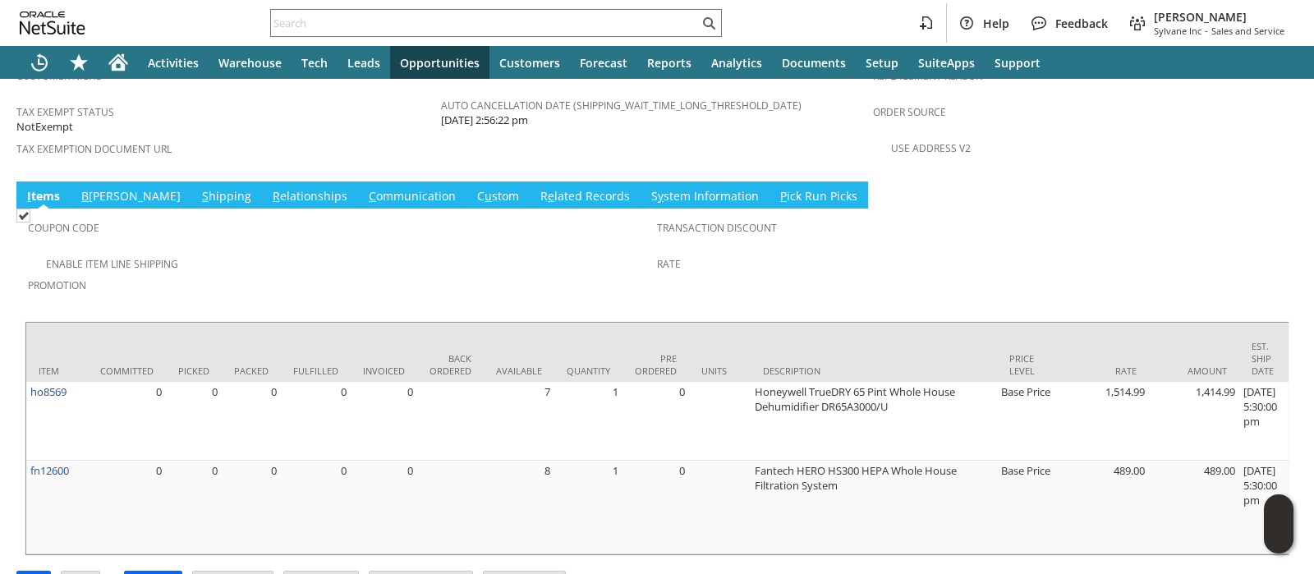
scroll to position [1192, 0]
click at [198, 187] on link "S hipping" at bounding box center [226, 196] width 57 height 18
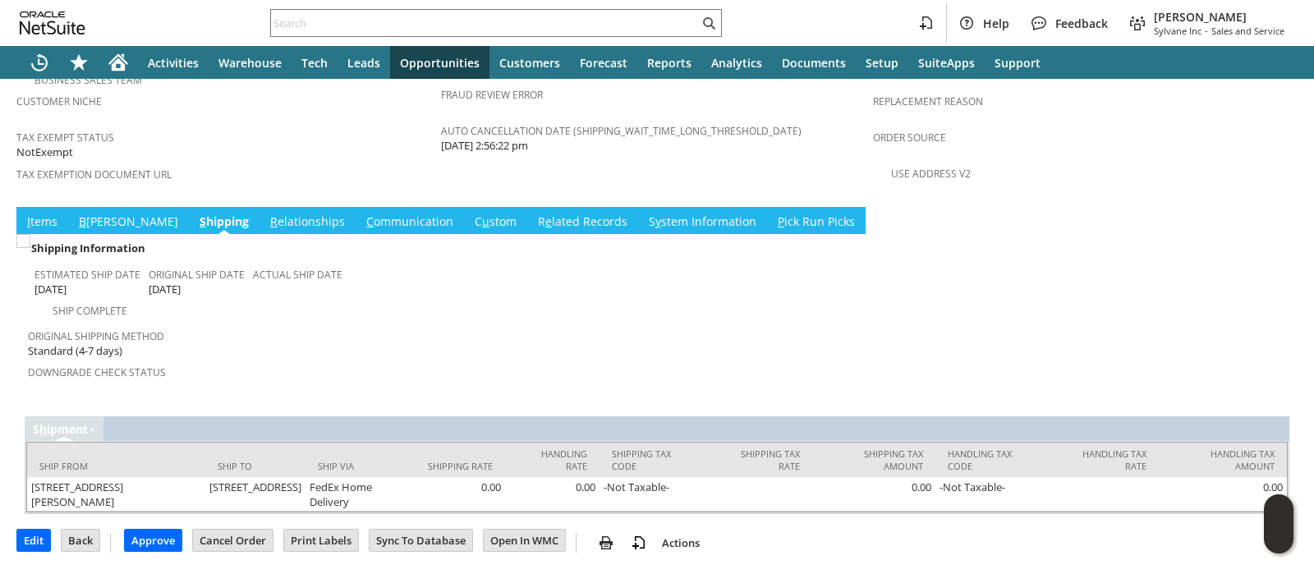
scroll to position [1105, 0]
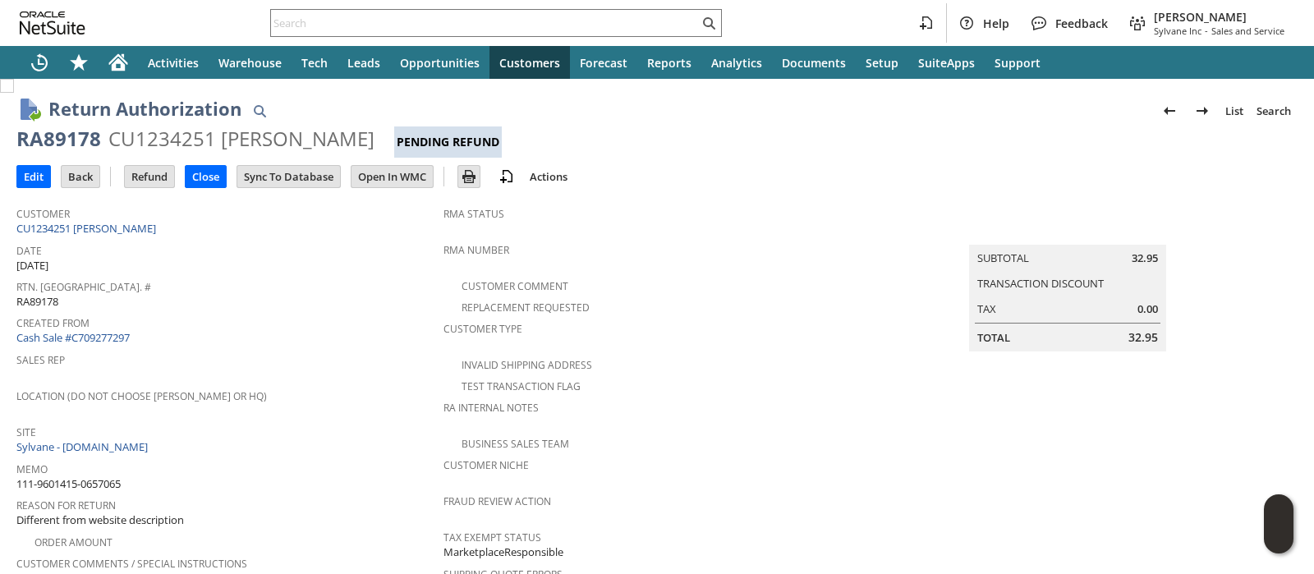
click at [112, 476] on span "111-9601415-0657065" at bounding box center [68, 484] width 104 height 16
copy tbody "111-9601415-0657065"
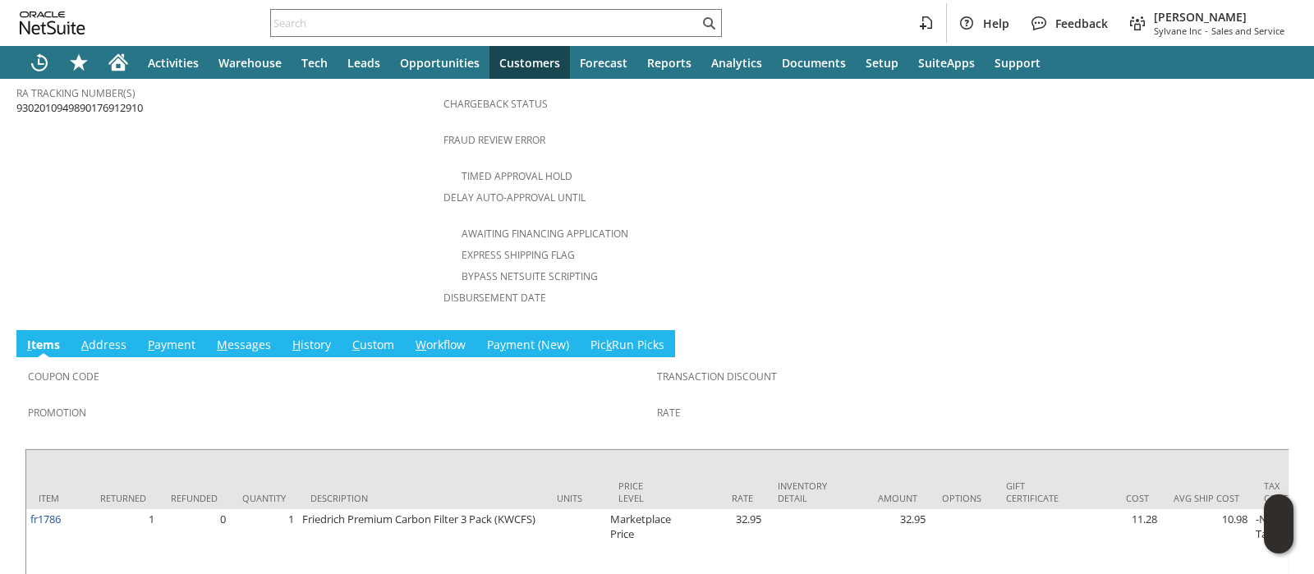
scroll to position [739, 0]
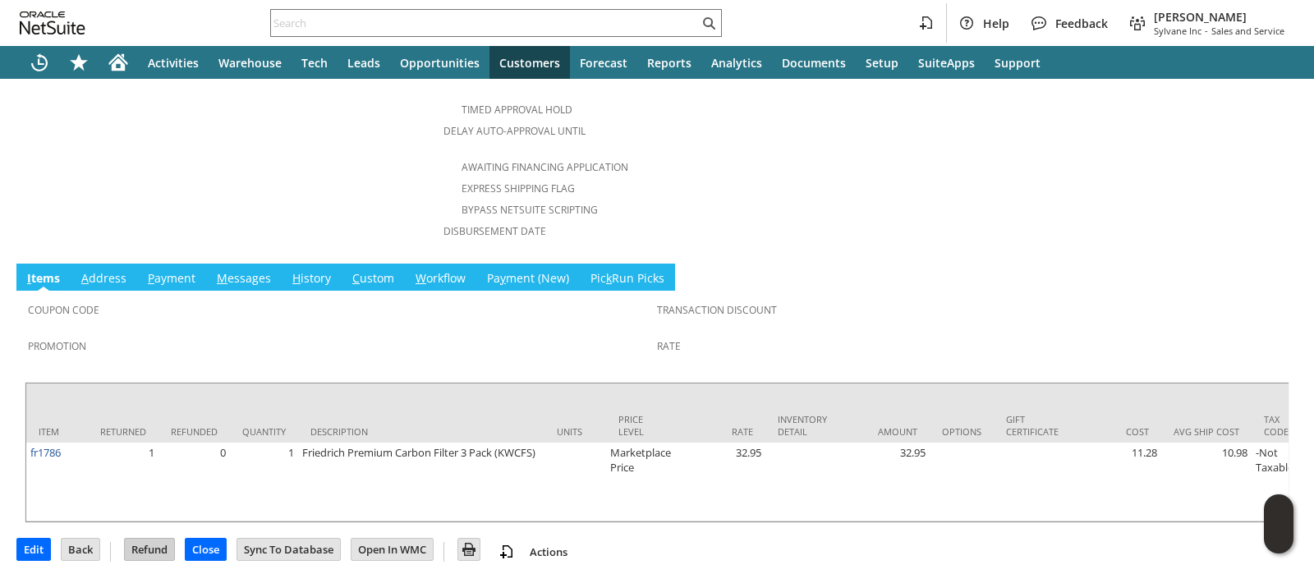
click at [147, 539] on input "Refund" at bounding box center [149, 549] width 49 height 21
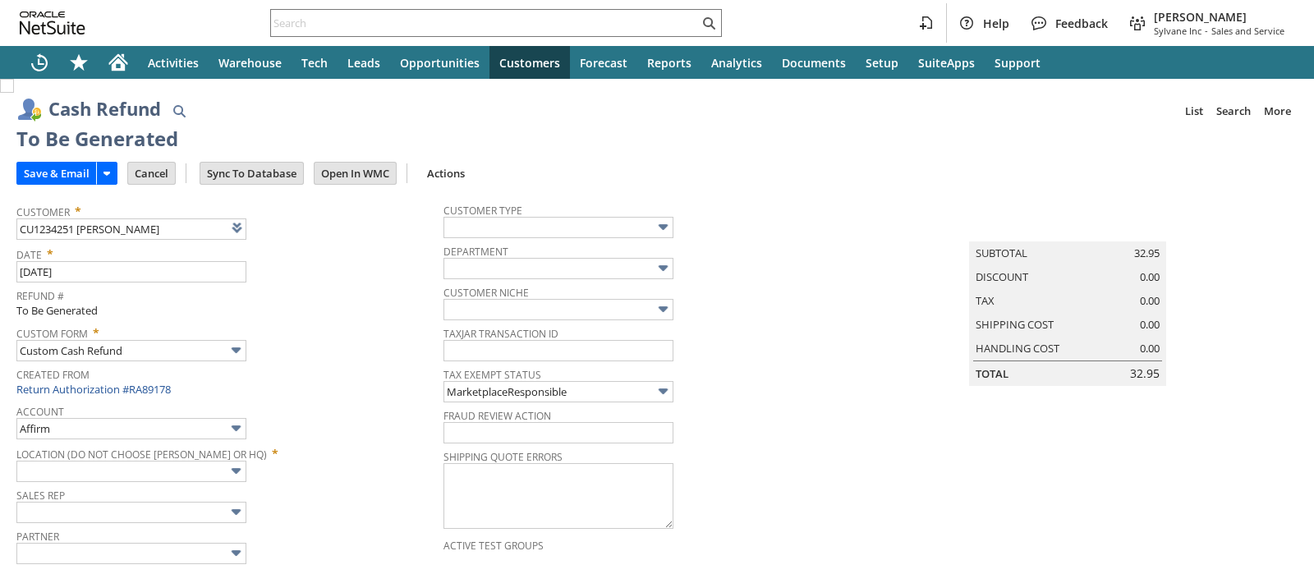
type input "Amazon Undeposited Funds"
type input "Headquarters : Head... : Pending Testing"
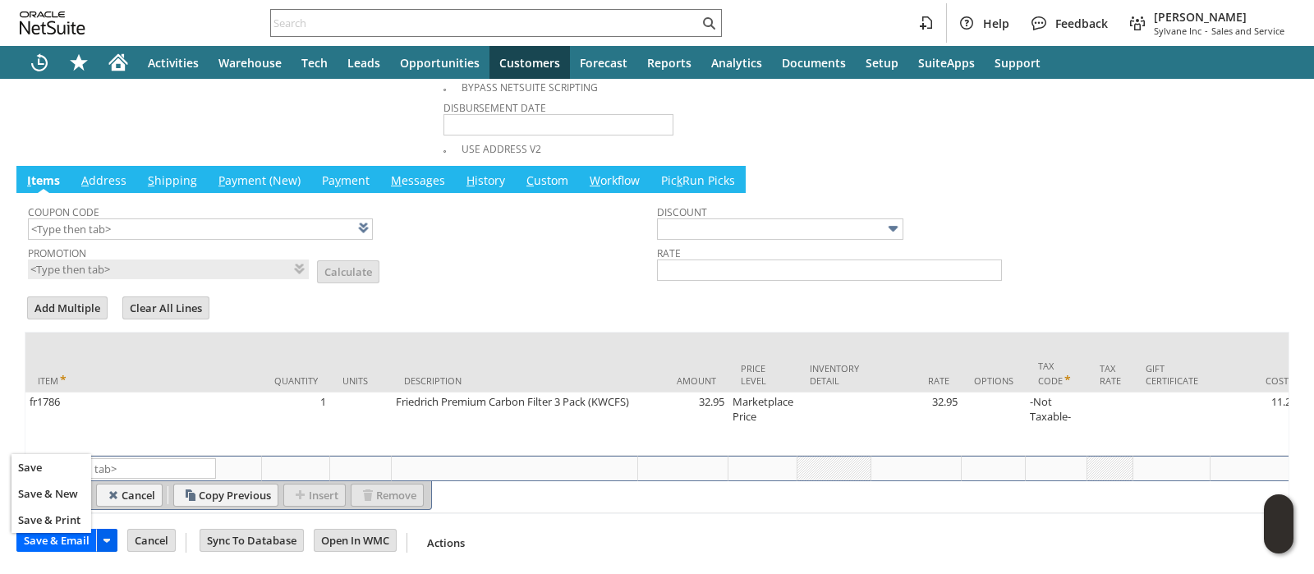
click at [112, 543] on icon at bounding box center [107, 540] width 20 height 20
click at [69, 471] on link "Save" at bounding box center [51, 467] width 80 height 21
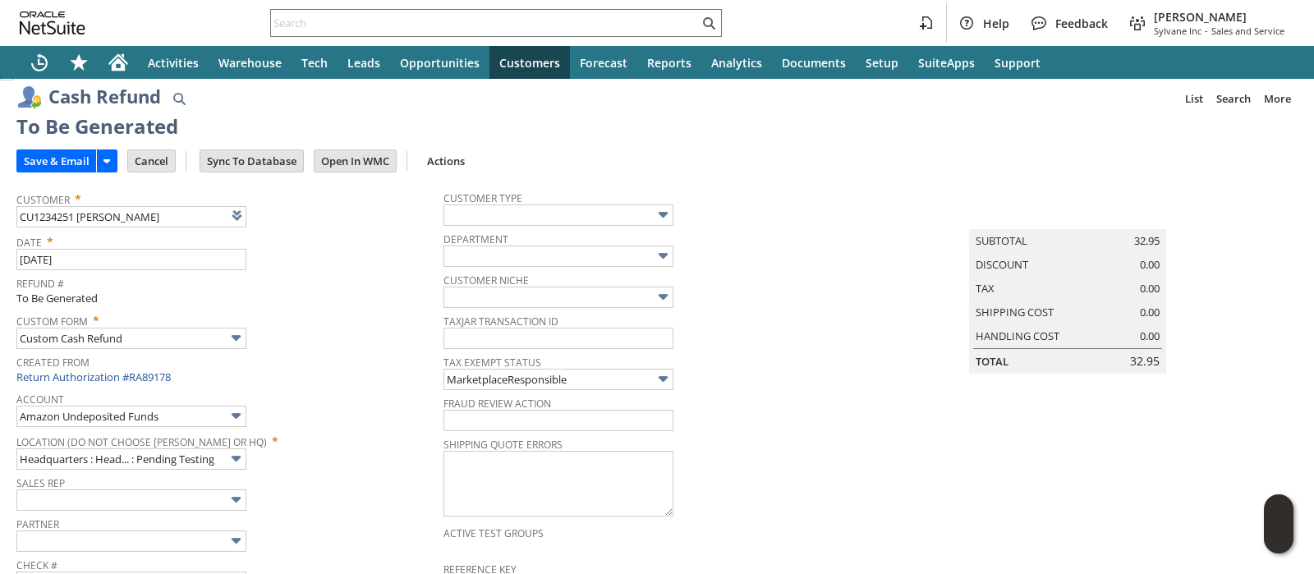
scroll to position [0, 0]
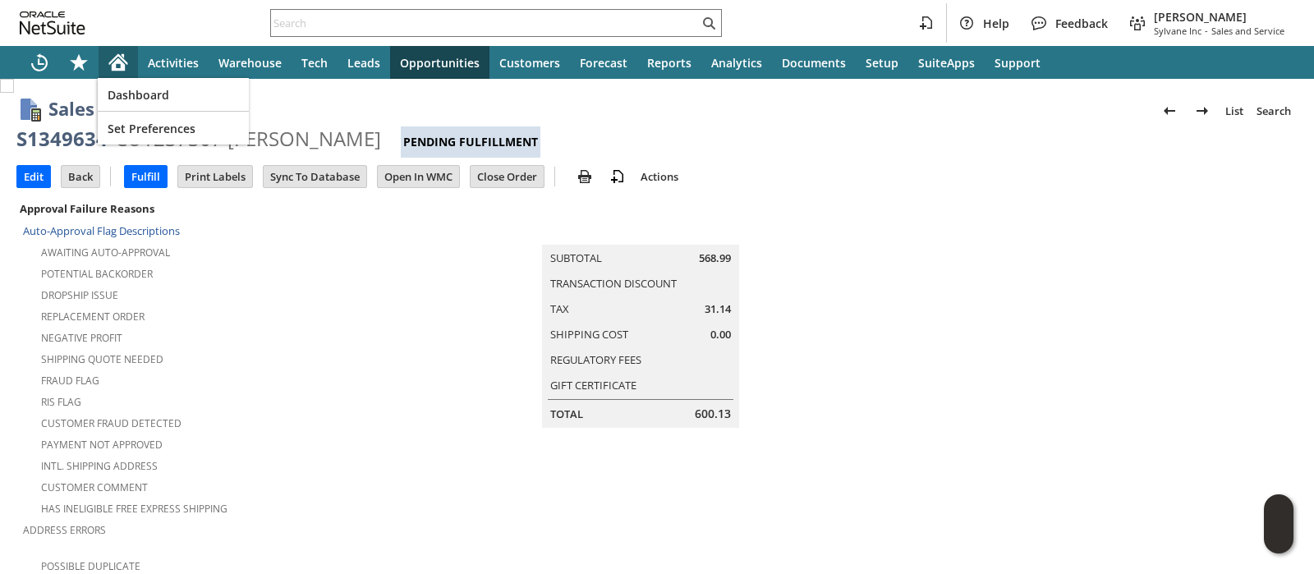
click at [114, 48] on div "Home" at bounding box center [118, 62] width 39 height 33
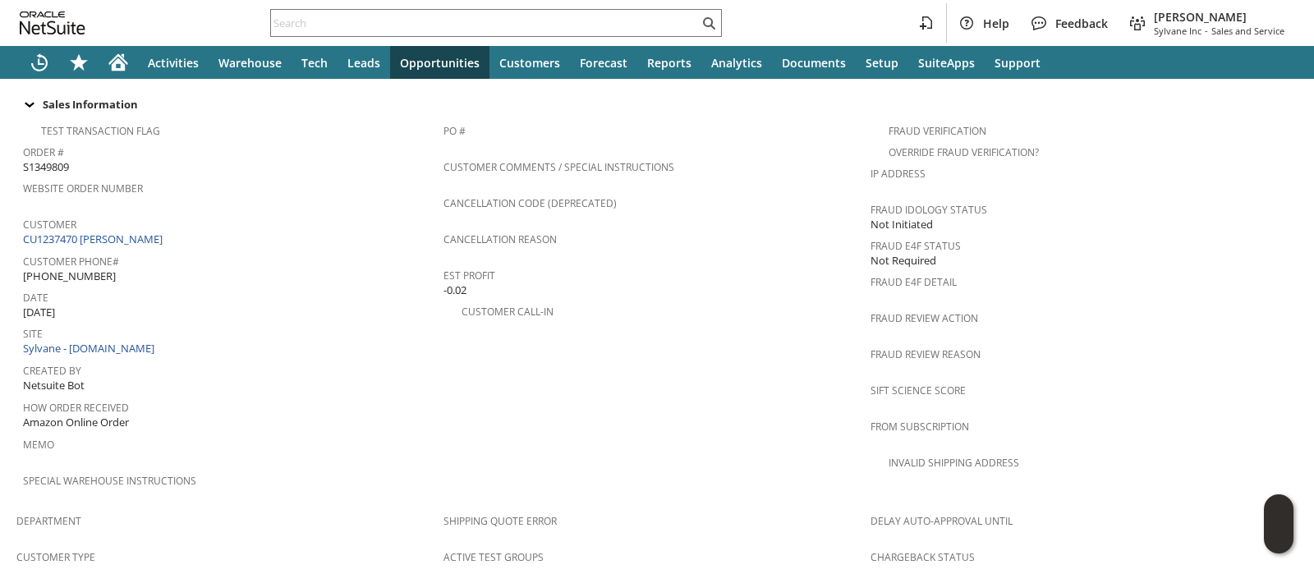
scroll to position [1096, 0]
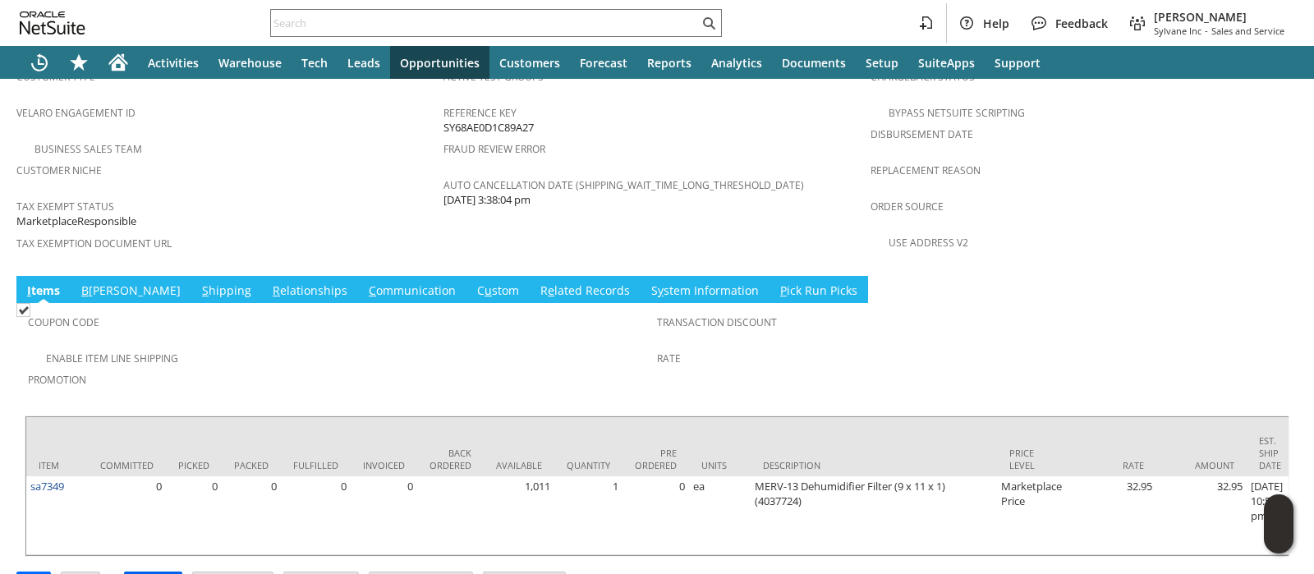
click at [149, 572] on input "Approve" at bounding box center [153, 582] width 57 height 21
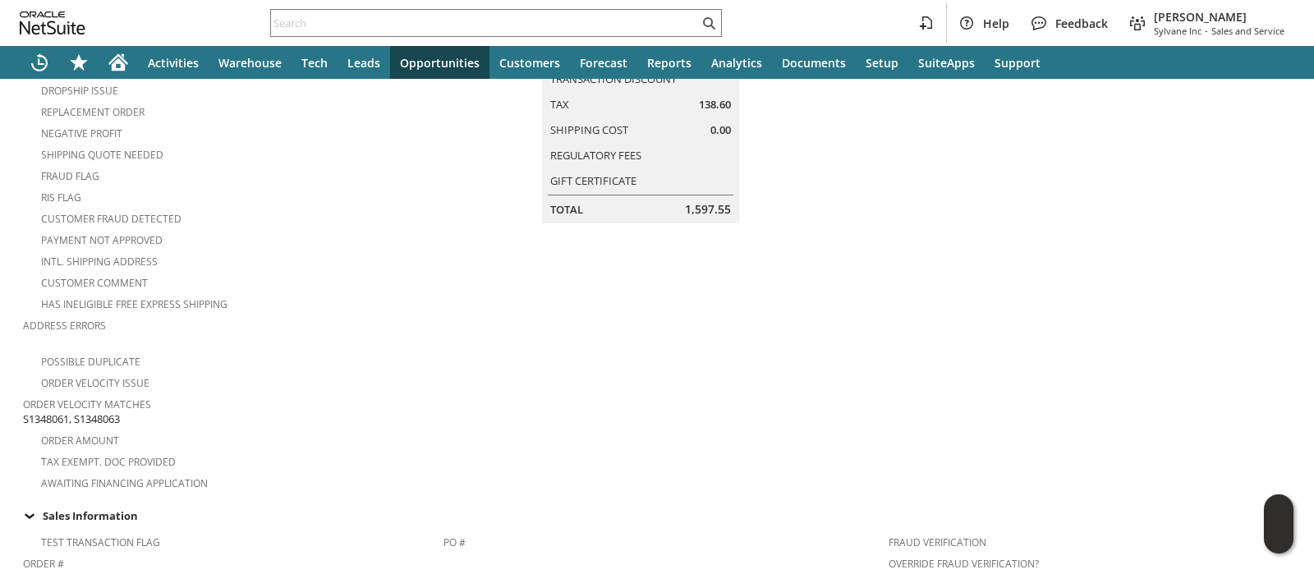
scroll to position [1196, 0]
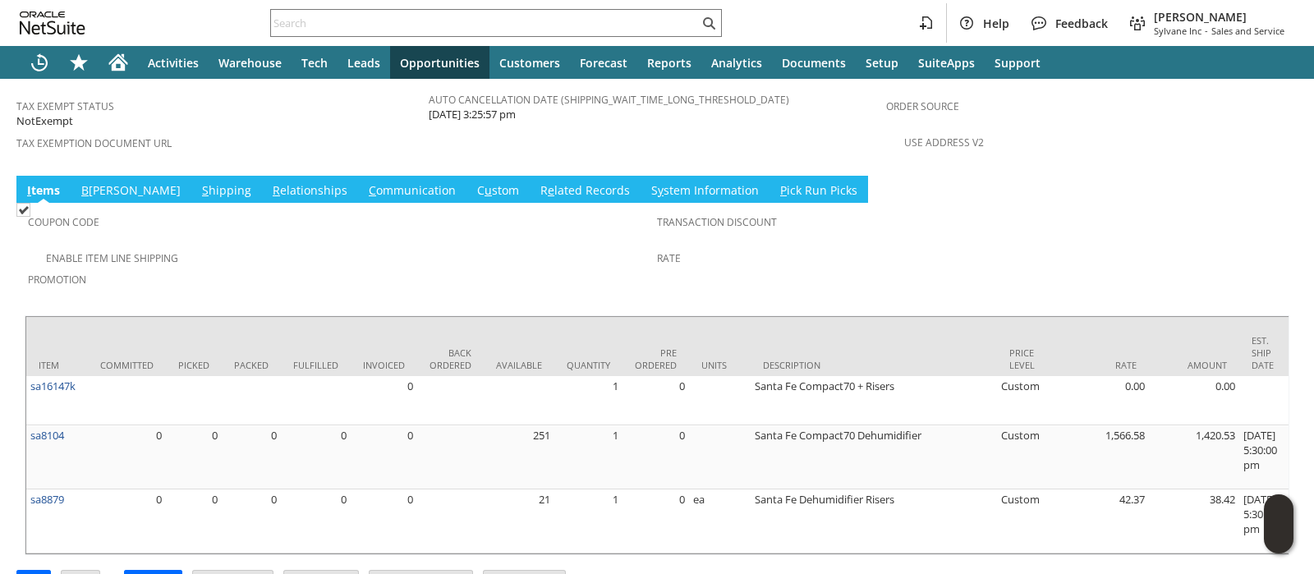
click at [198, 182] on link "S hipping" at bounding box center [226, 191] width 57 height 18
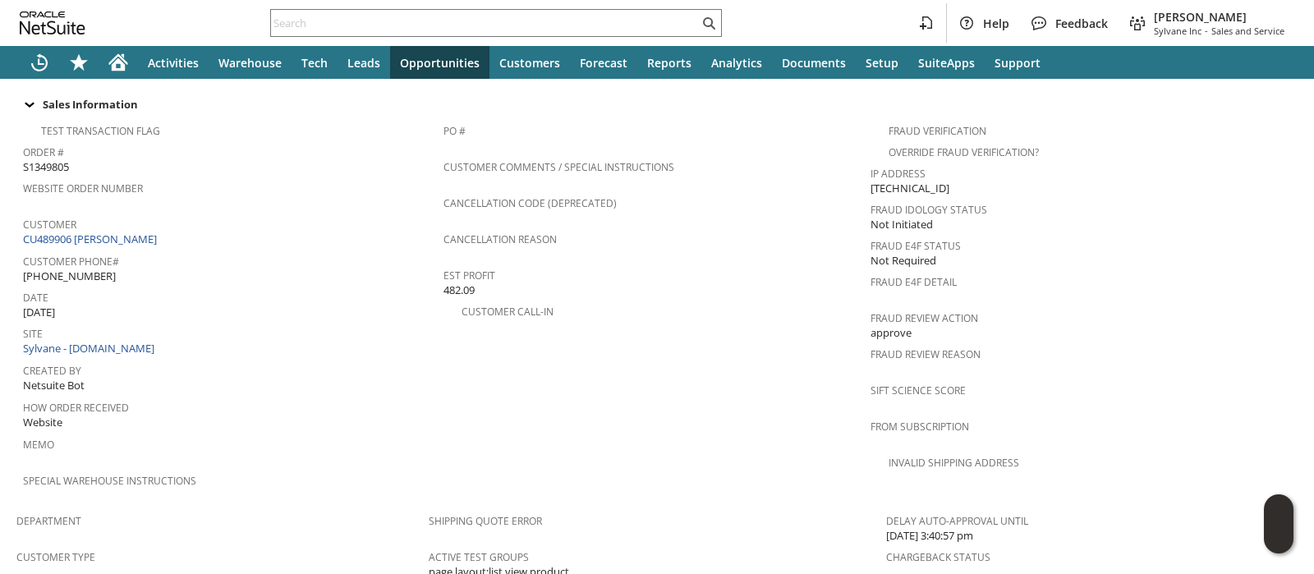
scroll to position [0, 0]
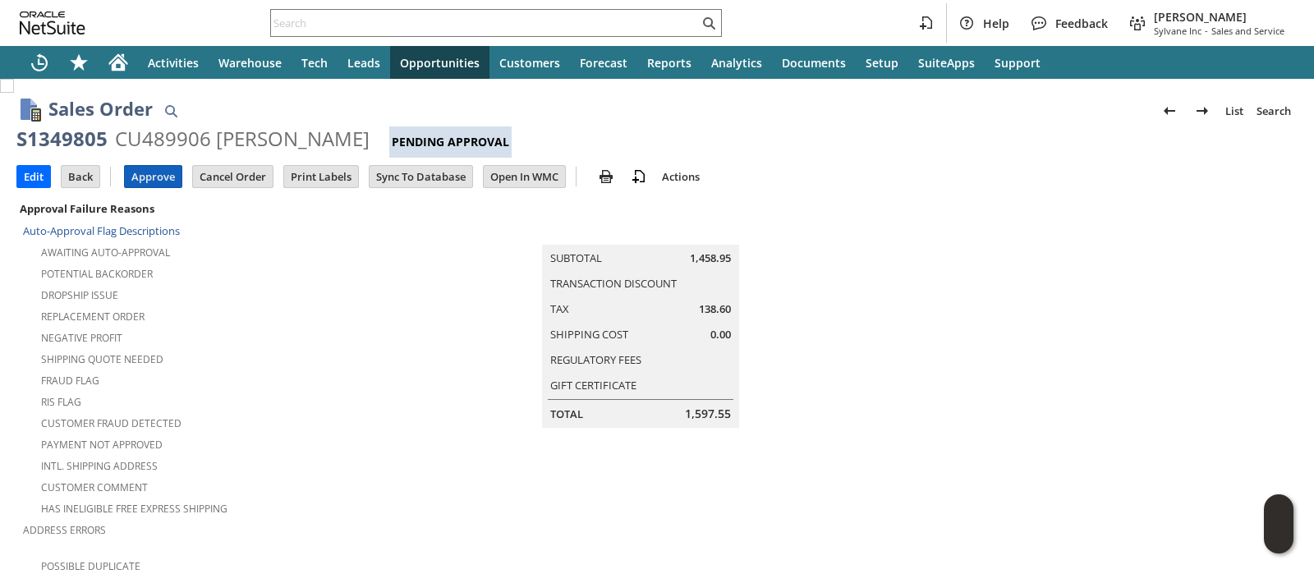
click at [144, 177] on input "Approve" at bounding box center [153, 176] width 57 height 21
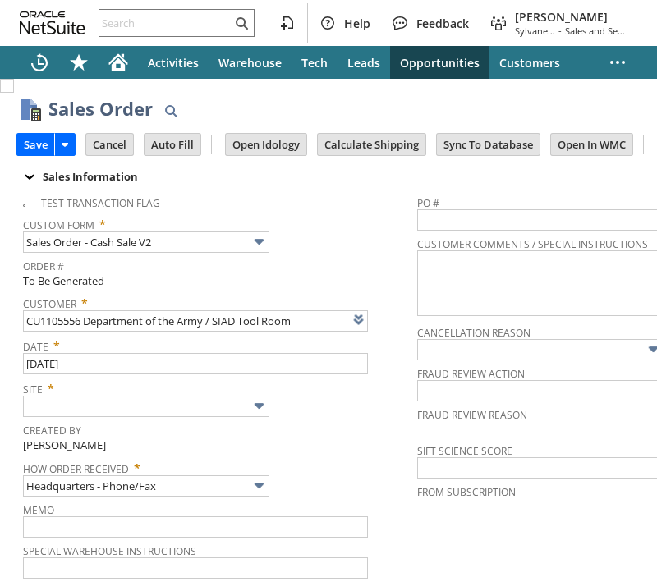
type input "Intelligent Recommendations ⁰"
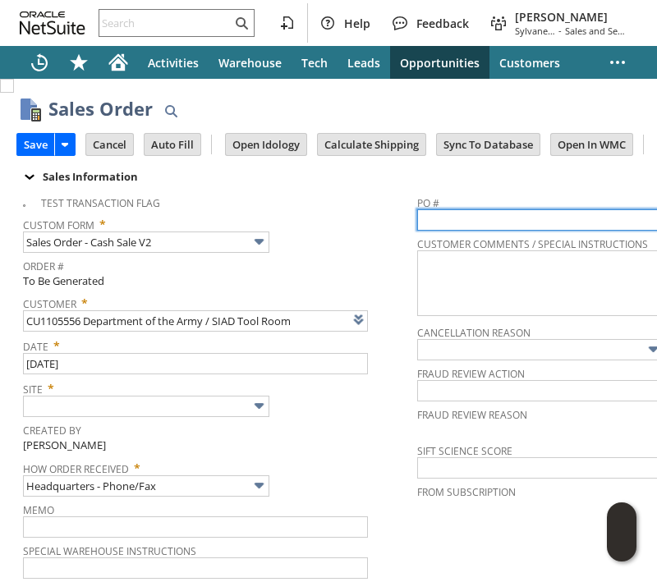
click at [530, 216] on input "text" at bounding box center [589, 219] width 345 height 21
paste input "47QDCC25MDR8J"
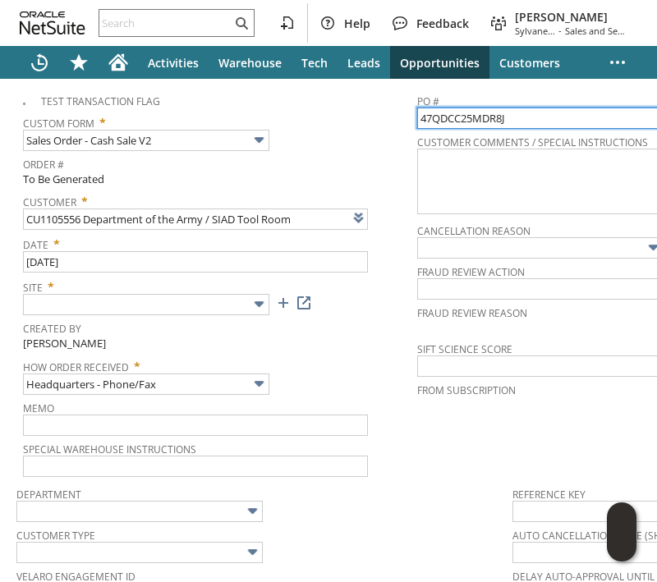
type input "47QDCC25MDR8J"
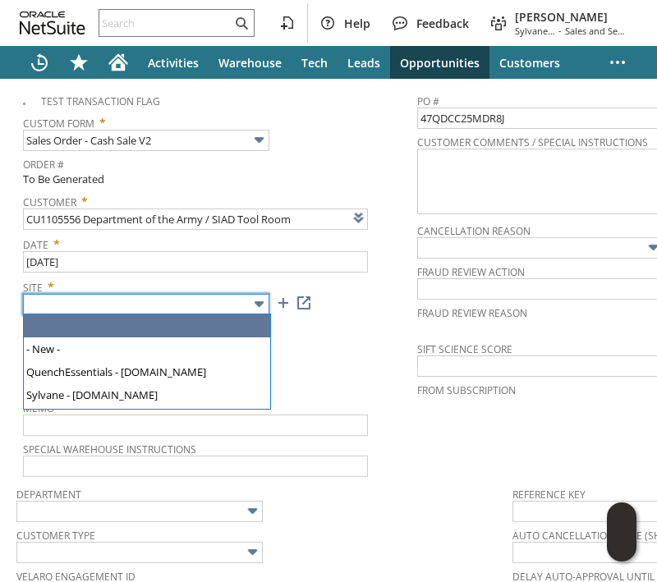
click at [261, 305] on img at bounding box center [259, 304] width 19 height 19
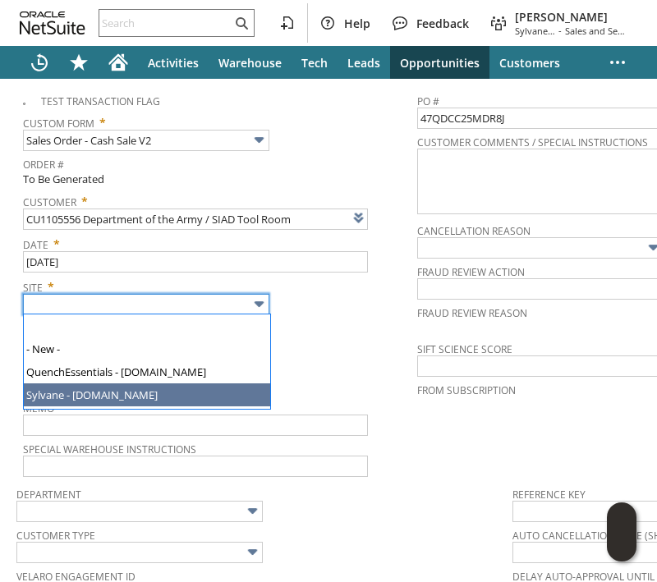
type input "Sylvane - [DOMAIN_NAME]"
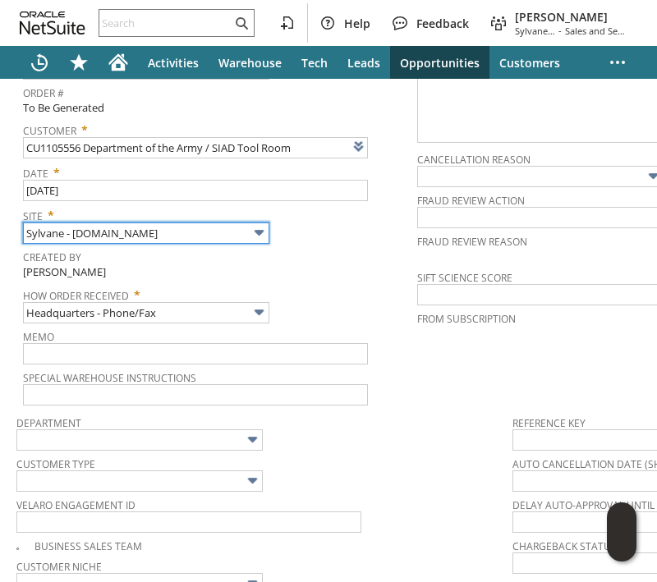
scroll to position [204, 0]
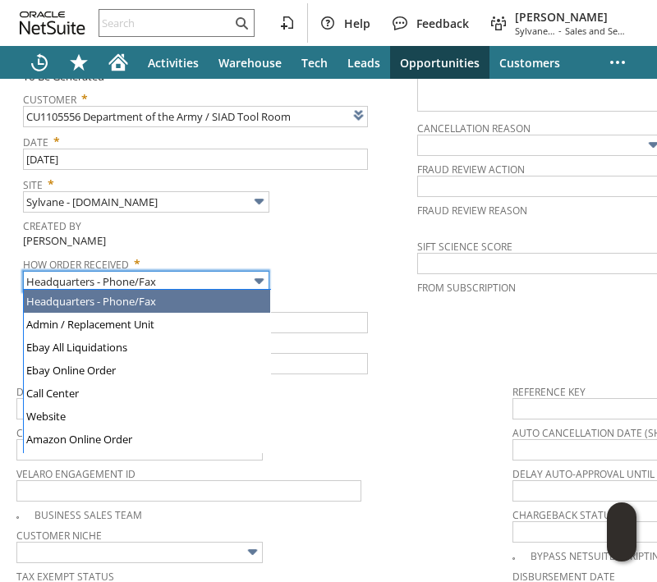
click at [255, 274] on img at bounding box center [259, 281] width 19 height 19
type input "GSA Advantage"
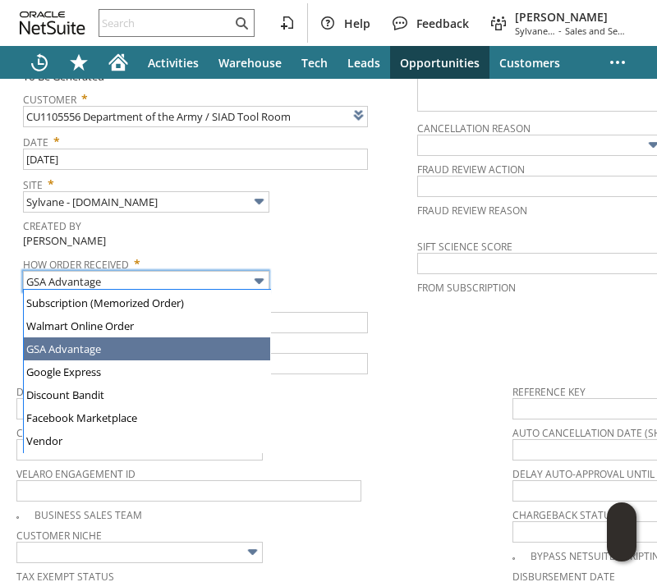
click at [330, 246] on div "Created By [PERSON_NAME]" at bounding box center [216, 231] width 386 height 35
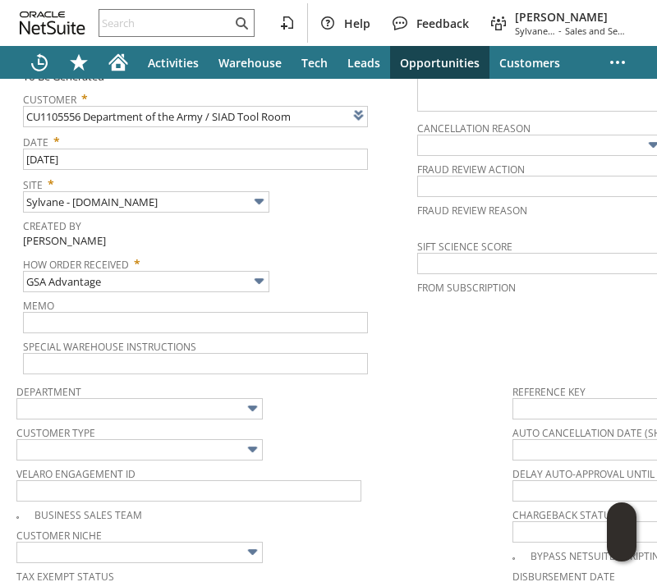
scroll to position [308, 0]
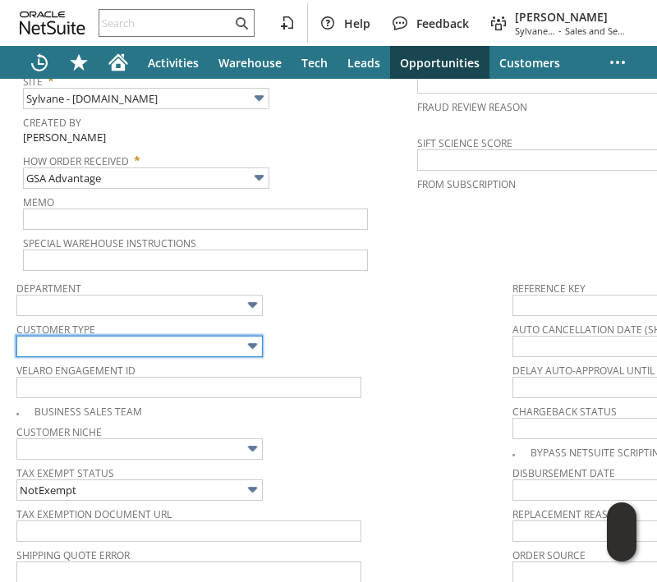
click at [232, 337] on input "text" at bounding box center [139, 346] width 246 height 21
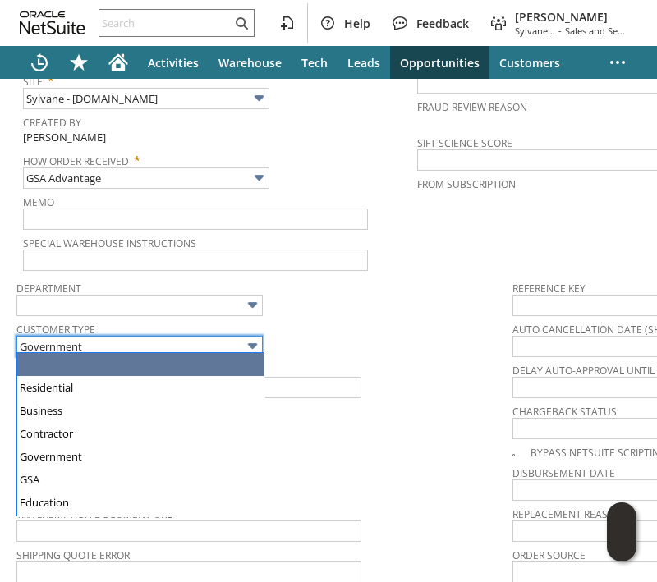
scroll to position [93, 0]
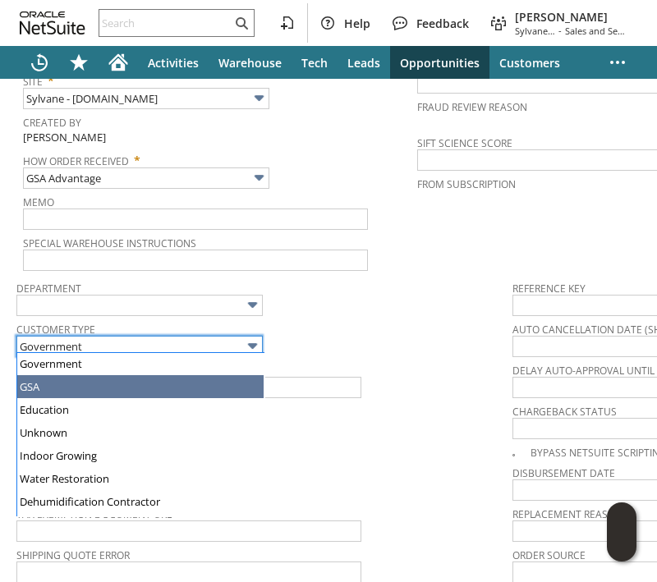
type input "GSA"
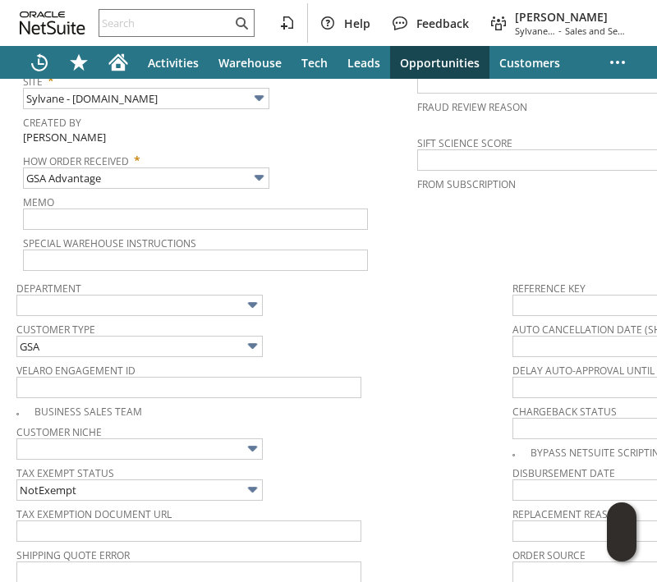
click at [349, 318] on span "Customer Type" at bounding box center [260, 327] width 488 height 18
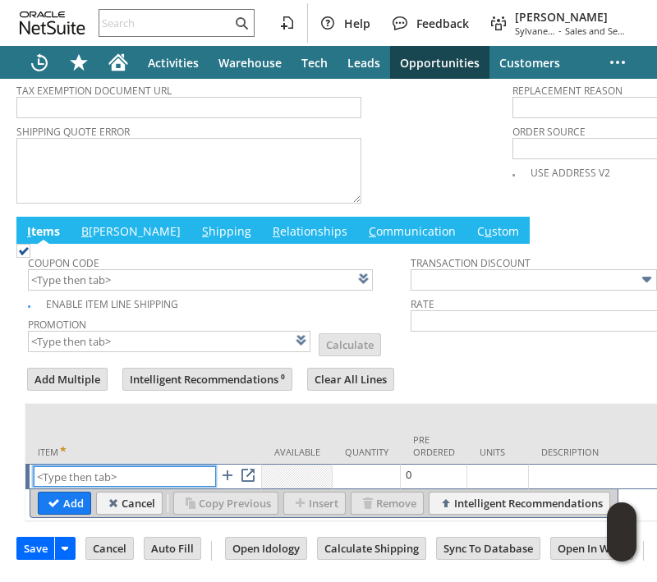
click at [186, 466] on input "text" at bounding box center [125, 476] width 182 height 21
paste input "ni4318"
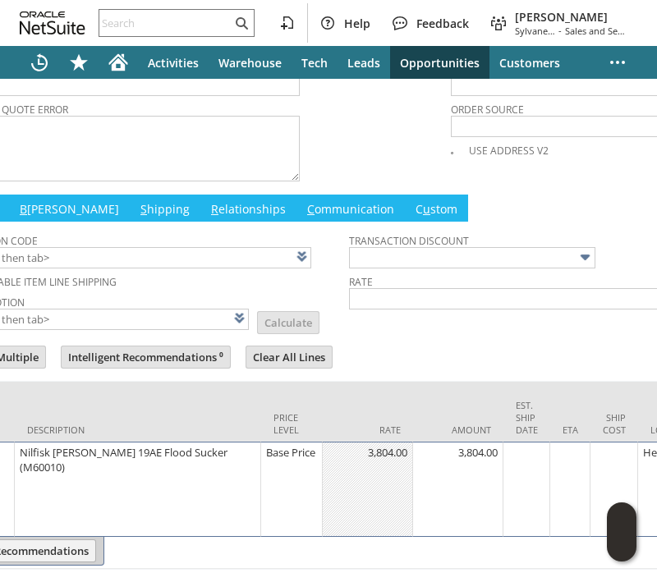
scroll to position [0, 494]
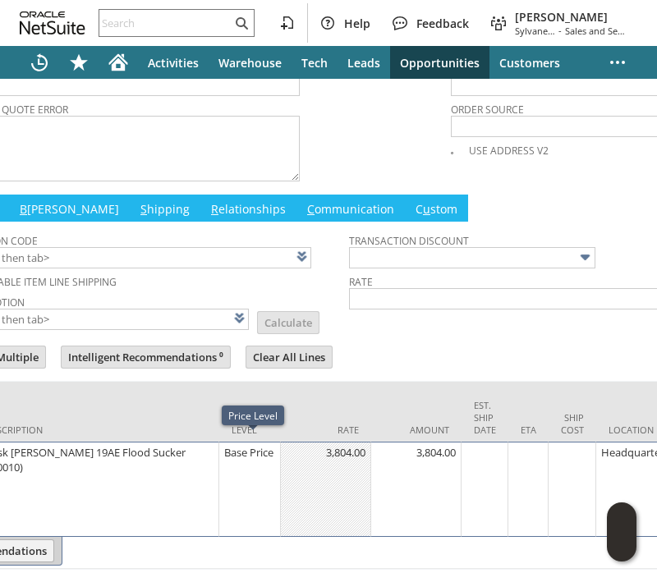
type input "ni4318"
click at [249, 451] on div "Base Price" at bounding box center [249, 452] width 53 height 16
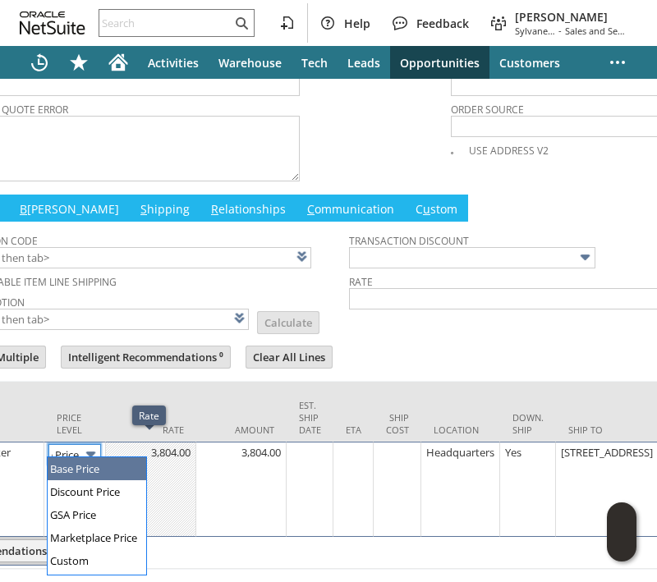
scroll to position [0, 0]
click at [92, 445] on img at bounding box center [90, 454] width 19 height 19
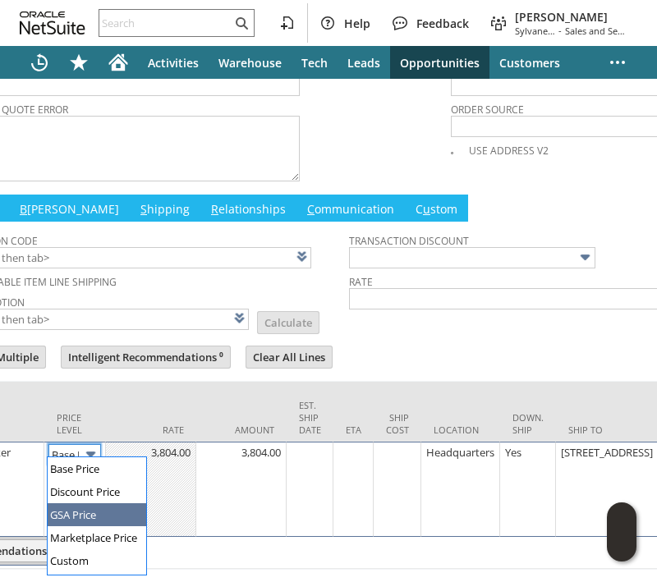
type input "GSA Price"
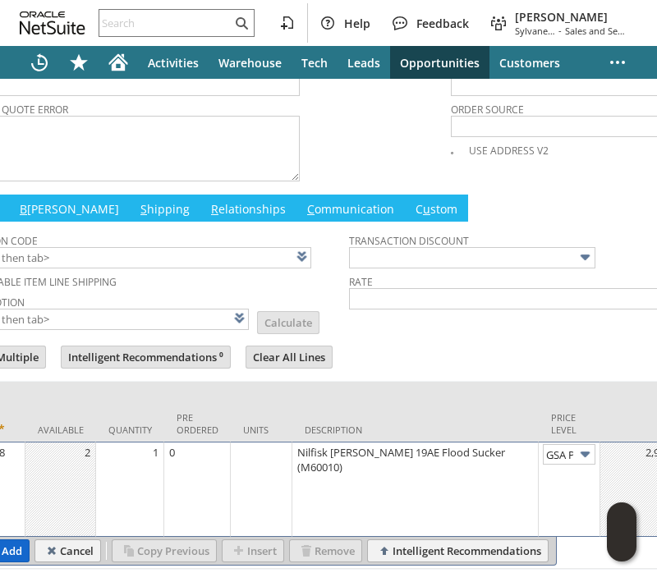
click at [11, 540] on input "Add" at bounding box center [3, 550] width 52 height 21
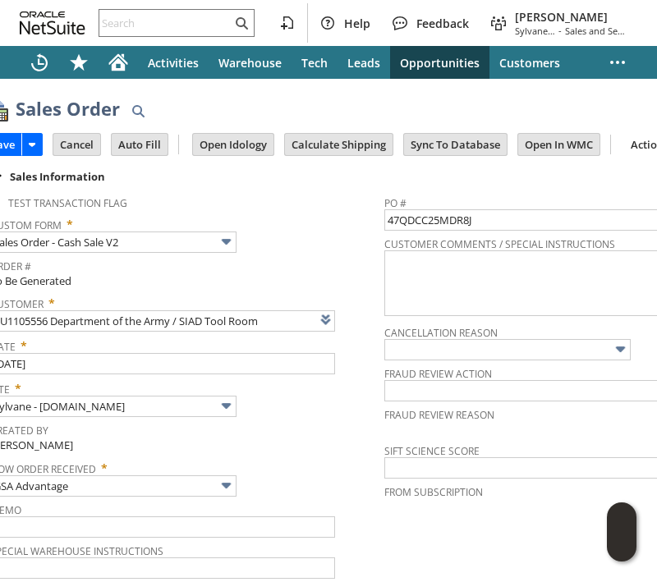
scroll to position [0, 343]
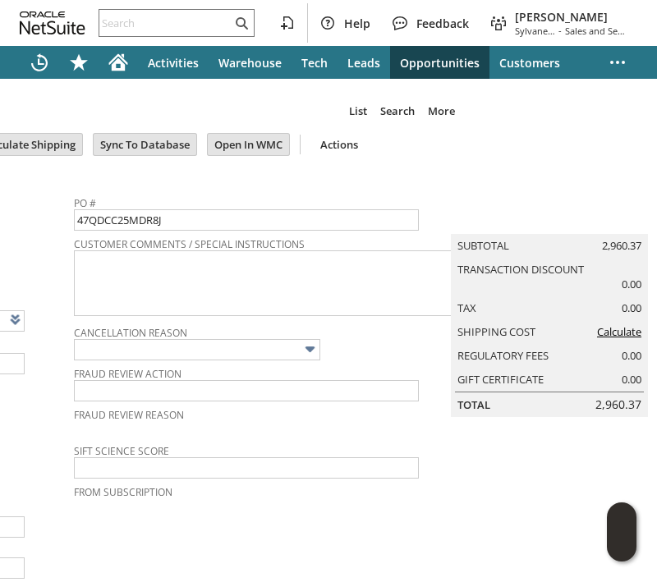
click at [597, 339] on link "Calculate" at bounding box center [619, 331] width 44 height 15
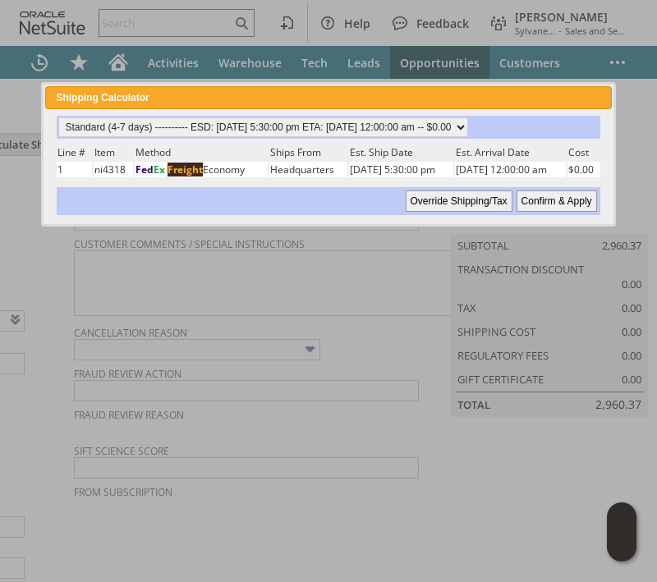
click at [549, 200] on input "Confirm & Apply" at bounding box center [557, 201] width 80 height 21
type input "Government"
type input "Add"
type input "Copy Previous"
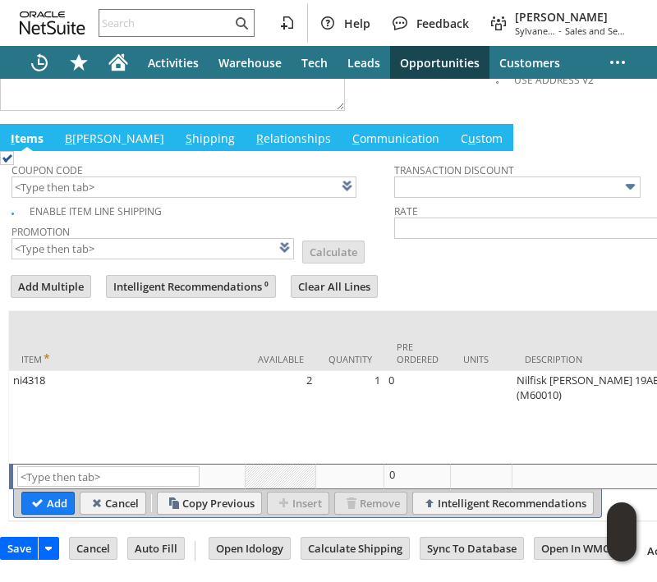
scroll to position [833, 0]
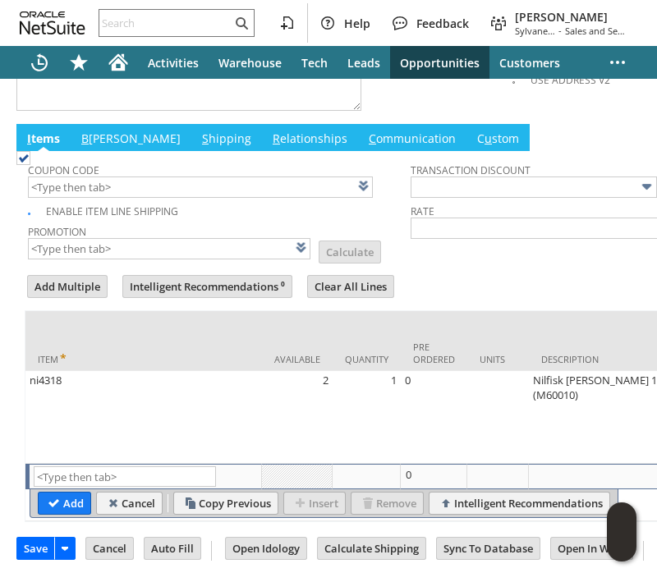
click at [94, 131] on link "B [PERSON_NAME]" at bounding box center [131, 140] width 108 height 18
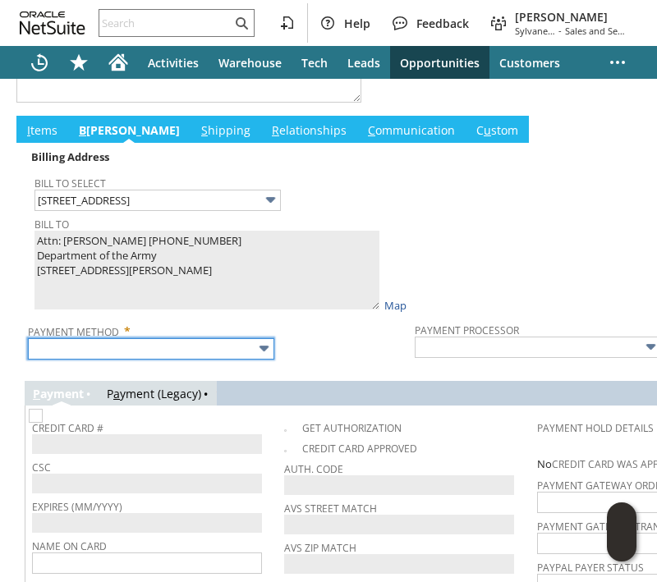
click at [186, 345] on input "text" at bounding box center [151, 348] width 246 height 21
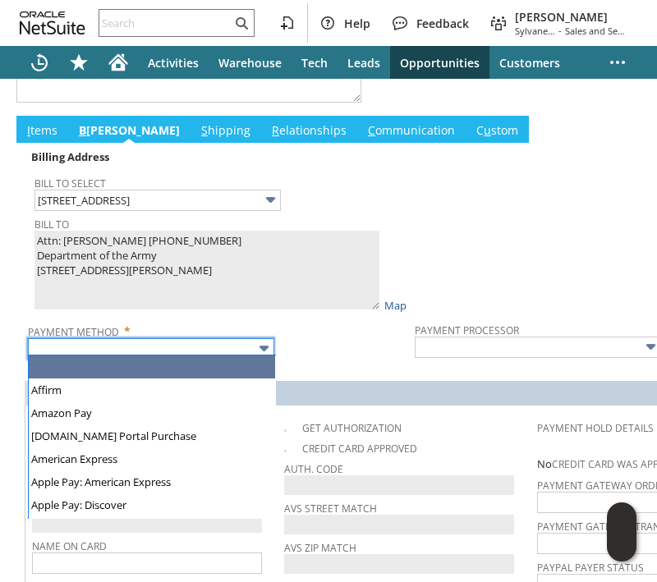
type input "Visa / Mastercard"
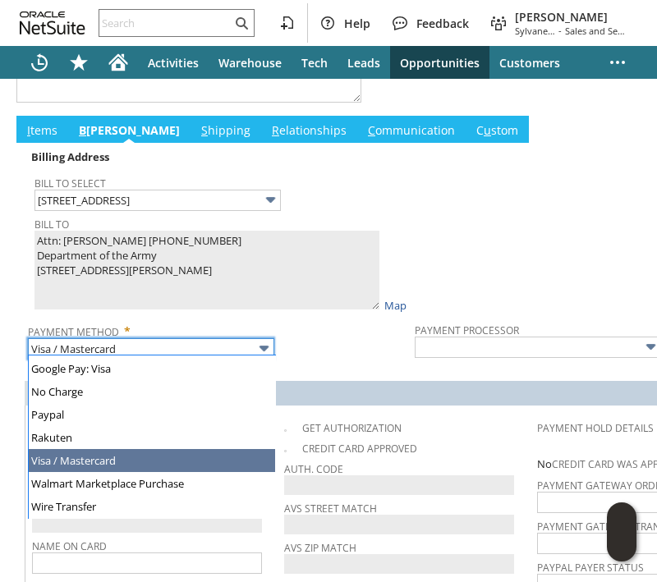
click at [304, 328] on span "Payment Method *" at bounding box center [217, 329] width 379 height 20
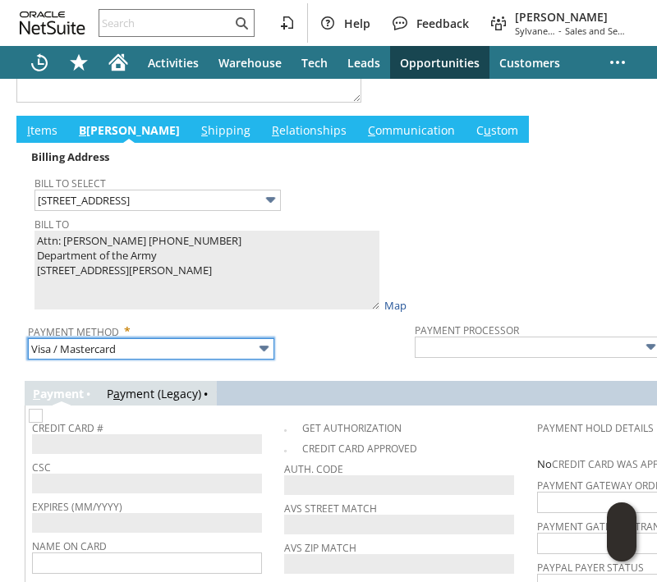
type input "Braintree"
checkbox input "true"
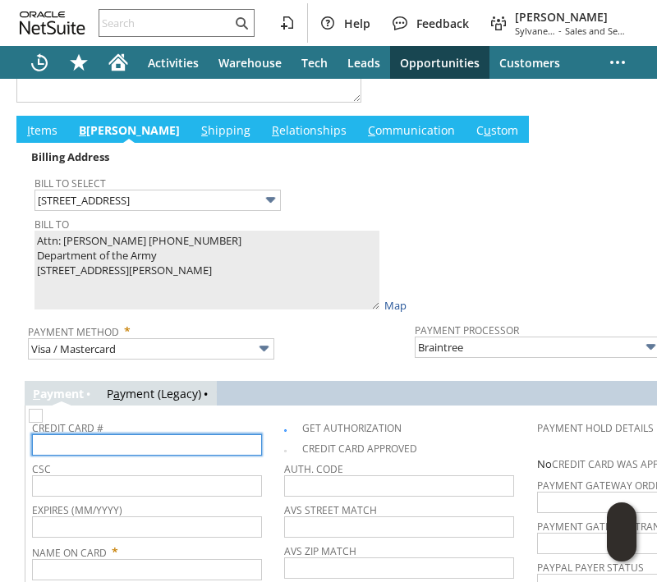
click at [242, 439] on input "text" at bounding box center [147, 444] width 230 height 21
paste input "[CREDIT_CARD_NUMBER]"
type input "[CREDIT_CARD_NUMBER]"
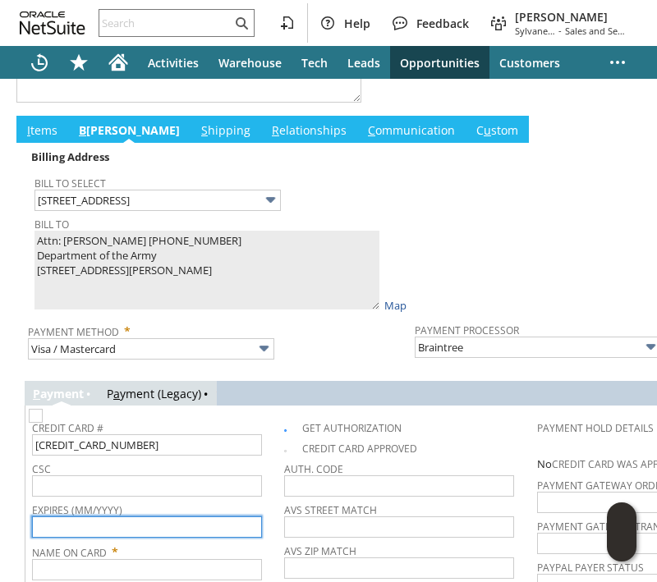
click at [170, 523] on input "text" at bounding box center [147, 527] width 230 height 21
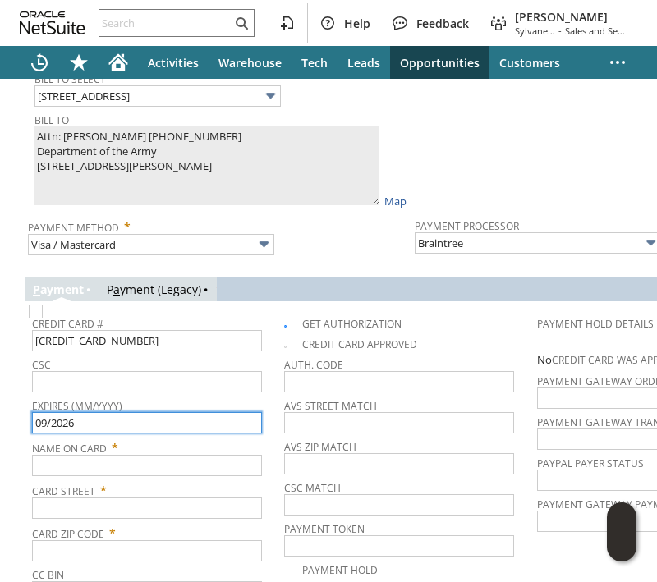
scroll to position [1039, 0]
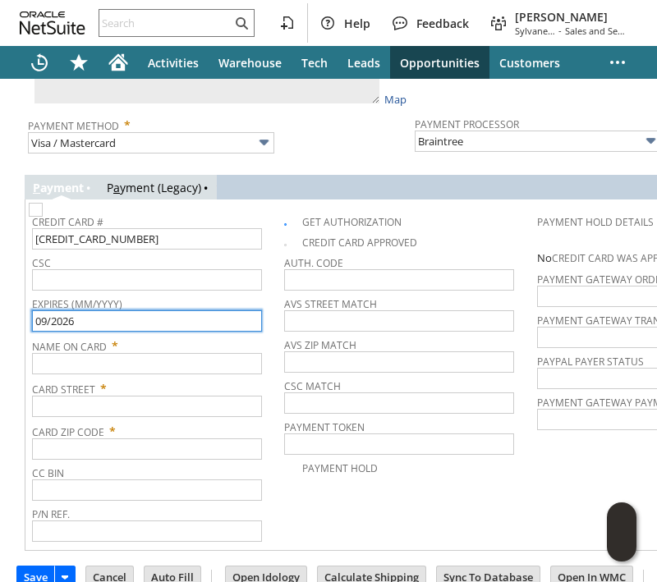
type input "09/2026"
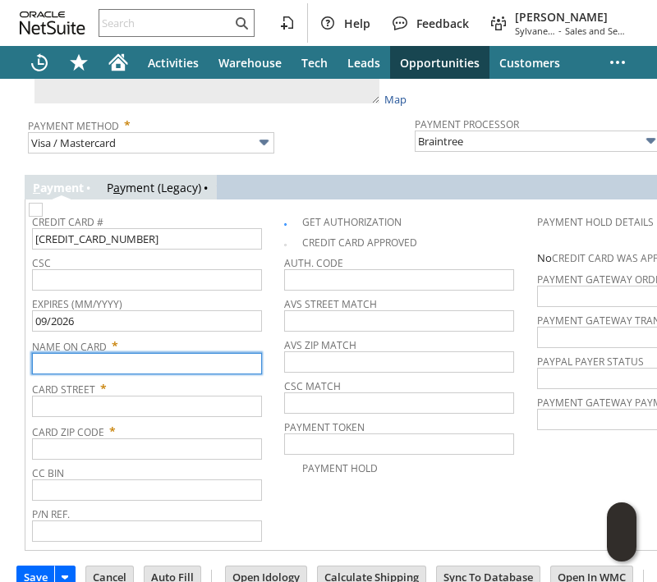
click at [179, 359] on input "text" at bounding box center [147, 363] width 230 height 21
paste input "[PERSON_NAME]"
type input "[PERSON_NAME]"
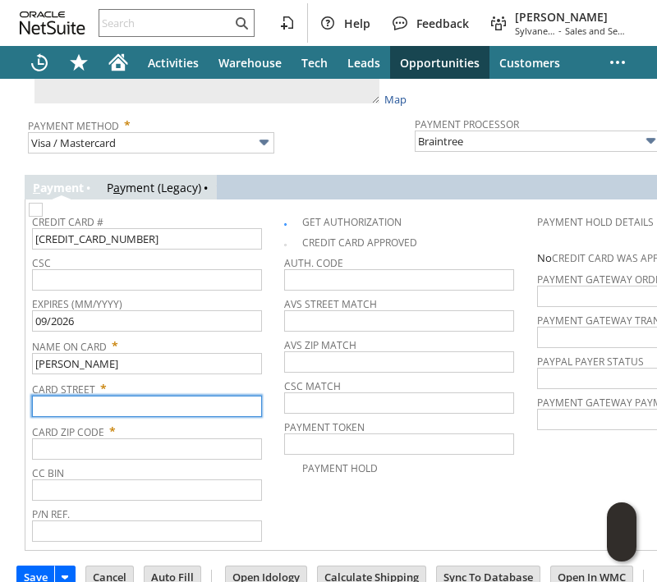
click at [208, 400] on input "text" at bounding box center [147, 406] width 230 height 21
paste input "[STREET_ADDRESS]"
type input "[STREET_ADDRESS]"
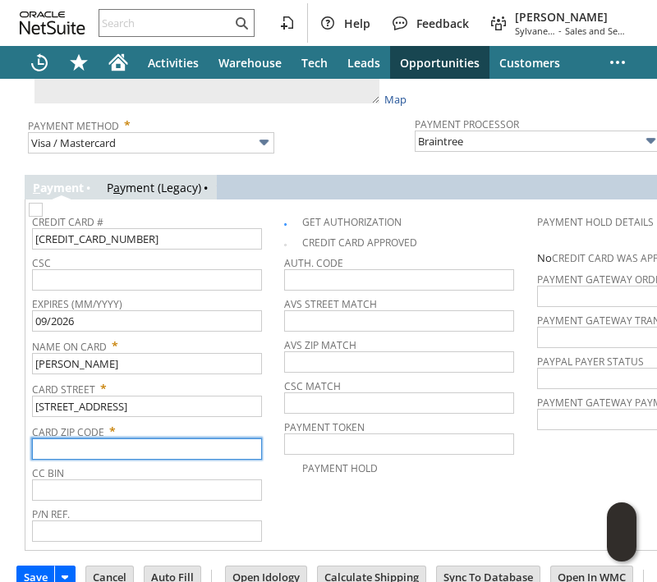
click at [139, 448] on input "text" at bounding box center [147, 449] width 230 height 21
paste input "96113"
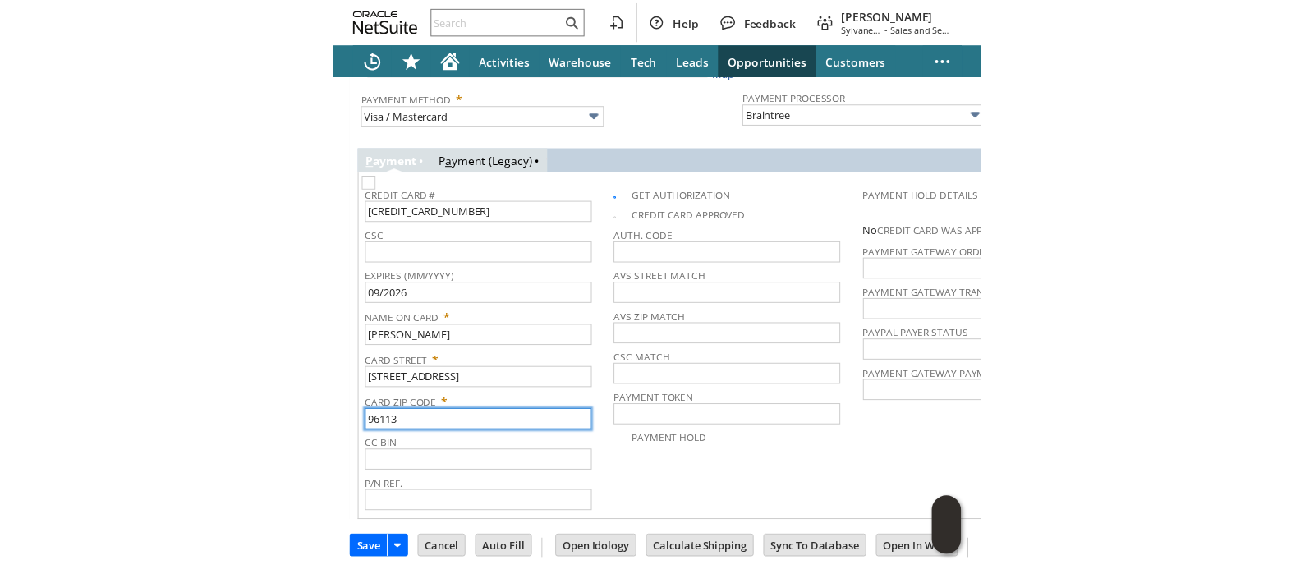
scroll to position [1076, 0]
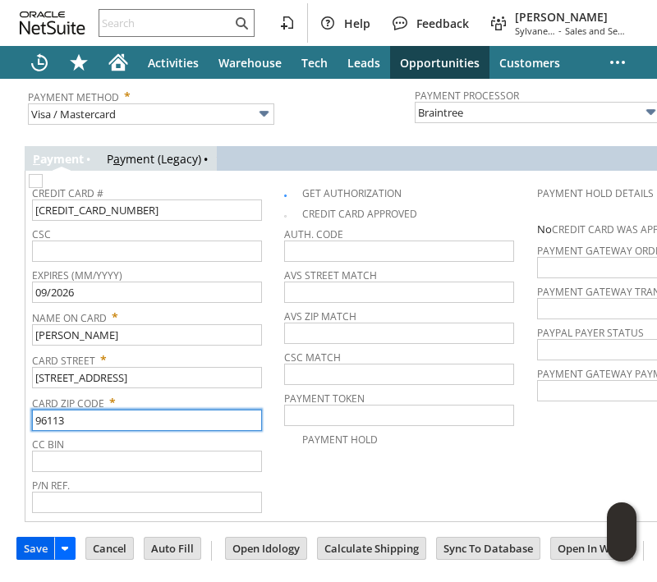
type input "96113"
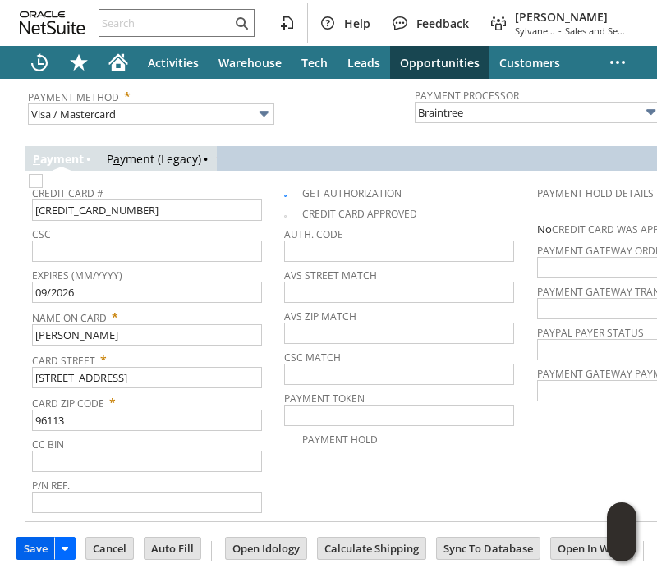
click at [38, 538] on input "Save" at bounding box center [35, 548] width 37 height 21
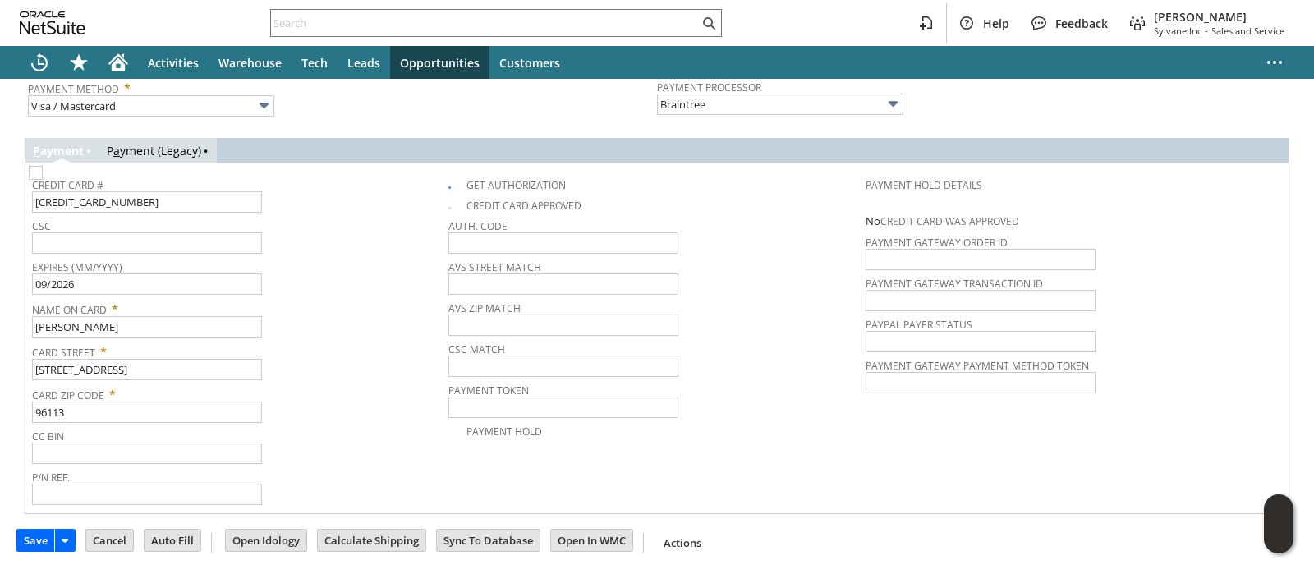
scroll to position [1068, 0]
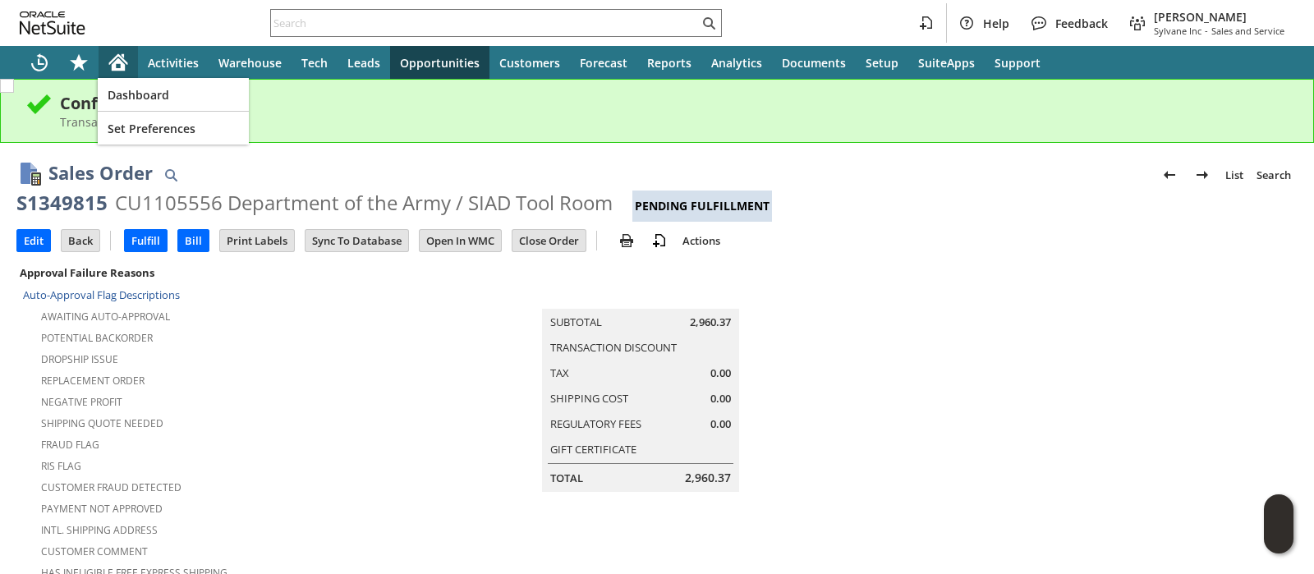
click at [128, 62] on div "Home" at bounding box center [118, 62] width 39 height 33
